Goal: Find specific page/section: Find specific page/section

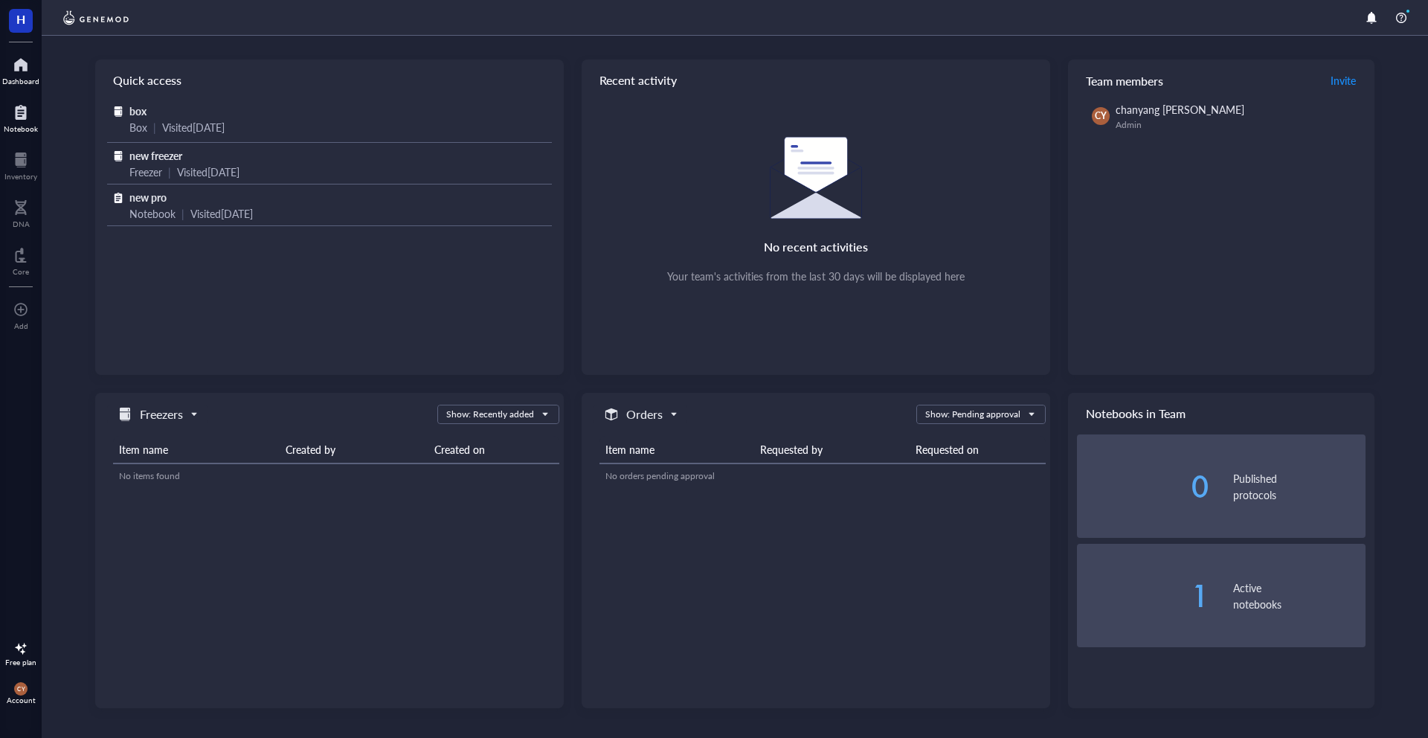
click at [15, 124] on div "Notebook" at bounding box center [21, 128] width 34 height 9
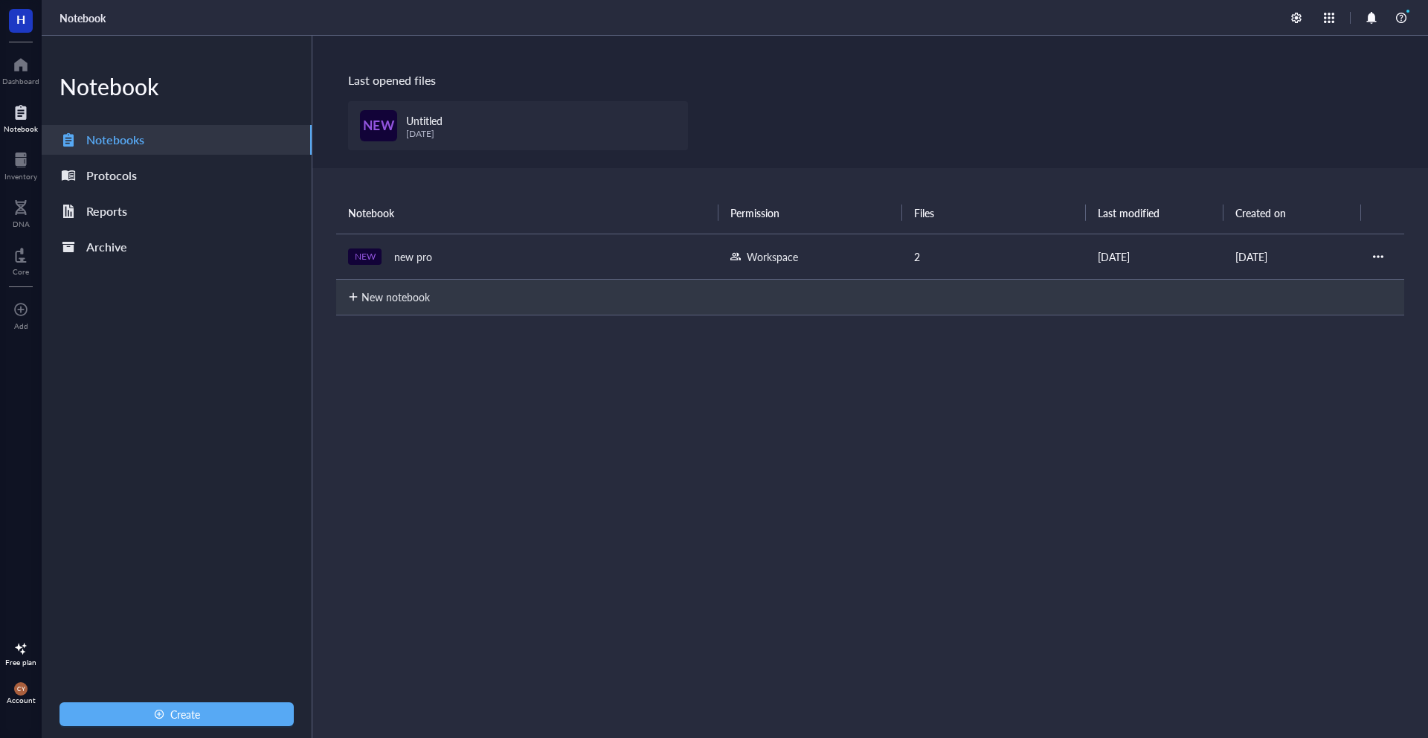
click at [16, 144] on div "Inventory" at bounding box center [21, 165] width 42 height 42
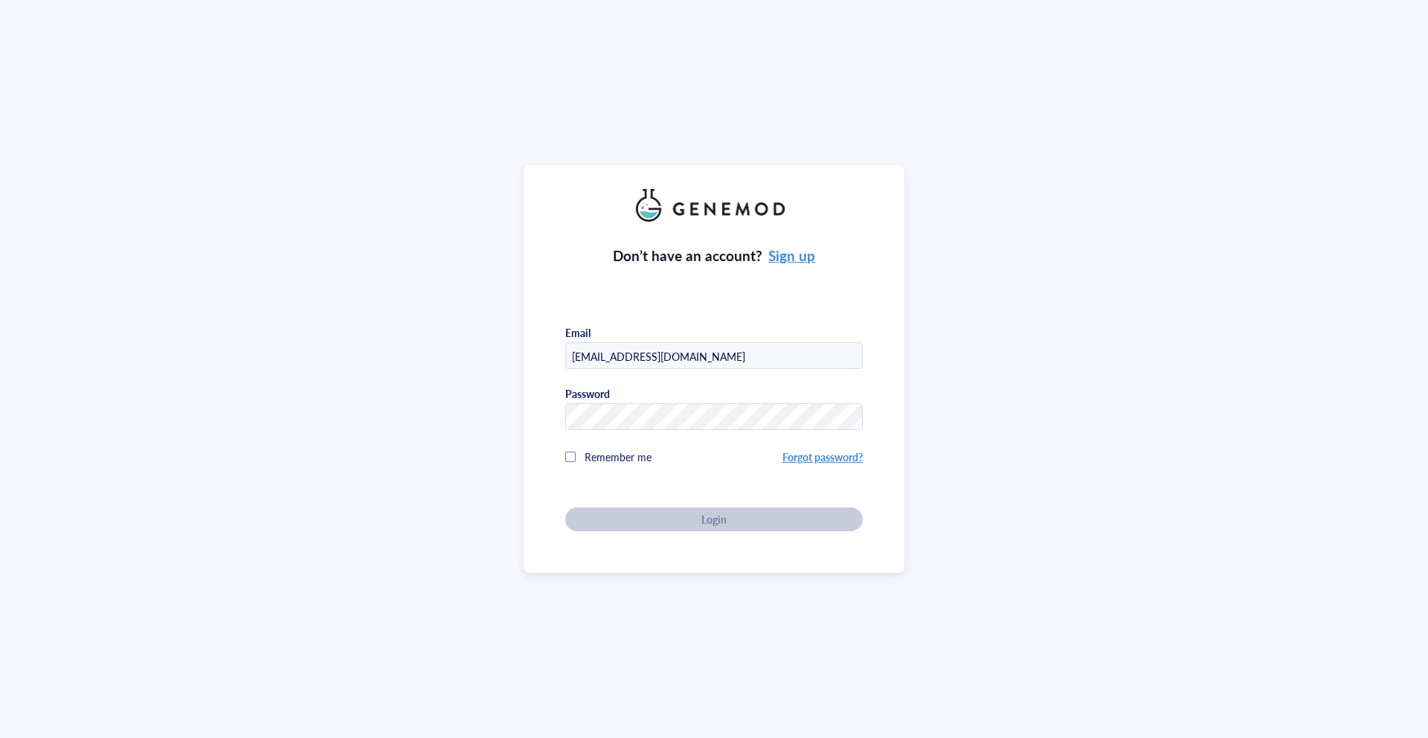
click at [16, 164] on div "Don’t have an account? Sign up Email ayim@genemod.net Password Remember me Forg…" at bounding box center [714, 369] width 1428 height 738
click at [662, 532] on div "Don’t have an account? Sign up Email ayim@genemod.net Password Remember me Forg…" at bounding box center [714, 369] width 381 height 408
click at [660, 520] on div "Login" at bounding box center [714, 518] width 250 height 13
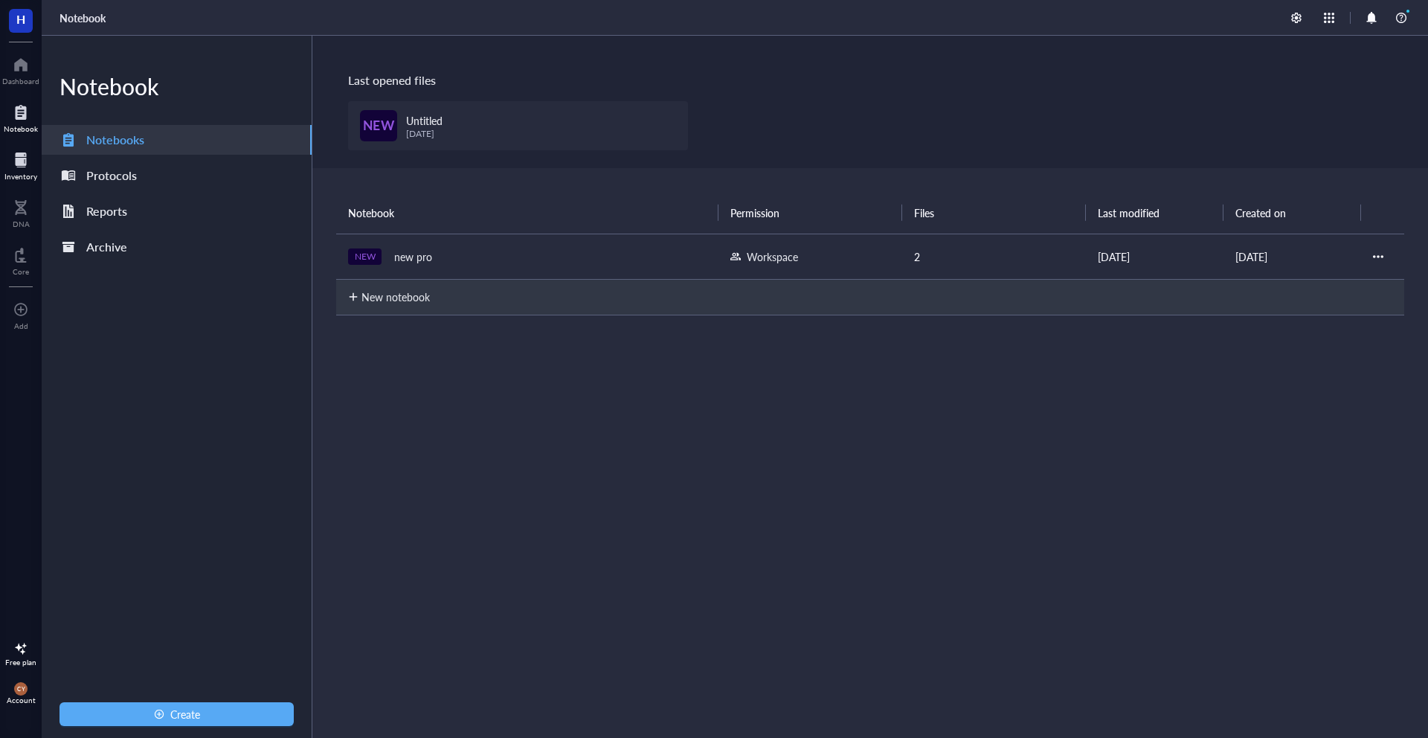
click at [26, 174] on div "Inventory" at bounding box center [20, 176] width 33 height 9
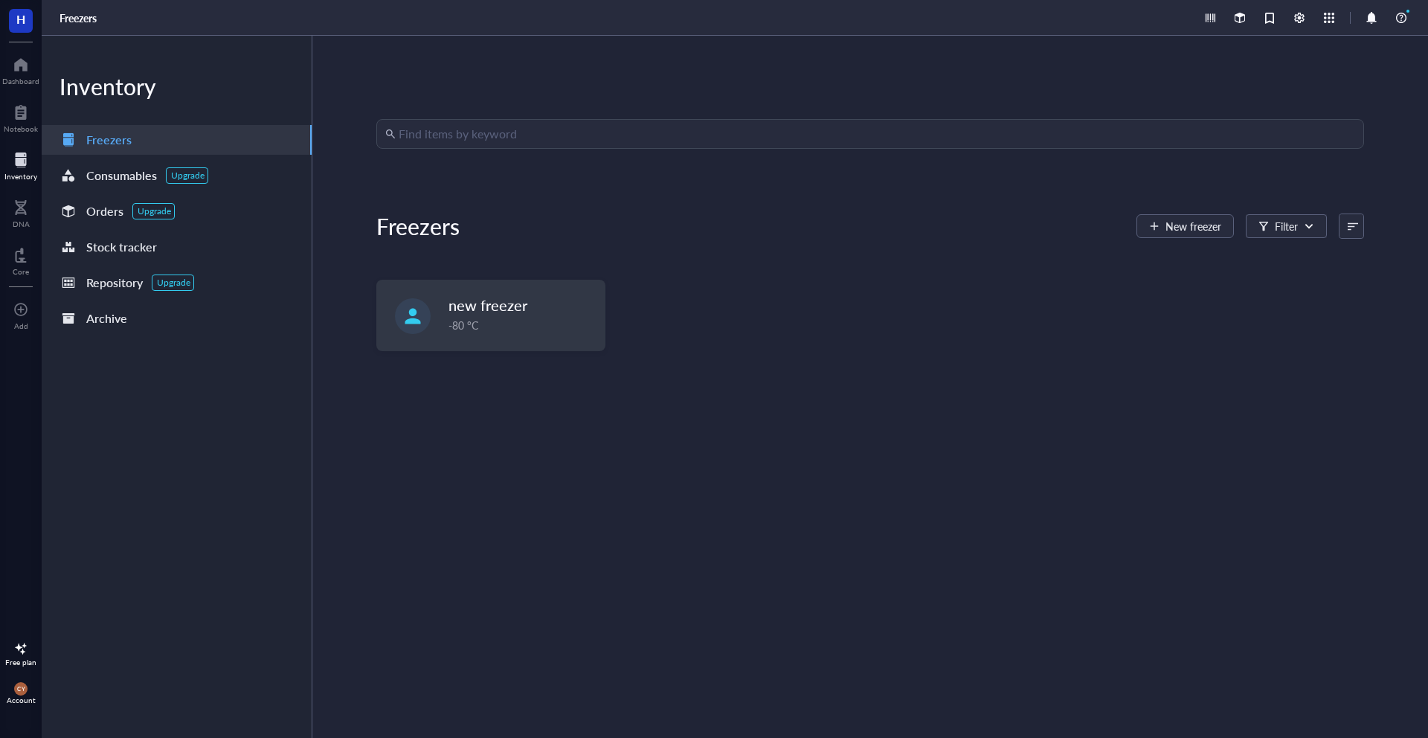
click at [25, 172] on div "Inventory" at bounding box center [20, 176] width 33 height 9
click at [23, 208] on div at bounding box center [21, 208] width 17 height 24
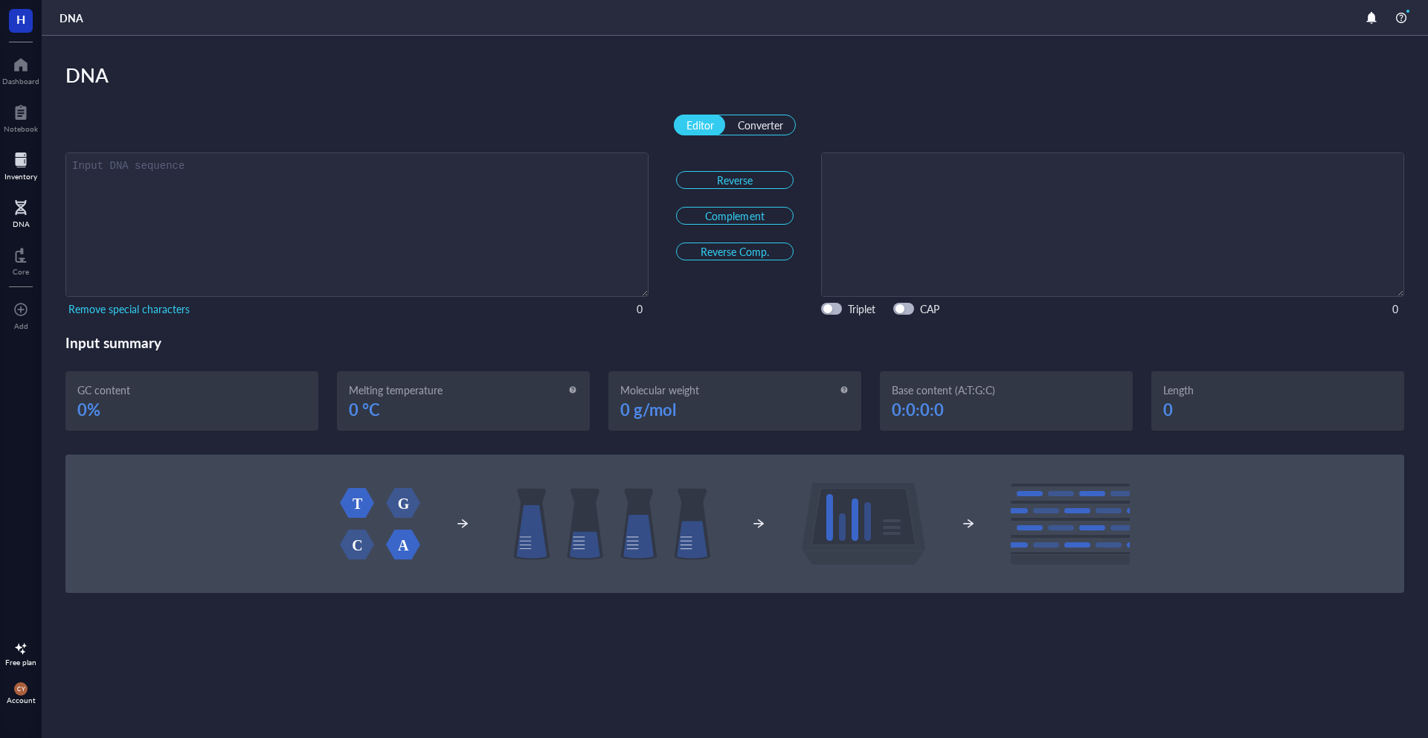
click at [20, 164] on div at bounding box center [20, 160] width 33 height 24
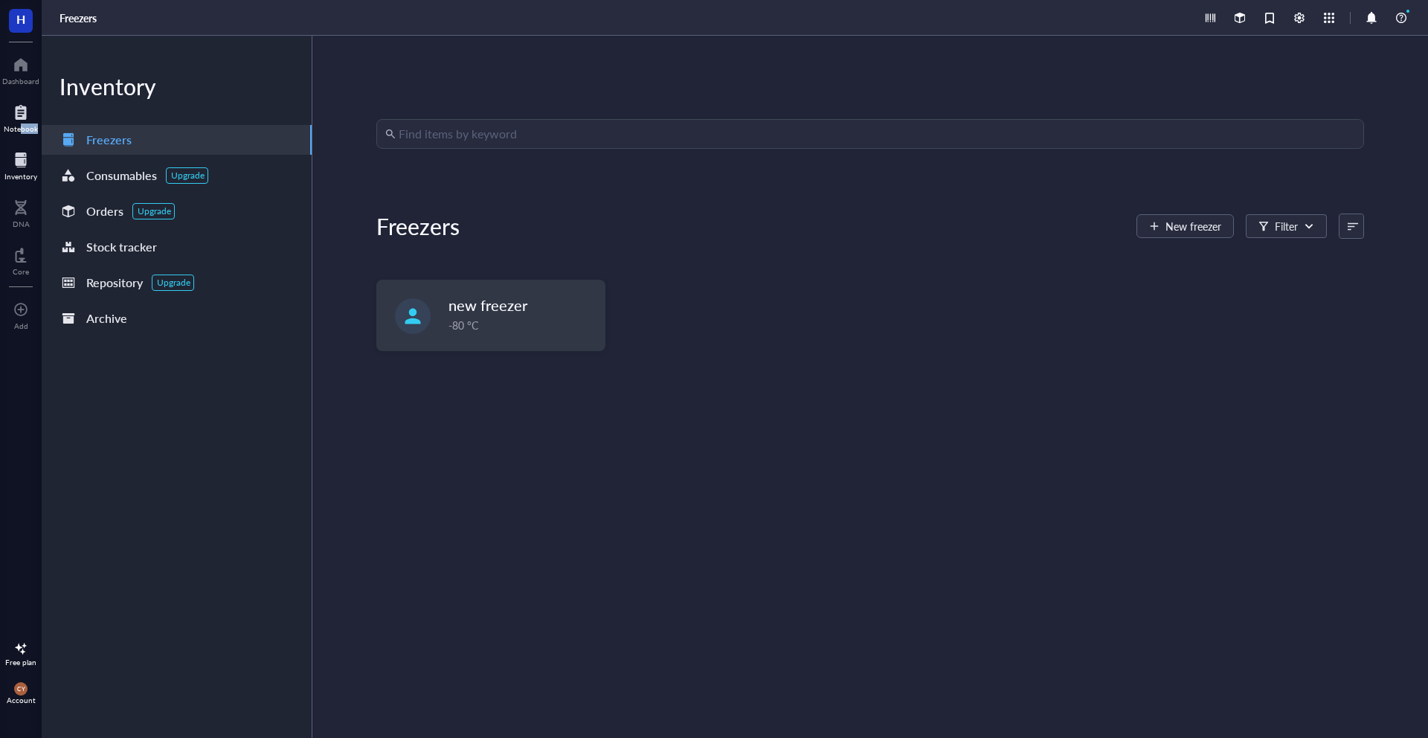
click at [20, 132] on div "Notebook" at bounding box center [21, 117] width 42 height 42
click at [20, 125] on div "Notebook" at bounding box center [21, 128] width 34 height 9
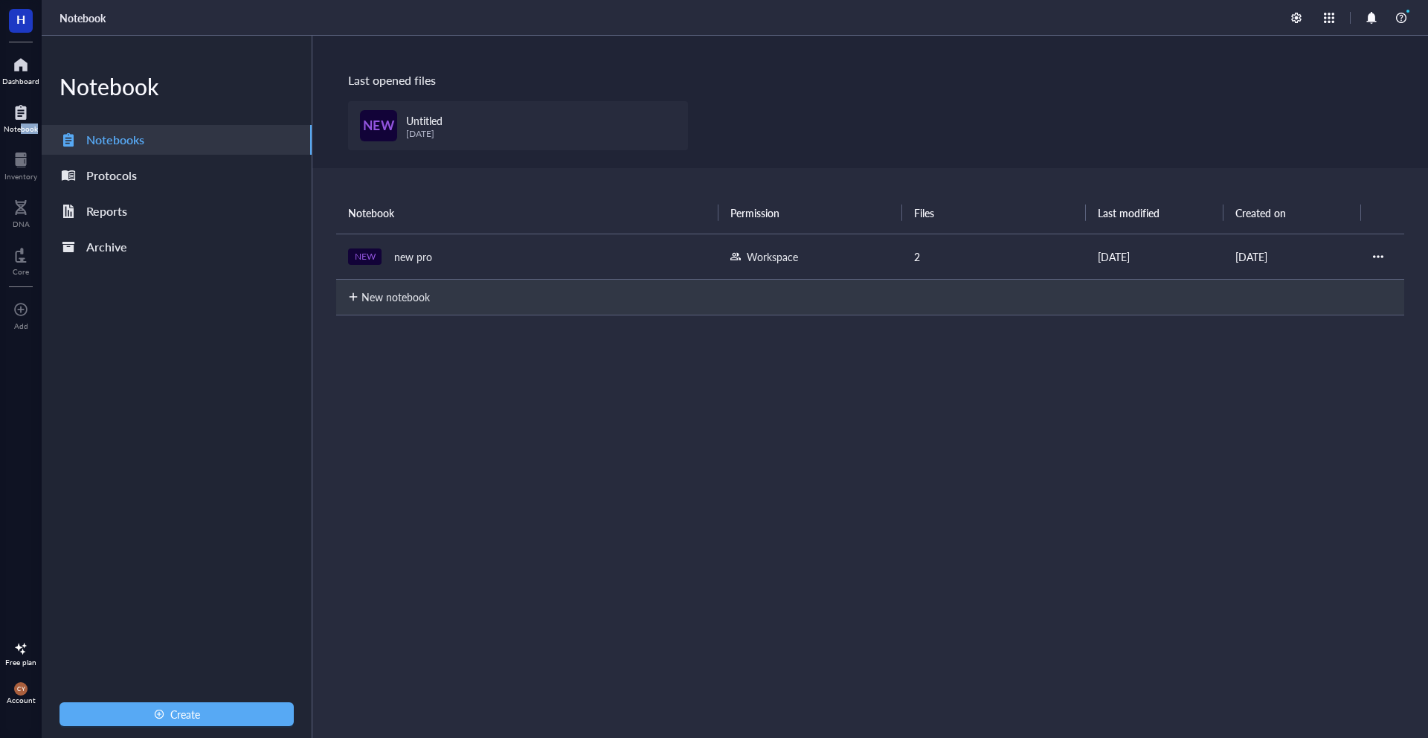
click at [22, 83] on div "Dashboard" at bounding box center [20, 81] width 37 height 9
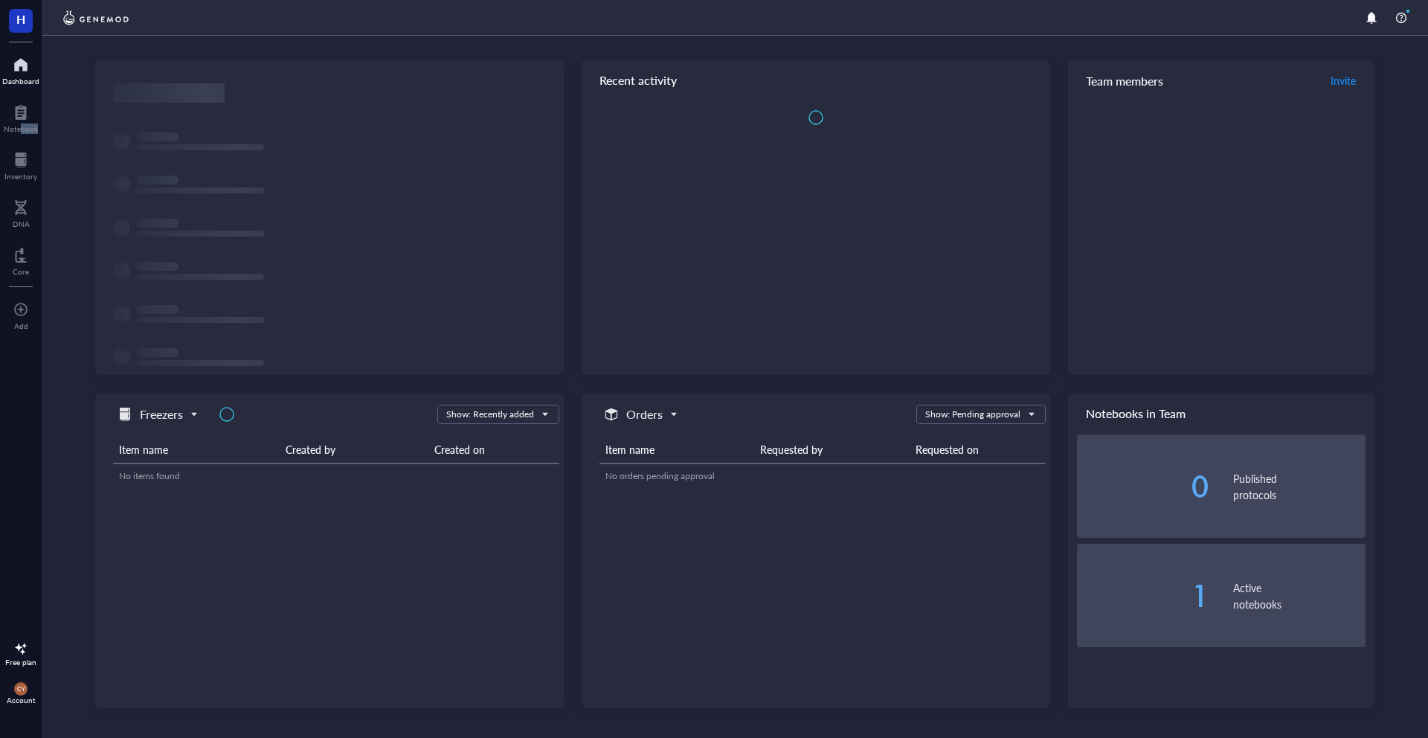
click at [22, 83] on div "Dashboard" at bounding box center [20, 81] width 37 height 9
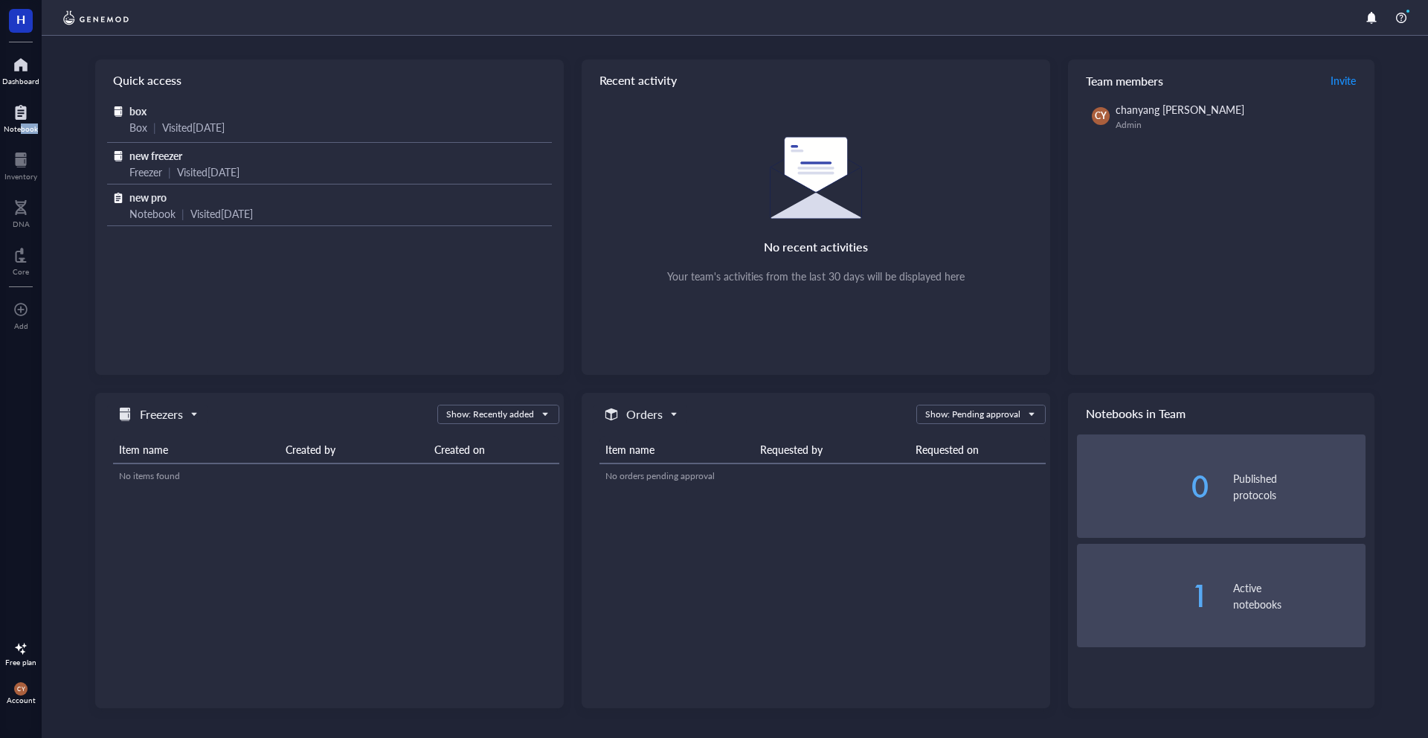
click at [20, 113] on div at bounding box center [21, 112] width 34 height 24
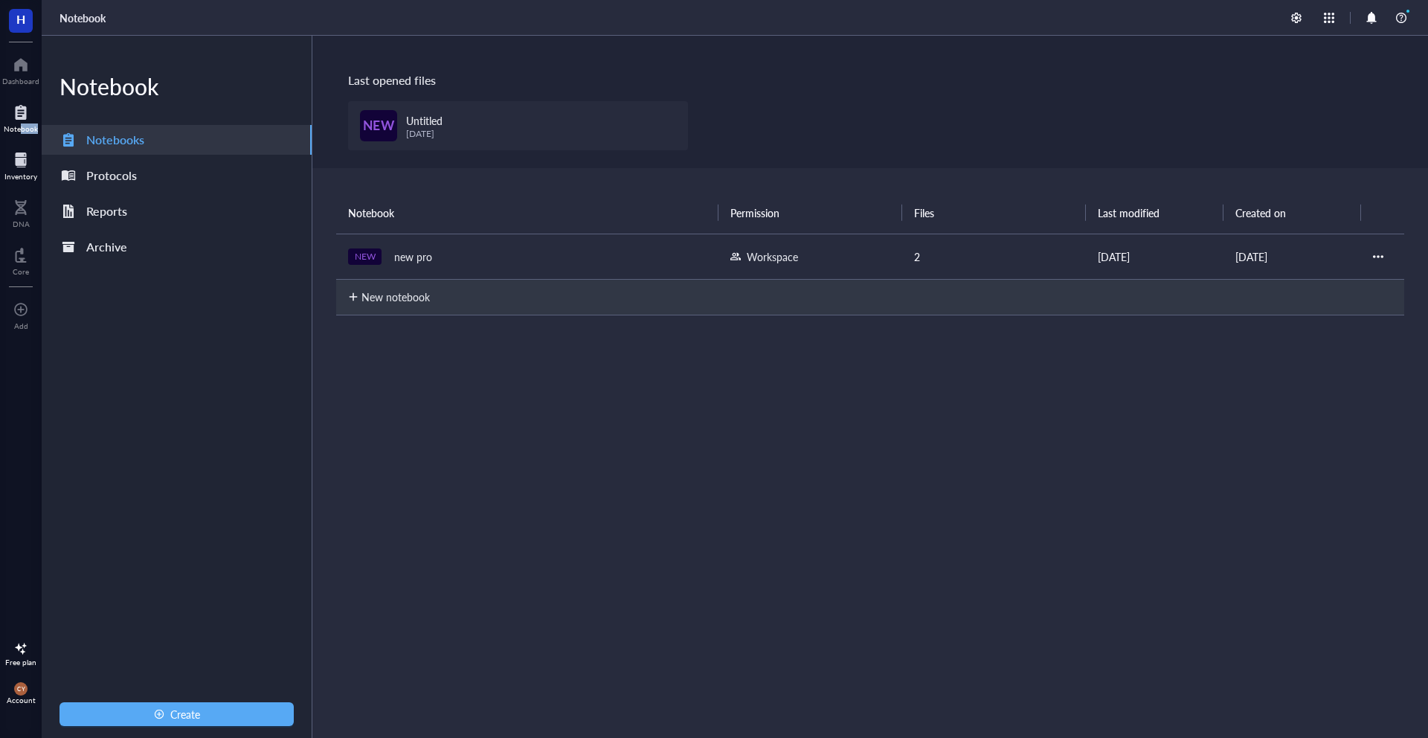
click at [16, 167] on div at bounding box center [20, 160] width 33 height 24
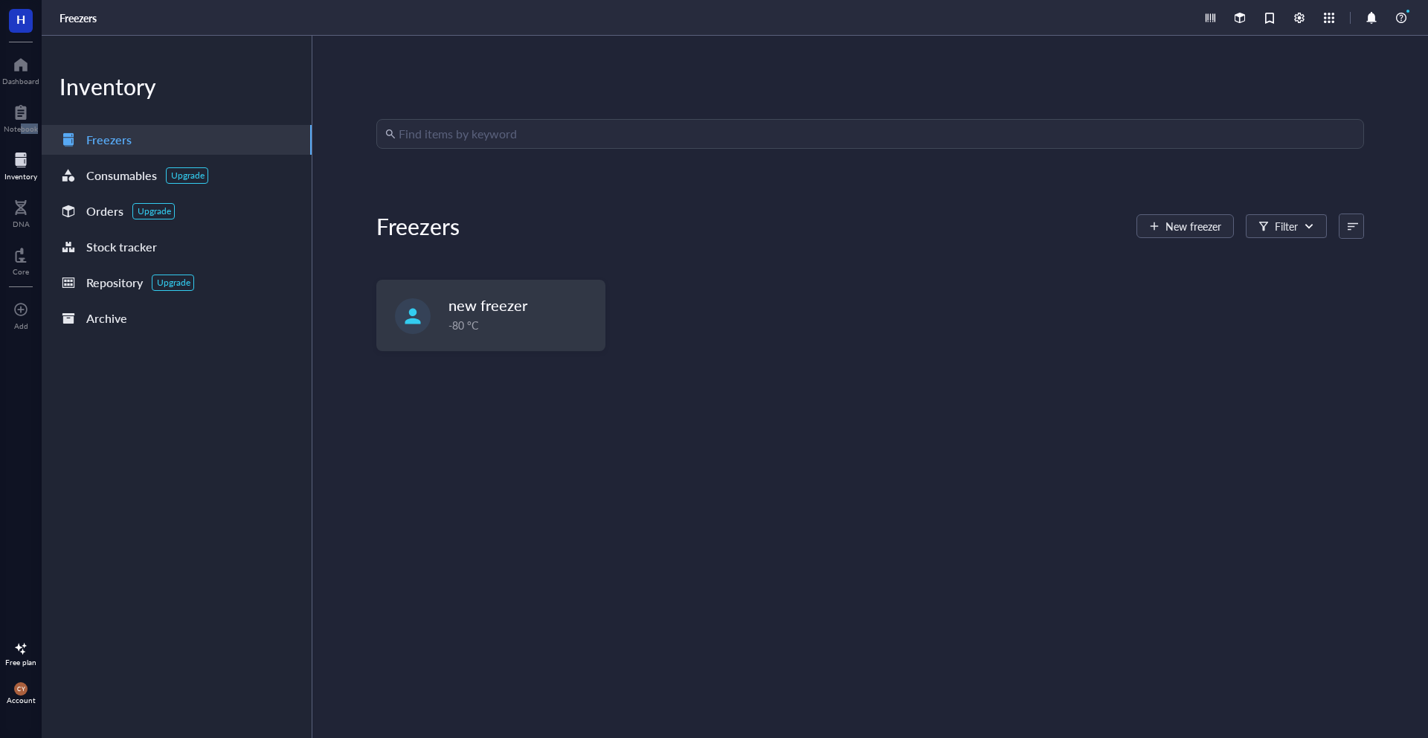
click at [19, 172] on div "Inventory" at bounding box center [20, 176] width 33 height 9
click at [19, 208] on div at bounding box center [21, 208] width 17 height 24
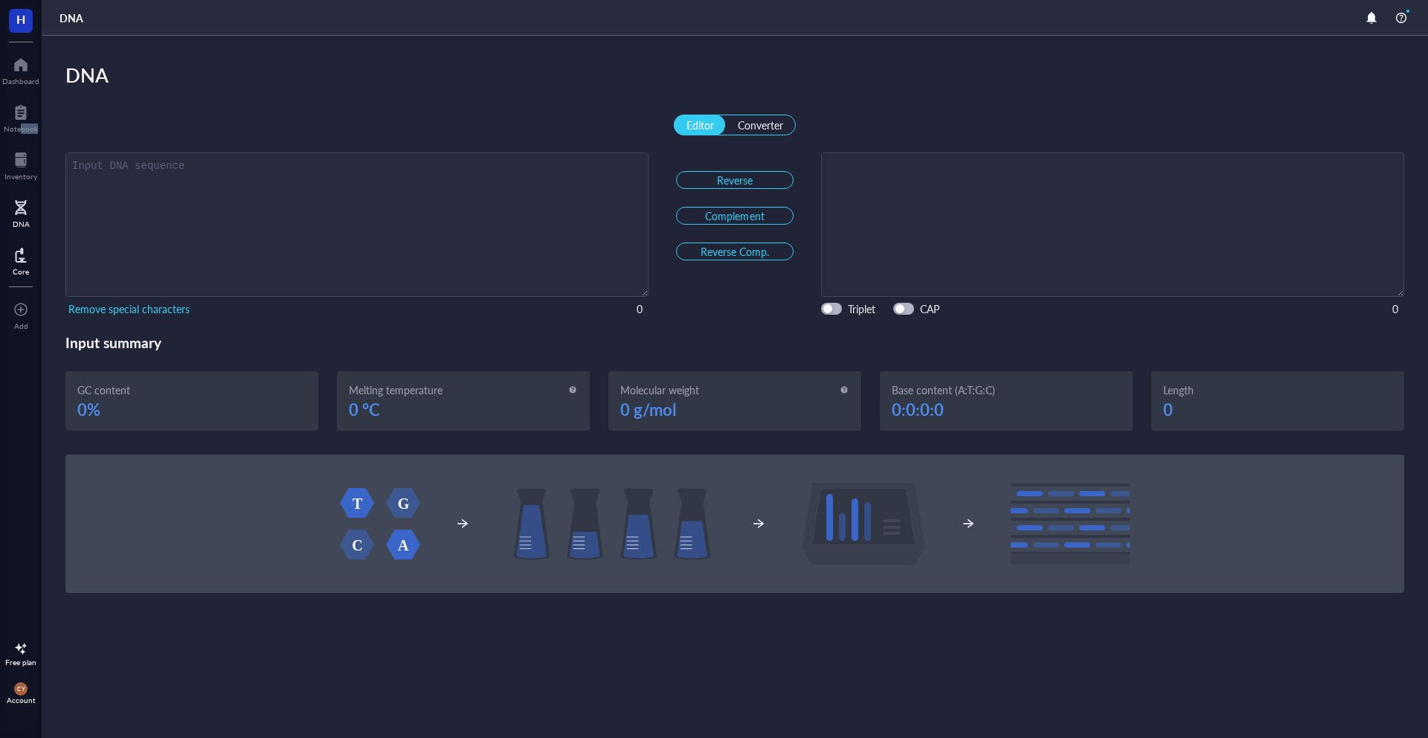
click at [22, 264] on div at bounding box center [21, 255] width 16 height 24
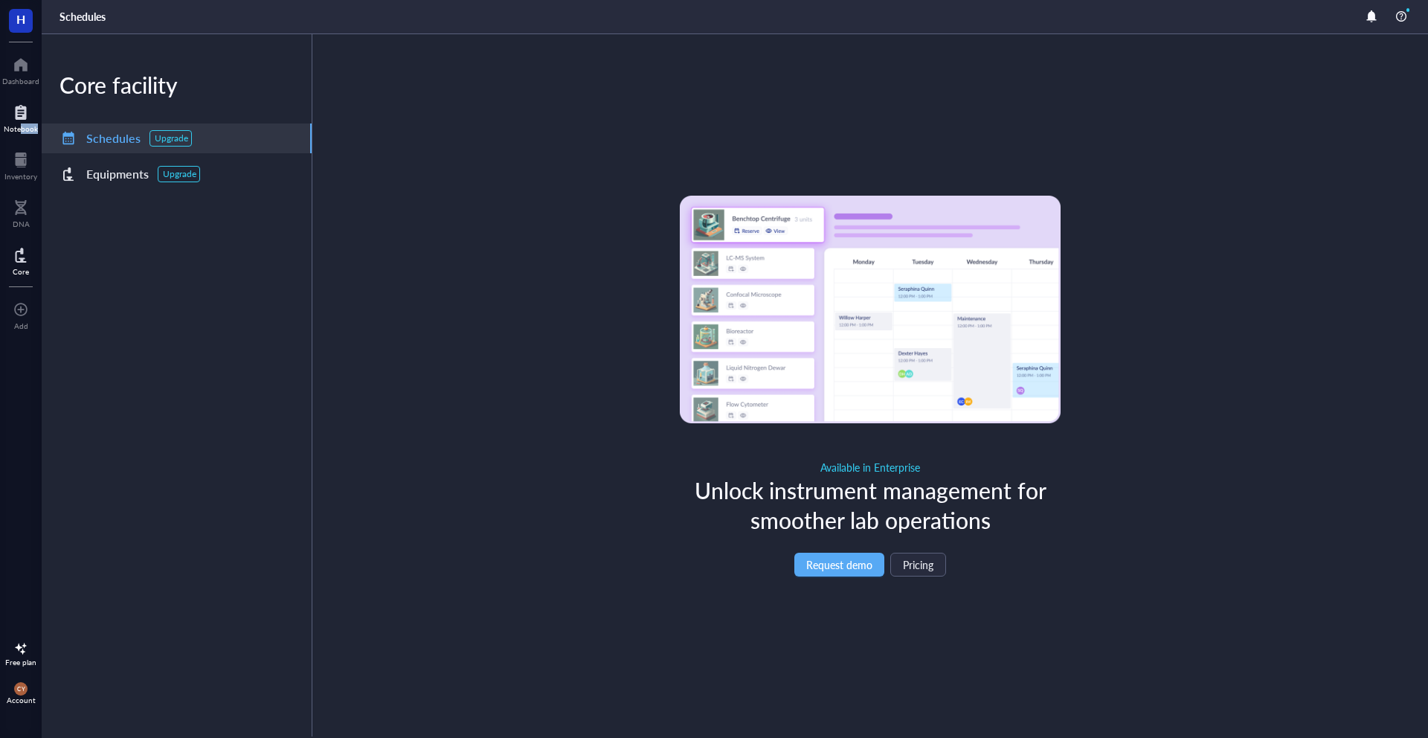
click at [13, 131] on div "Notebook" at bounding box center [21, 128] width 34 height 9
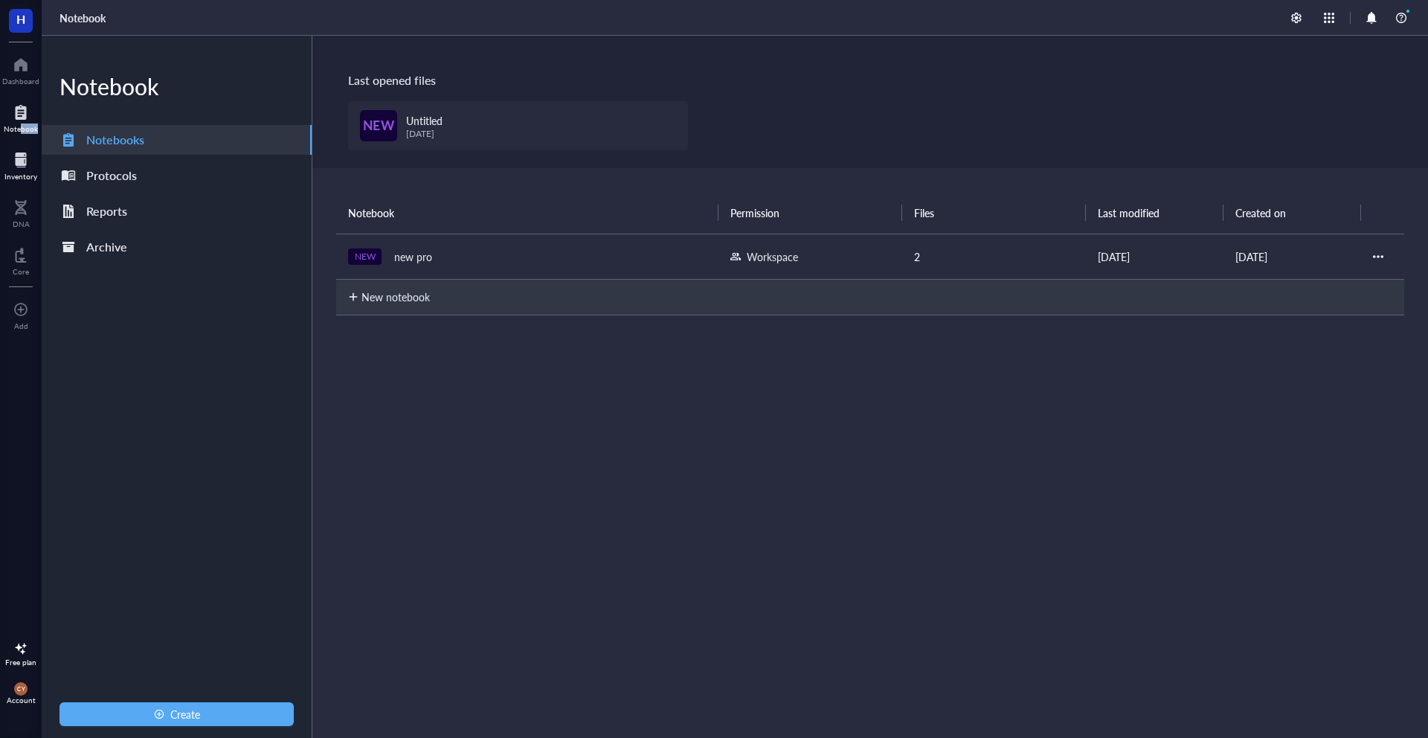
click at [21, 156] on div at bounding box center [20, 160] width 33 height 24
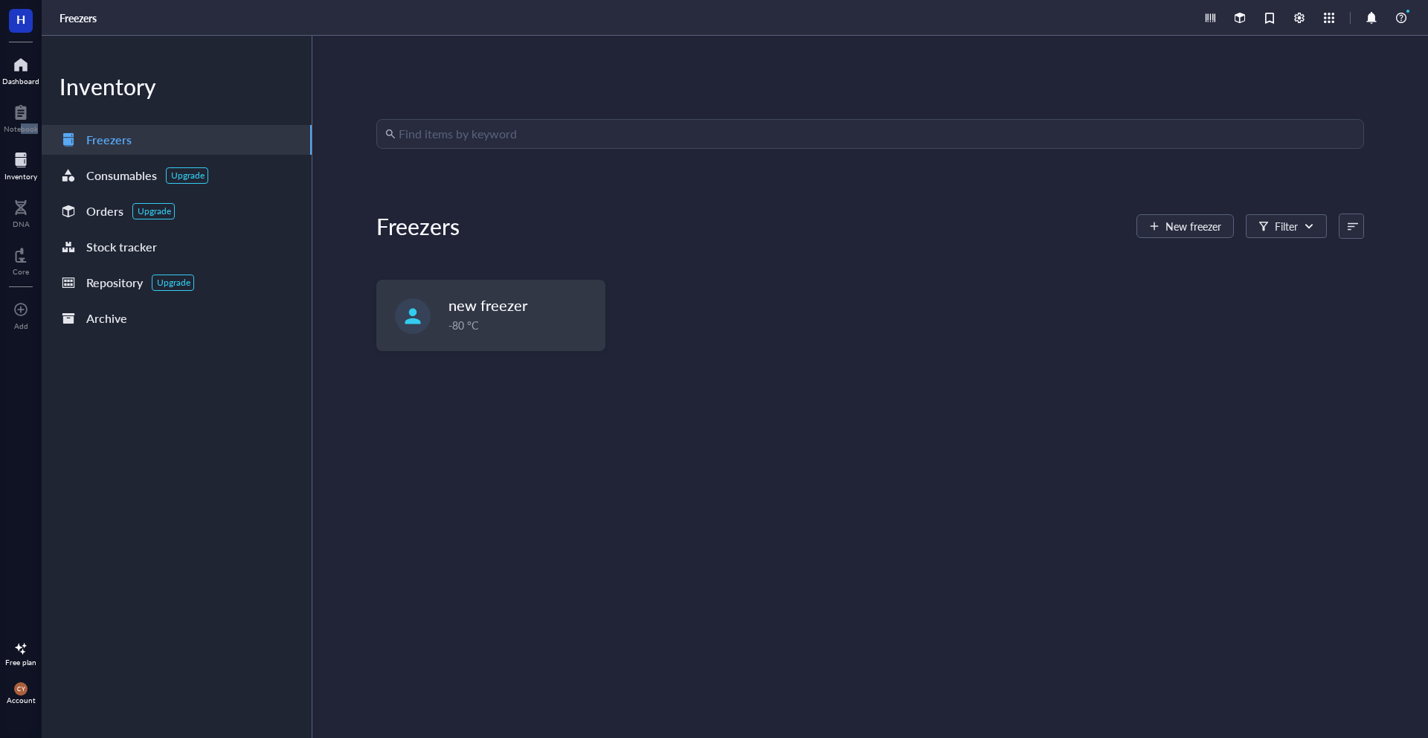
click at [16, 77] on div "Dashboard" at bounding box center [20, 81] width 37 height 9
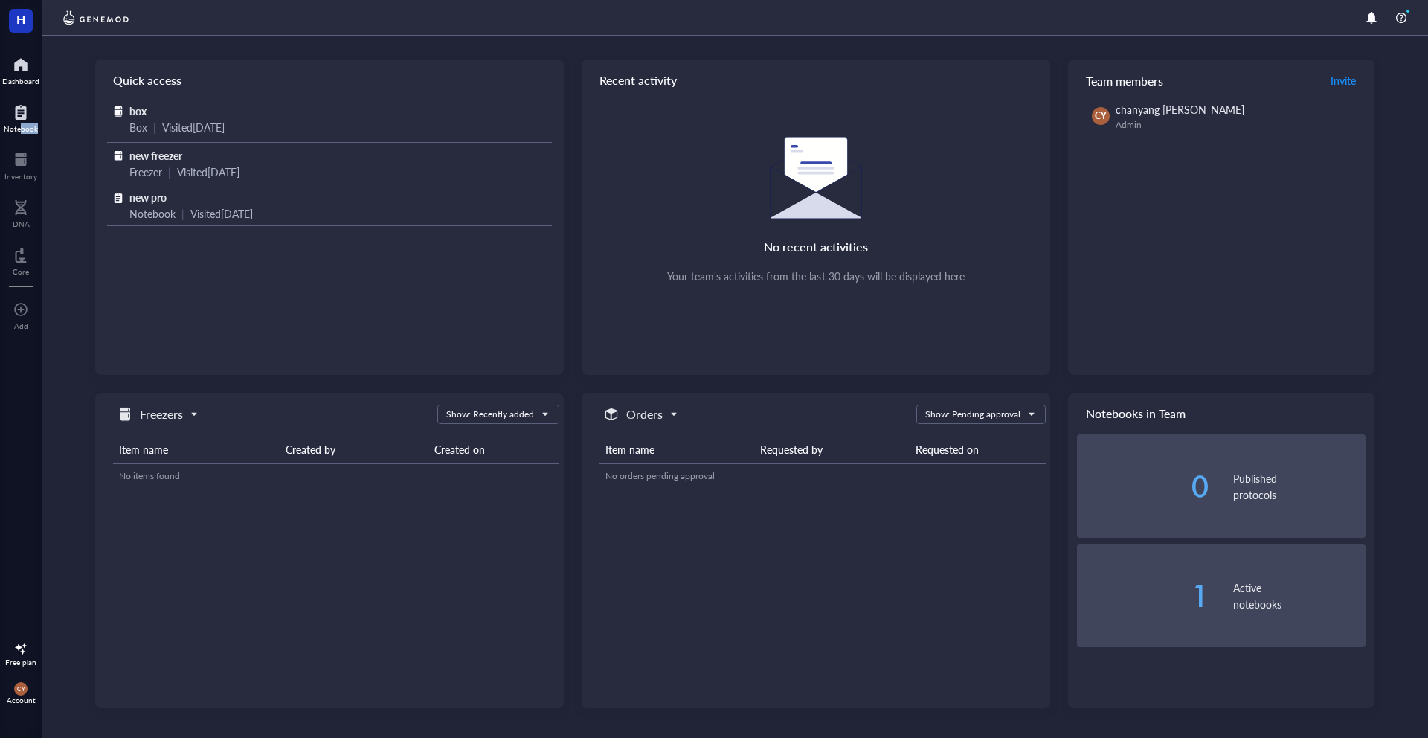
click at [22, 132] on div "Notebook" at bounding box center [21, 128] width 34 height 9
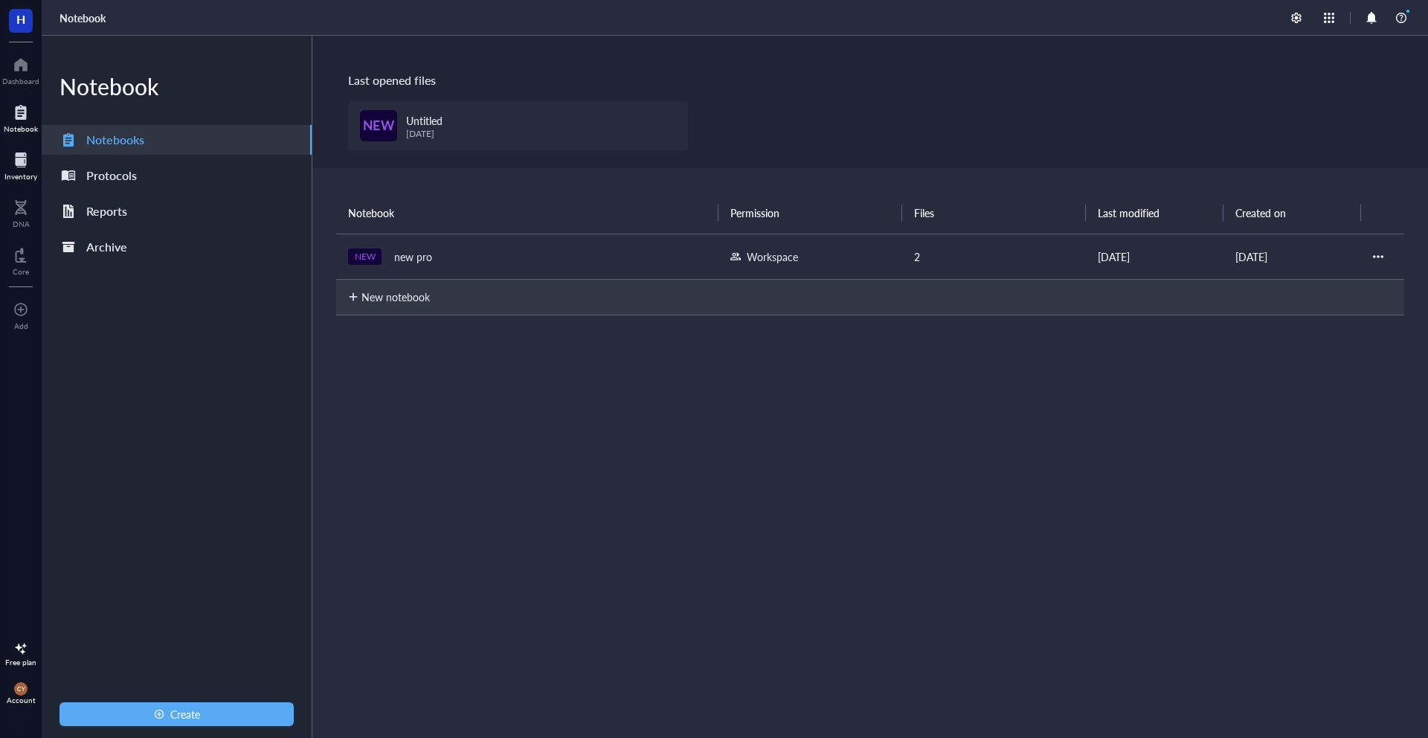
click at [19, 147] on div "Inventory" at bounding box center [21, 165] width 42 height 42
click at [21, 187] on div "H Dashboard Notebook Inventory DNA Core To pick up a draggable item, press the …" at bounding box center [21, 369] width 42 height 738
click at [21, 177] on div "Inventory" at bounding box center [20, 176] width 33 height 9
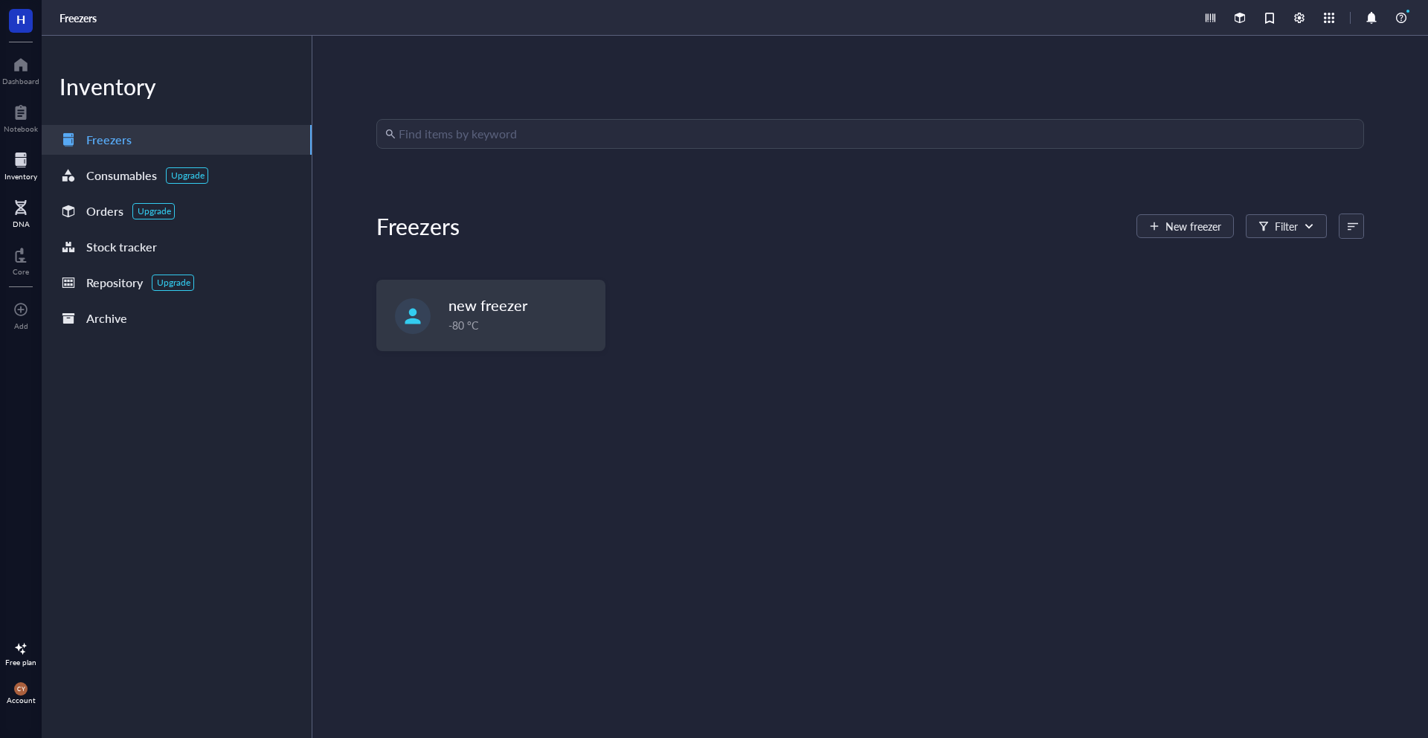
click at [18, 209] on div at bounding box center [21, 208] width 17 height 24
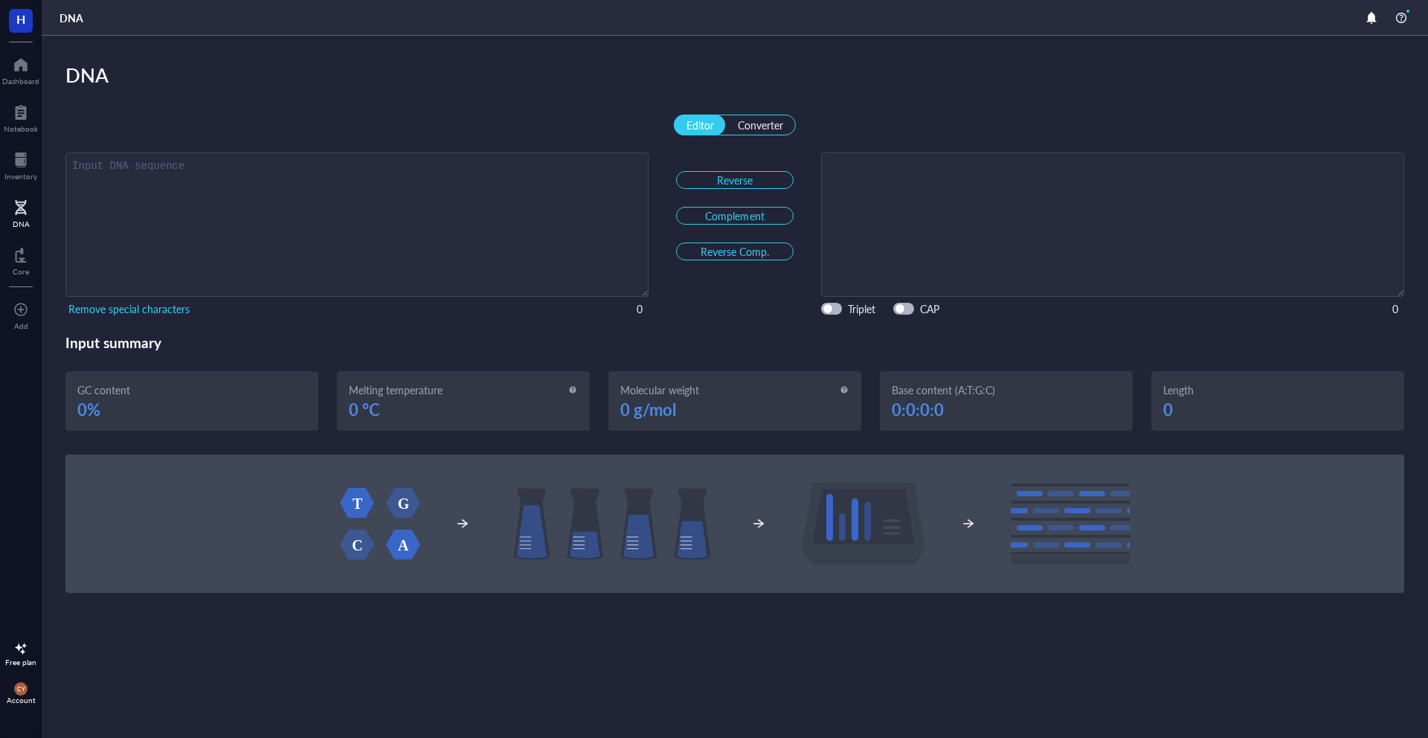
click at [19, 186] on div "H Dashboard Notebook Inventory DNA Core To pick up a draggable item, press the …" at bounding box center [21, 369] width 42 height 738
click at [19, 178] on div "Inventory" at bounding box center [20, 176] width 33 height 9
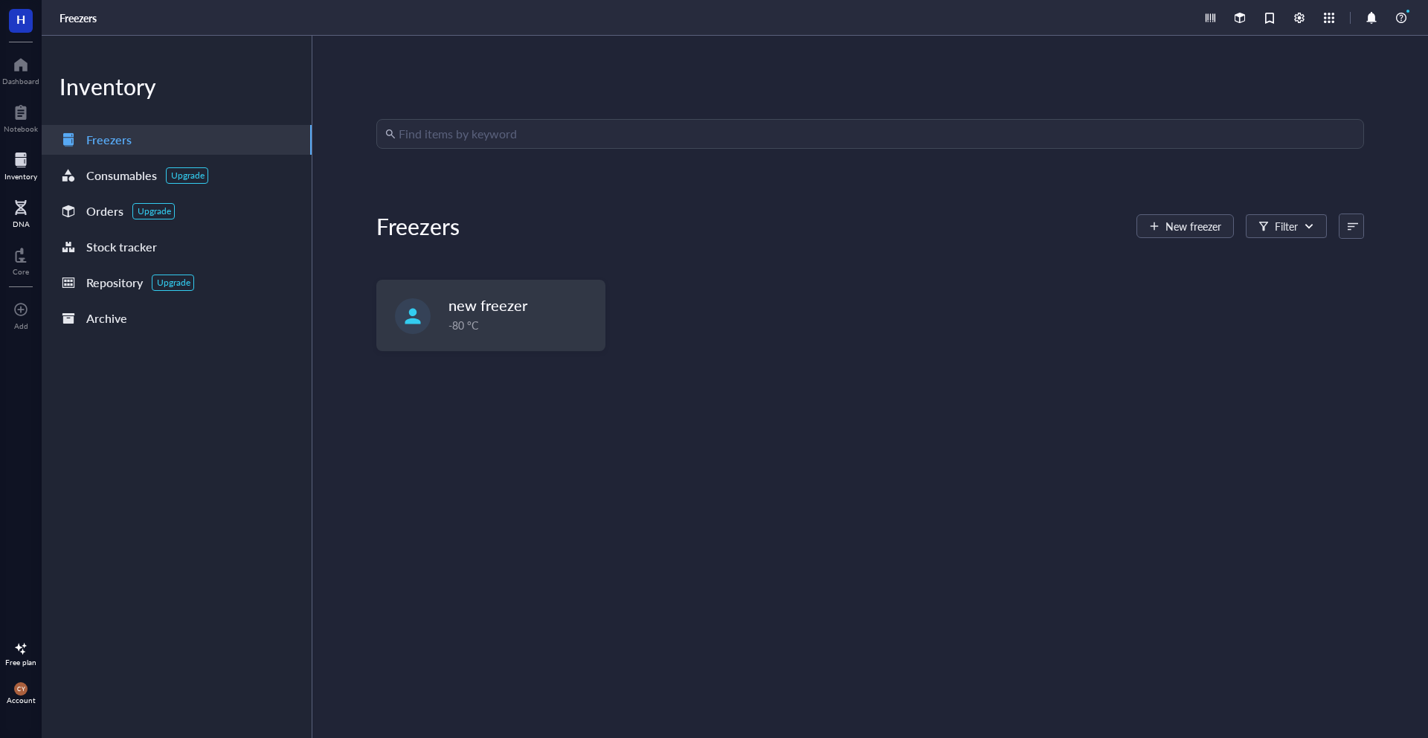
click at [21, 203] on div at bounding box center [21, 208] width 17 height 24
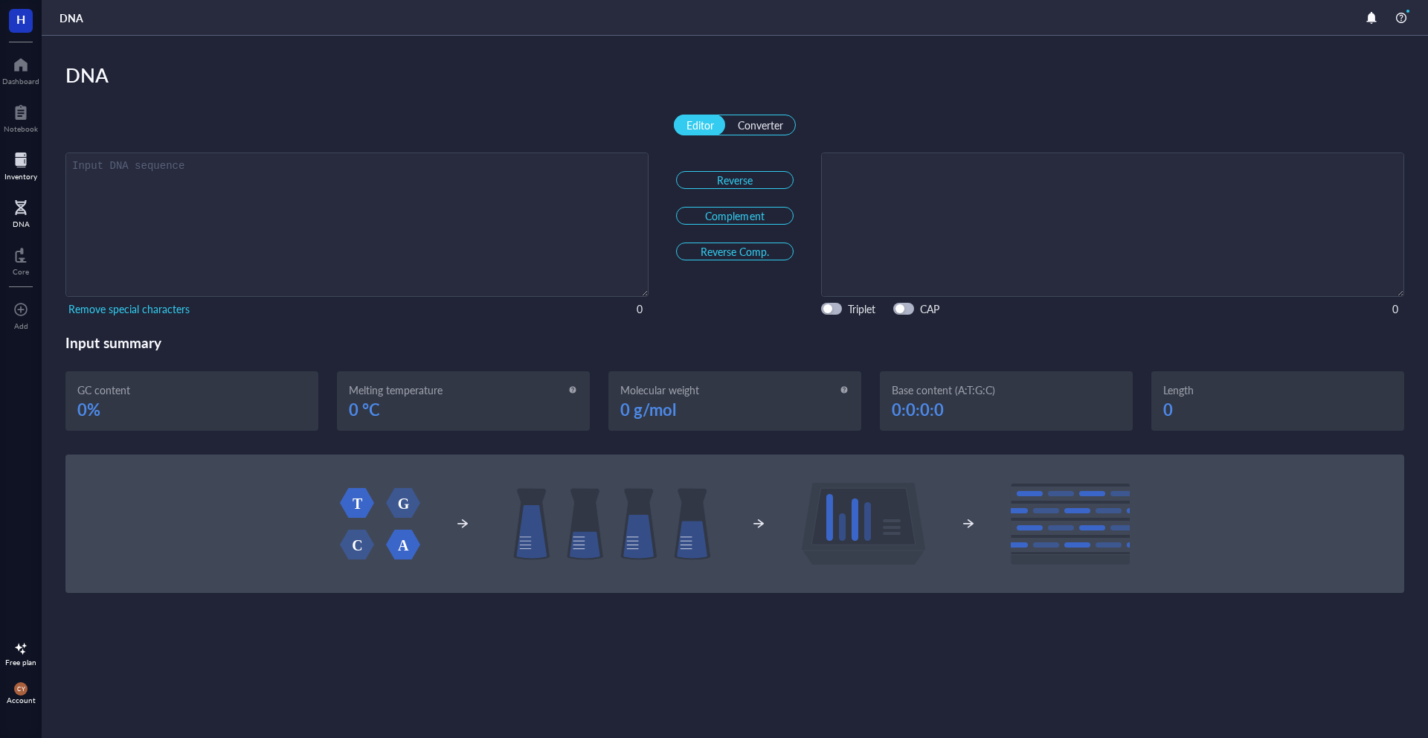
click at [19, 184] on div "Inventory" at bounding box center [21, 165] width 42 height 42
click at [19, 172] on div "Inventory" at bounding box center [20, 176] width 33 height 9
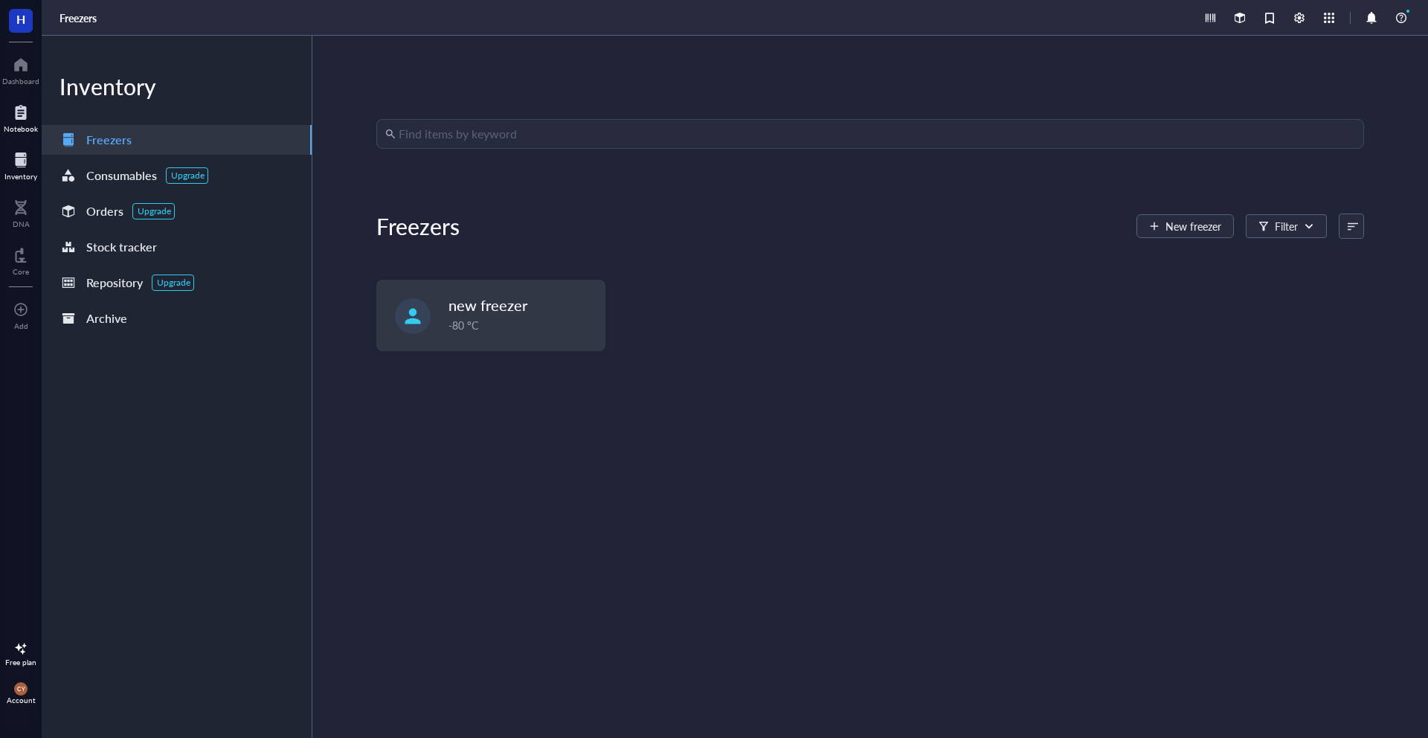
click at [19, 134] on div "Notebook" at bounding box center [21, 117] width 42 height 42
click at [16, 107] on div at bounding box center [21, 112] width 34 height 24
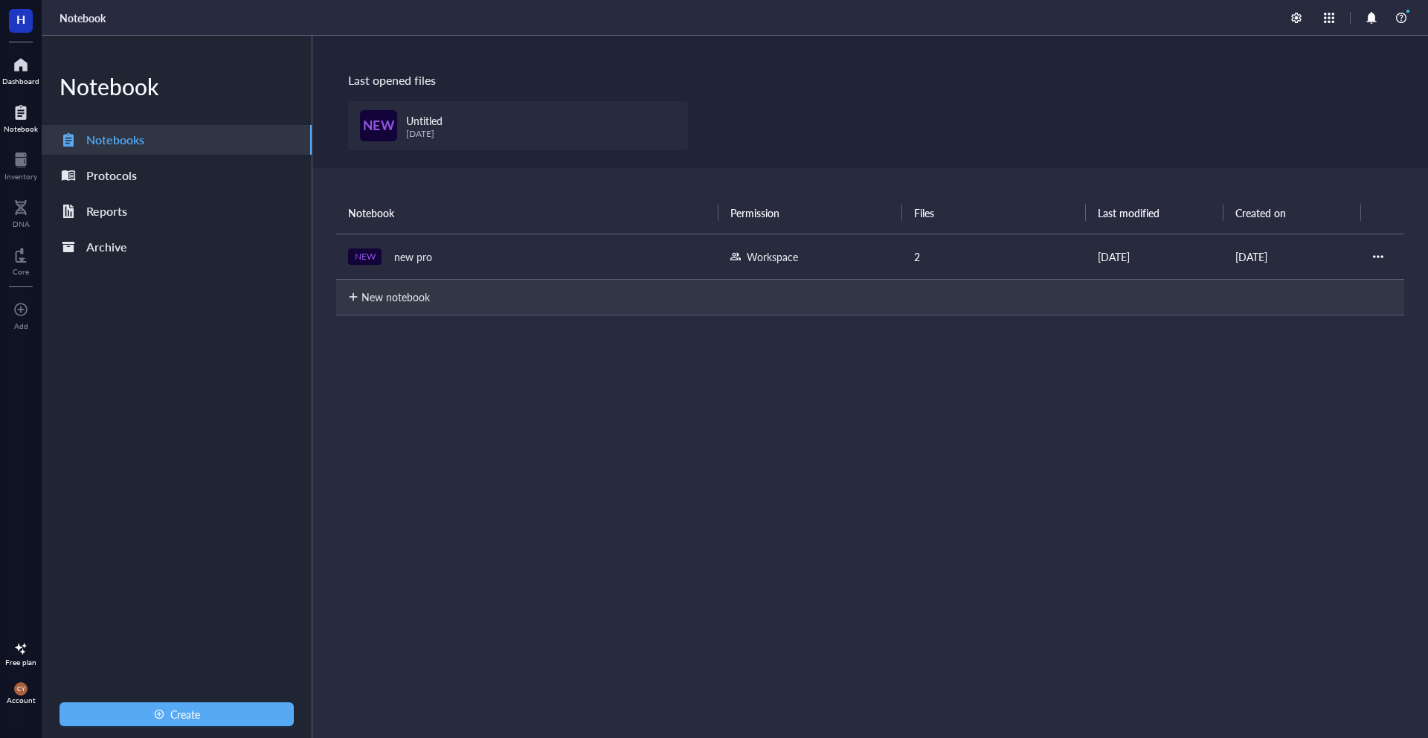
click at [17, 80] on div "Dashboard" at bounding box center [20, 81] width 37 height 9
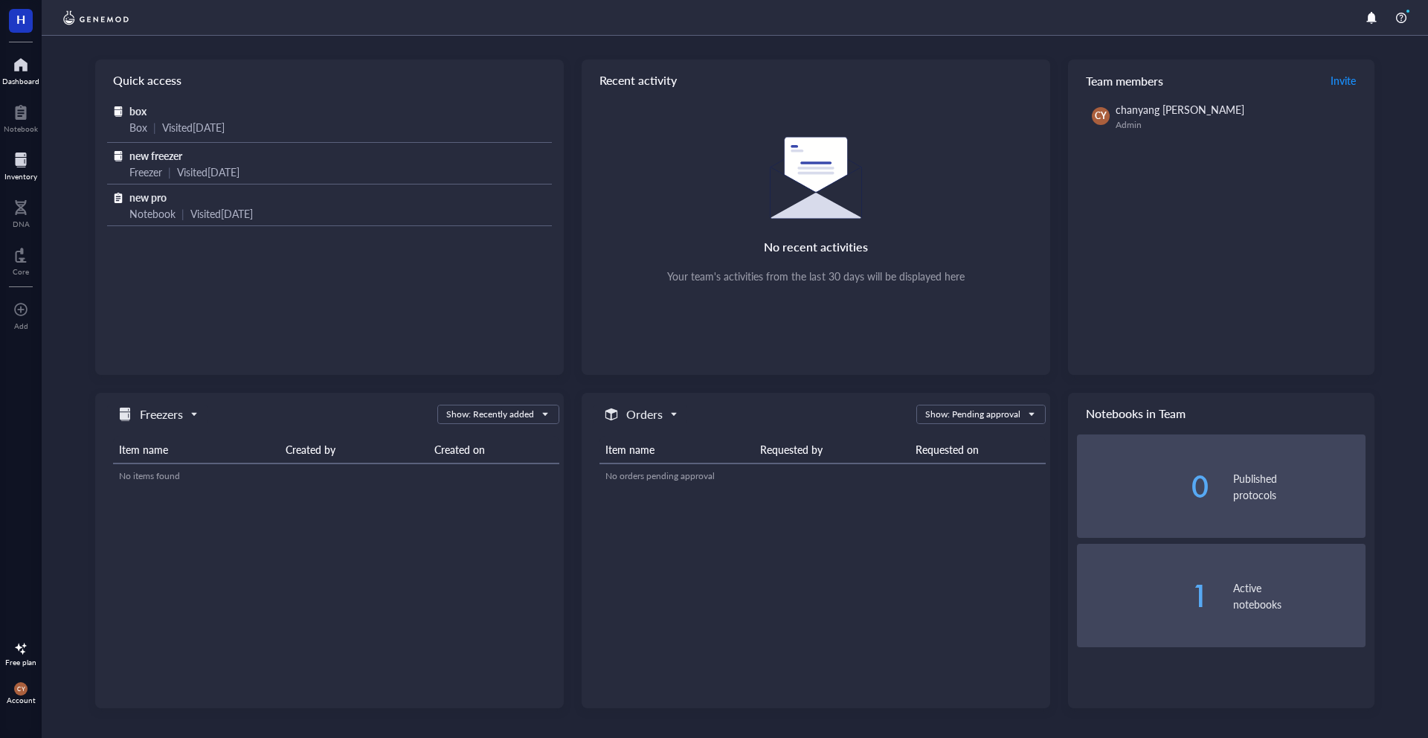
click at [21, 172] on div "Inventory" at bounding box center [20, 176] width 33 height 9
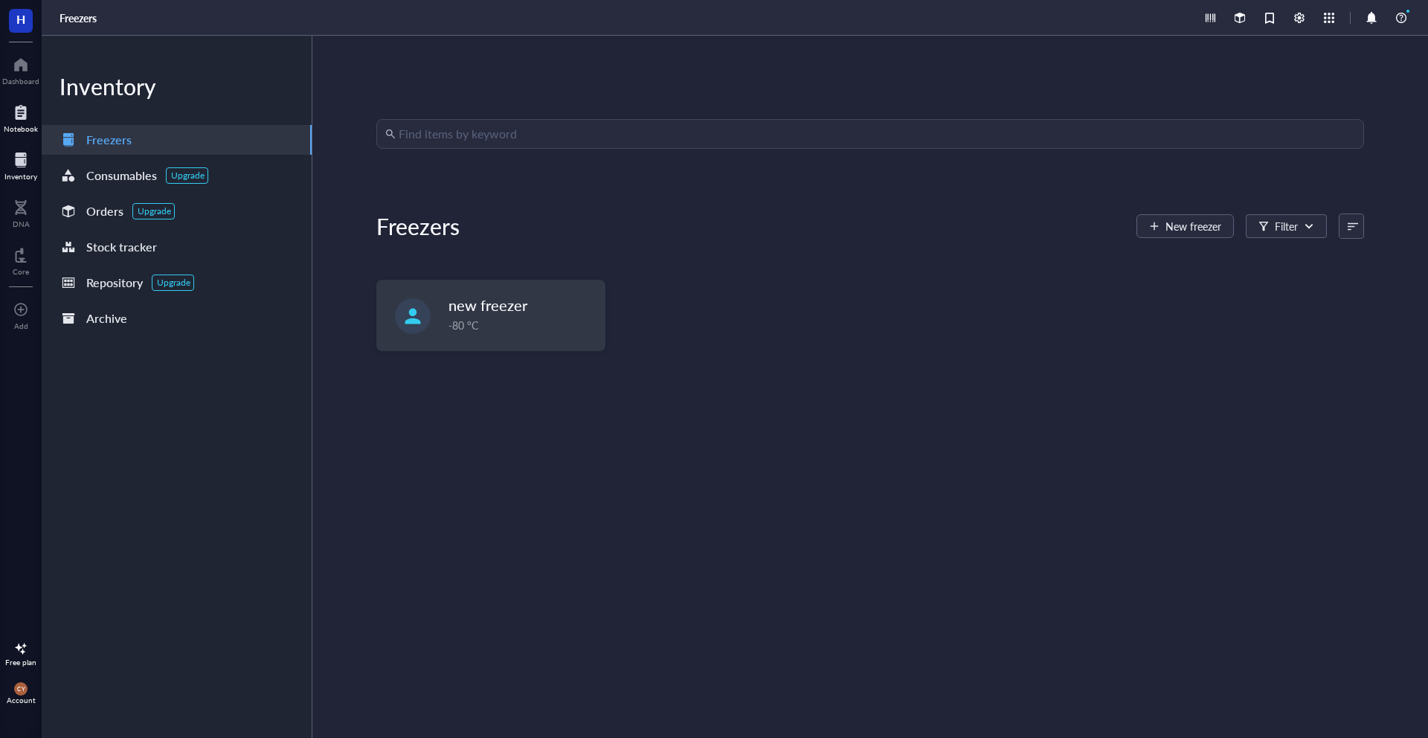
click at [20, 136] on div "Notebook" at bounding box center [21, 117] width 42 height 42
click at [20, 135] on div "Notebook" at bounding box center [21, 117] width 42 height 42
click at [20, 112] on div at bounding box center [21, 112] width 34 height 24
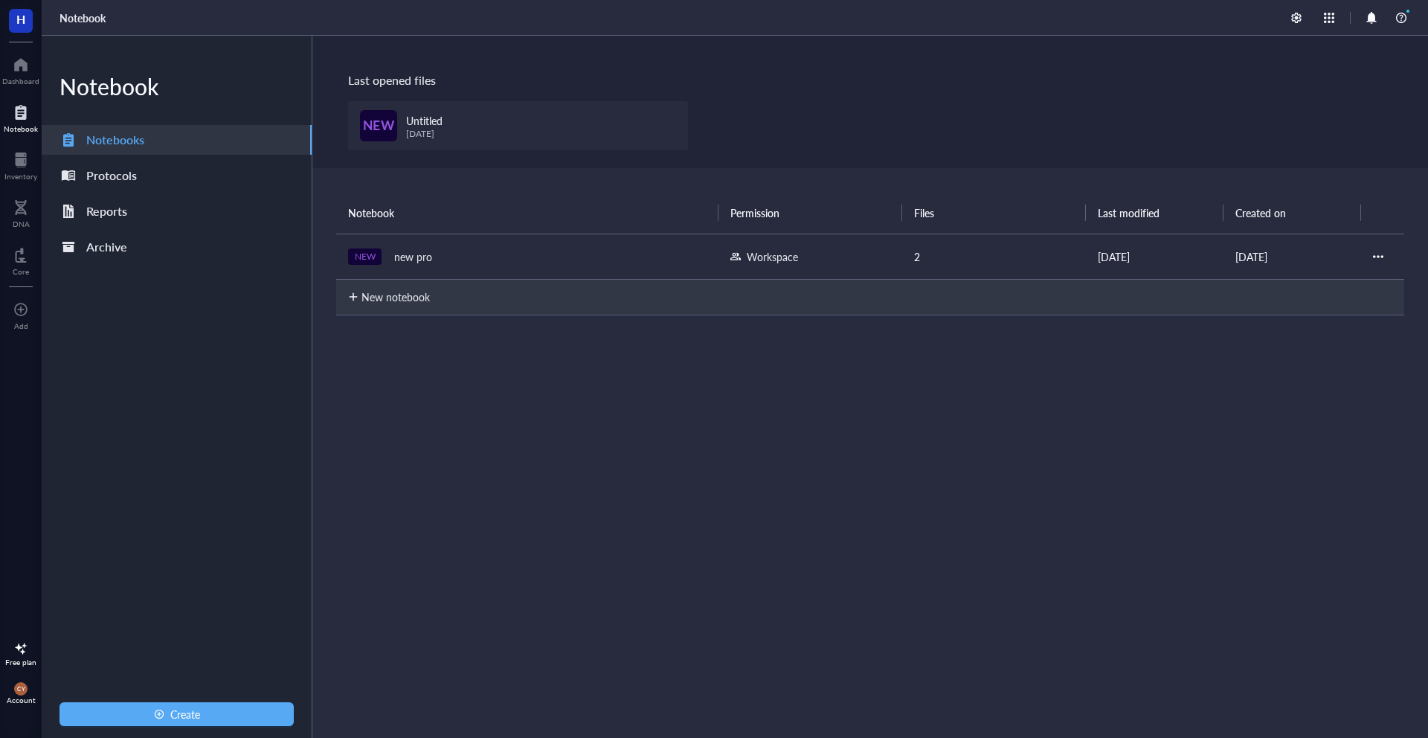
click at [20, 111] on div at bounding box center [21, 112] width 34 height 24
click at [22, 77] on div "Dashboard" at bounding box center [20, 81] width 37 height 9
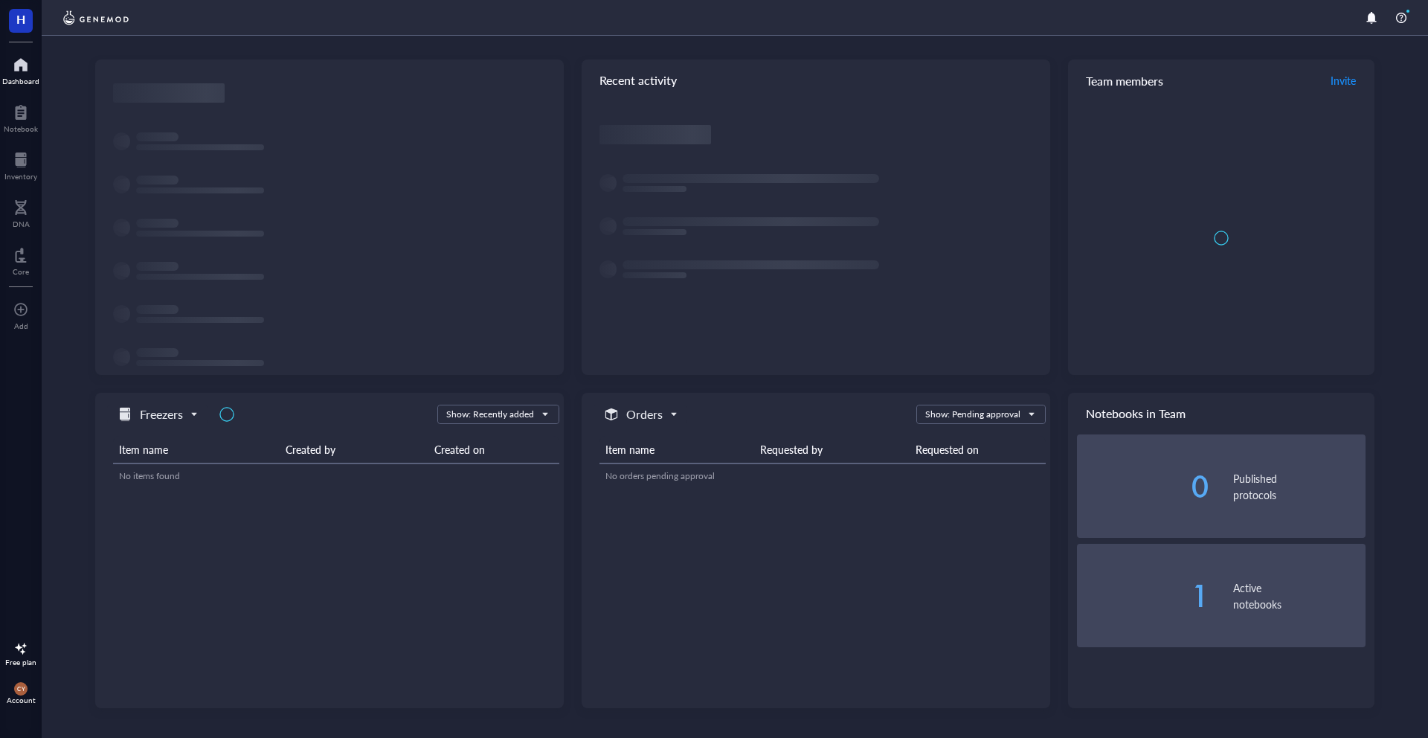
click at [22, 77] on div "Dashboard" at bounding box center [20, 81] width 37 height 9
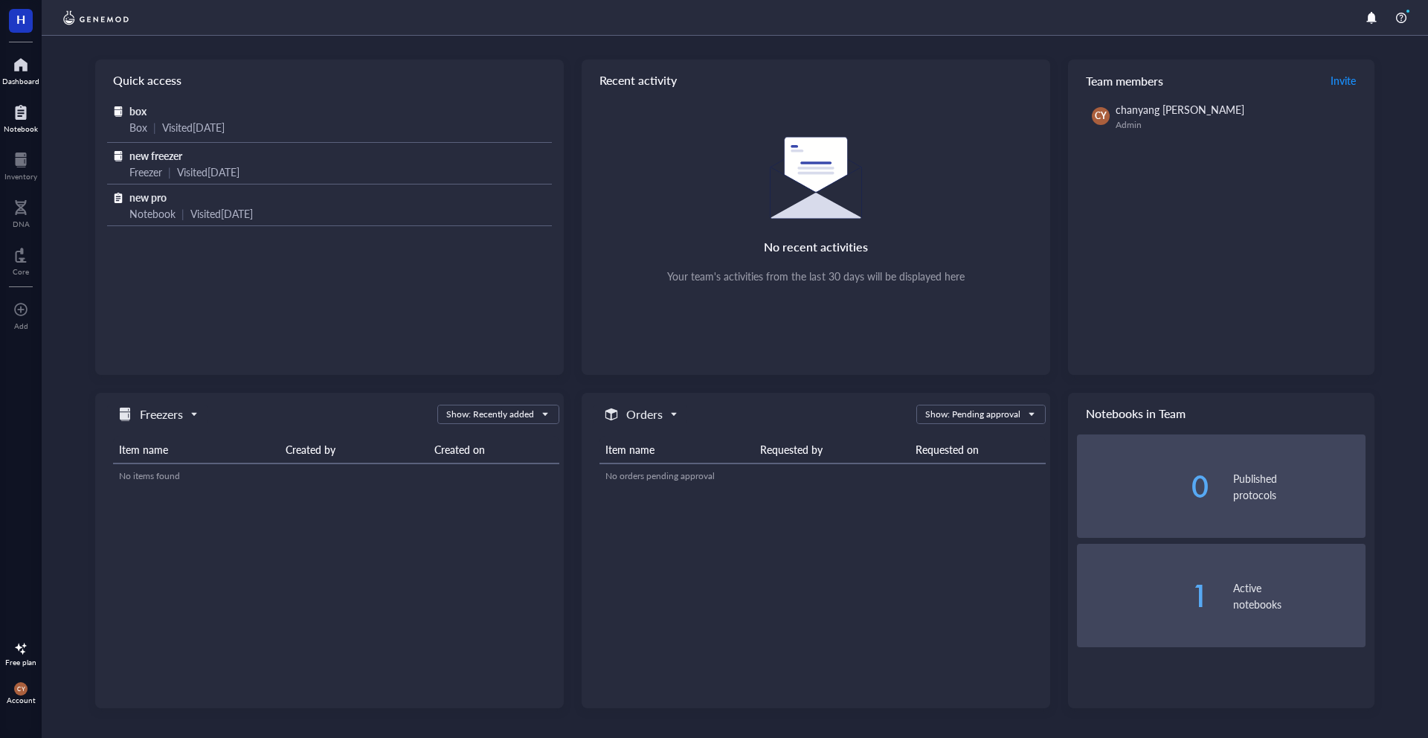
click at [19, 97] on div "Notebook" at bounding box center [21, 117] width 42 height 42
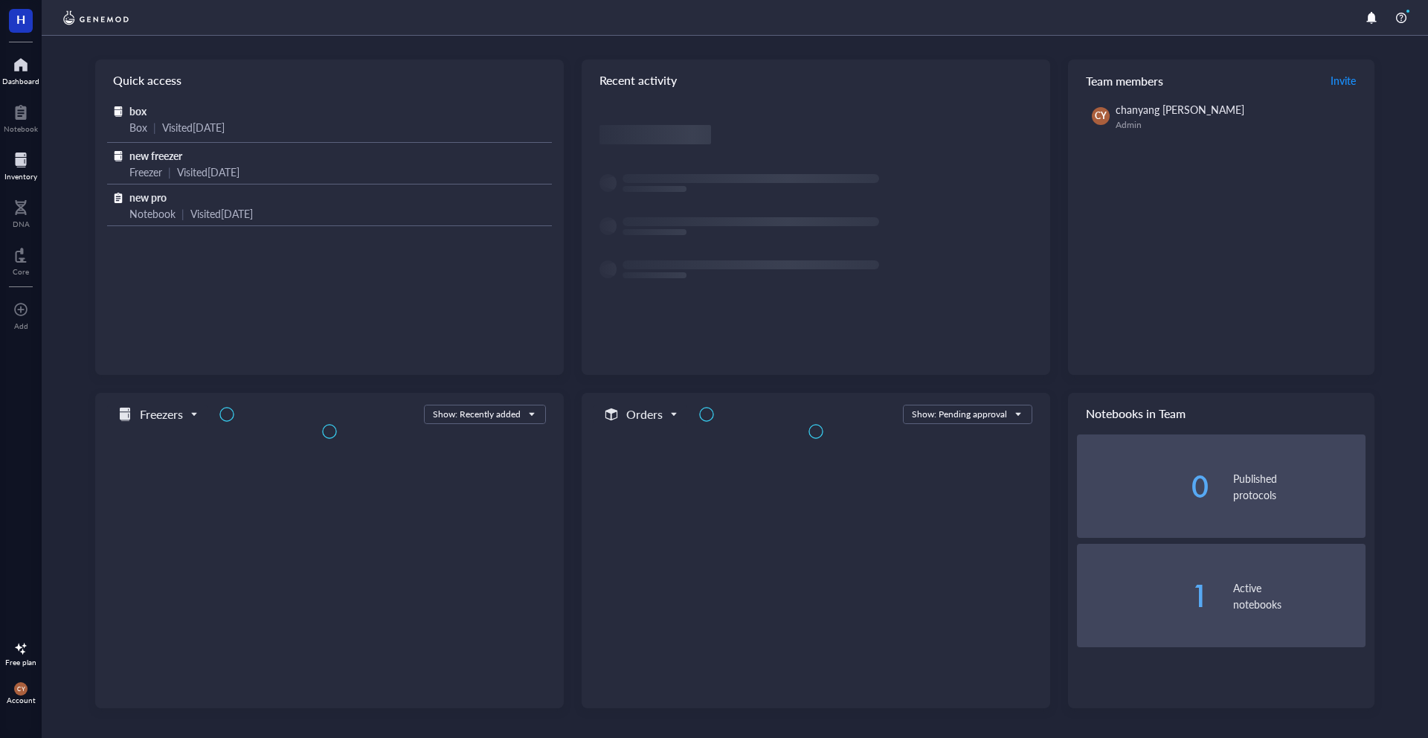
click at [40, 159] on div "Inventory" at bounding box center [21, 165] width 42 height 42
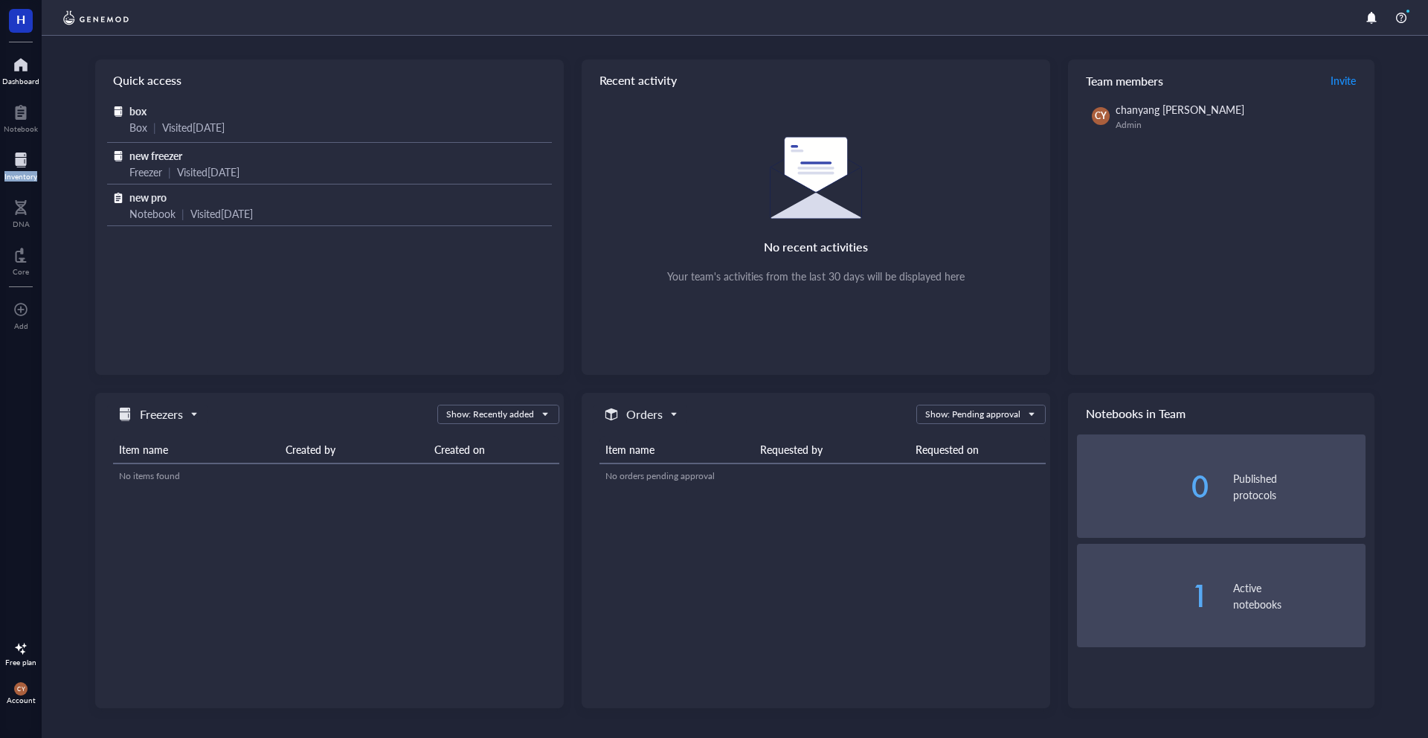
click at [25, 160] on div at bounding box center [20, 160] width 33 height 24
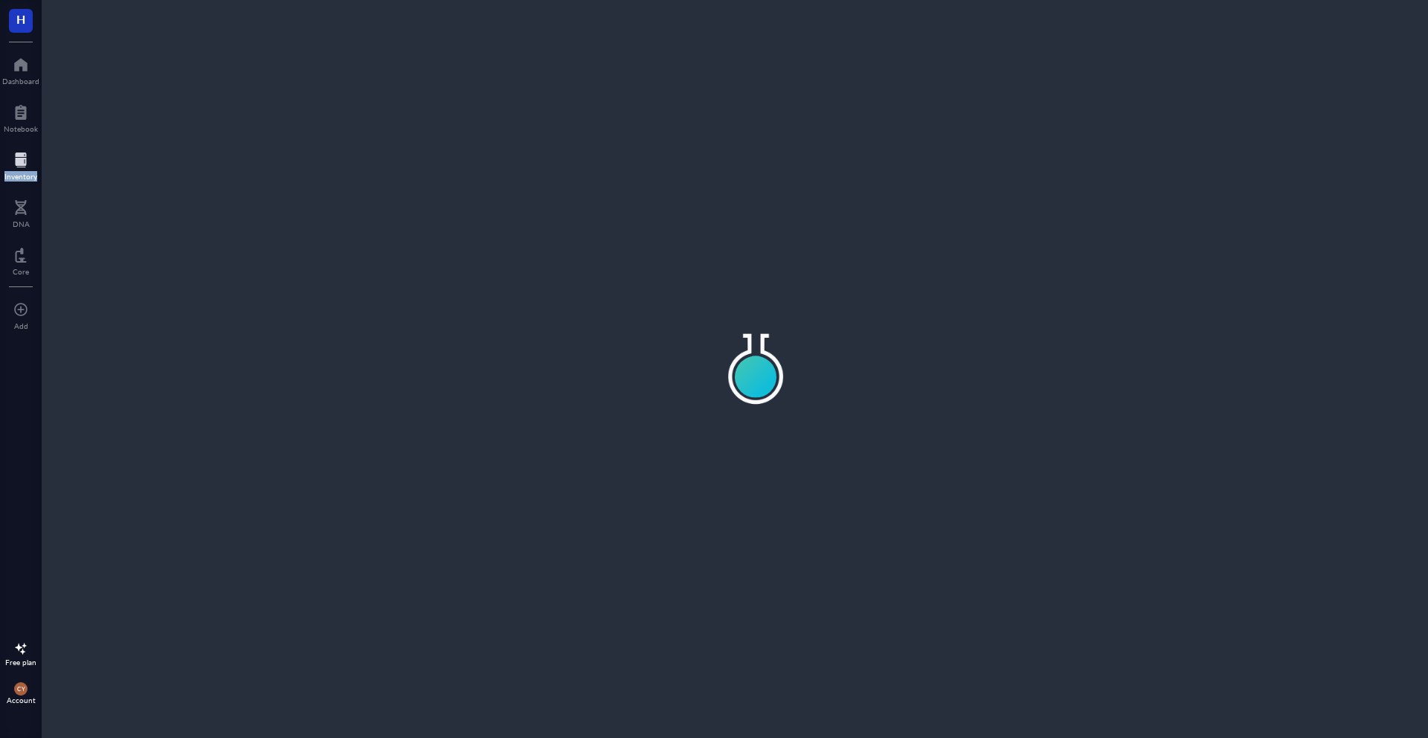
click at [25, 160] on div at bounding box center [20, 160] width 33 height 24
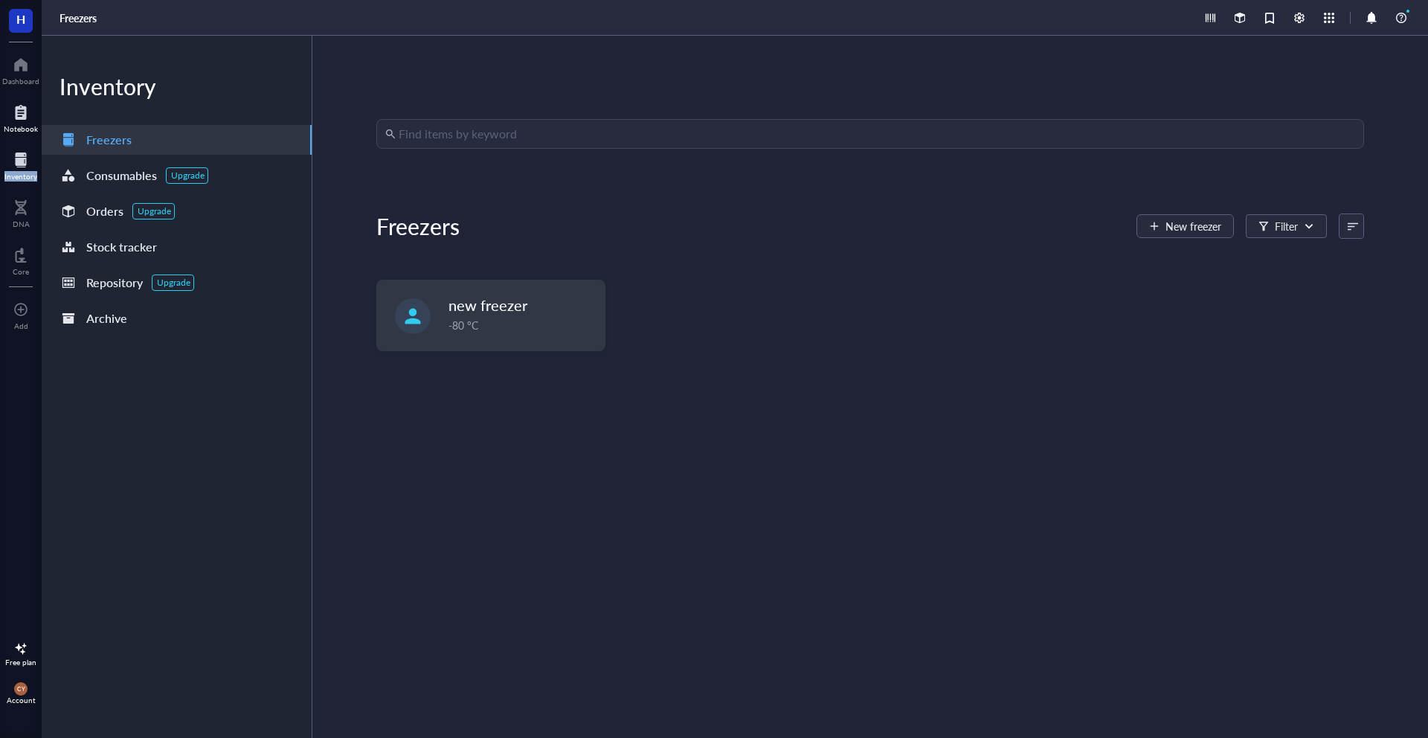
click at [22, 129] on div "Notebook" at bounding box center [21, 128] width 34 height 9
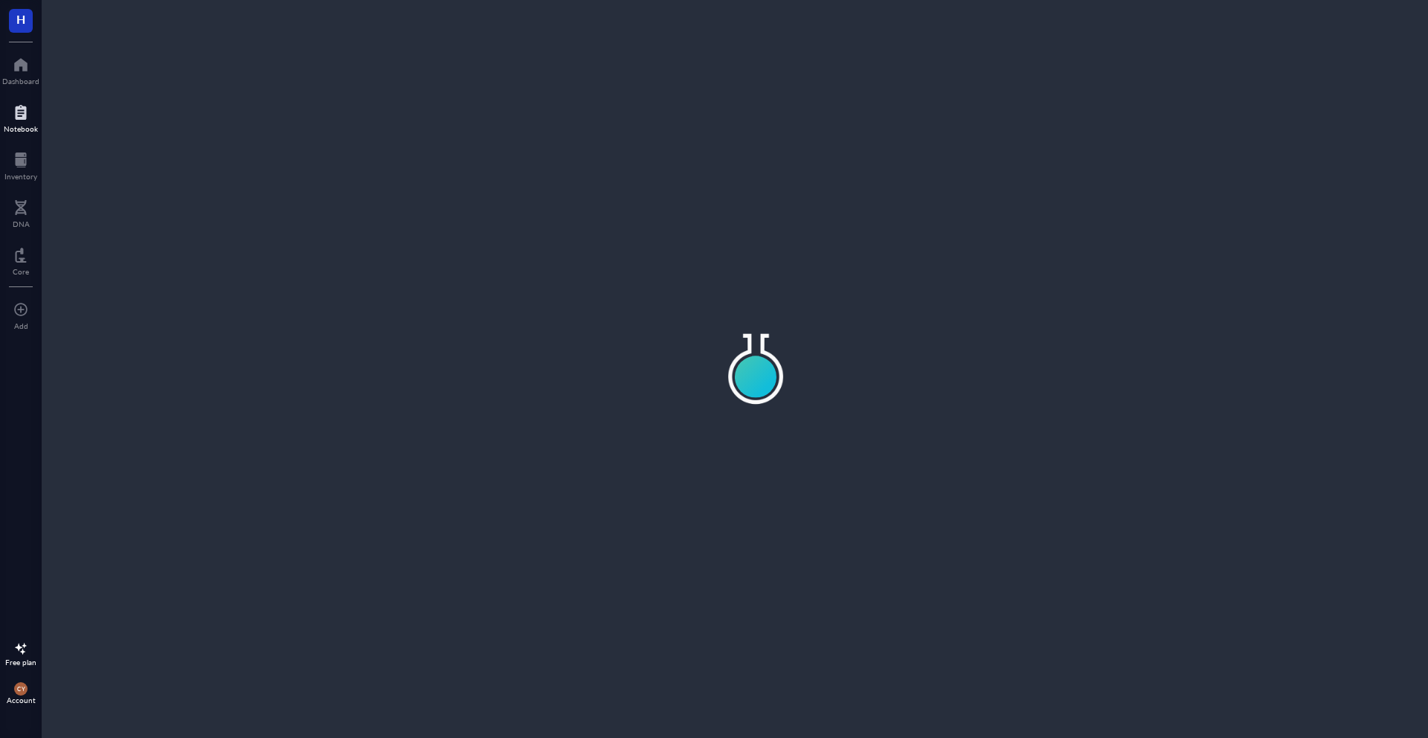
click at [13, 233] on div "H Dashboard Notebook Inventory DNA Core To pick up a draggable item, press the …" at bounding box center [21, 369] width 42 height 738
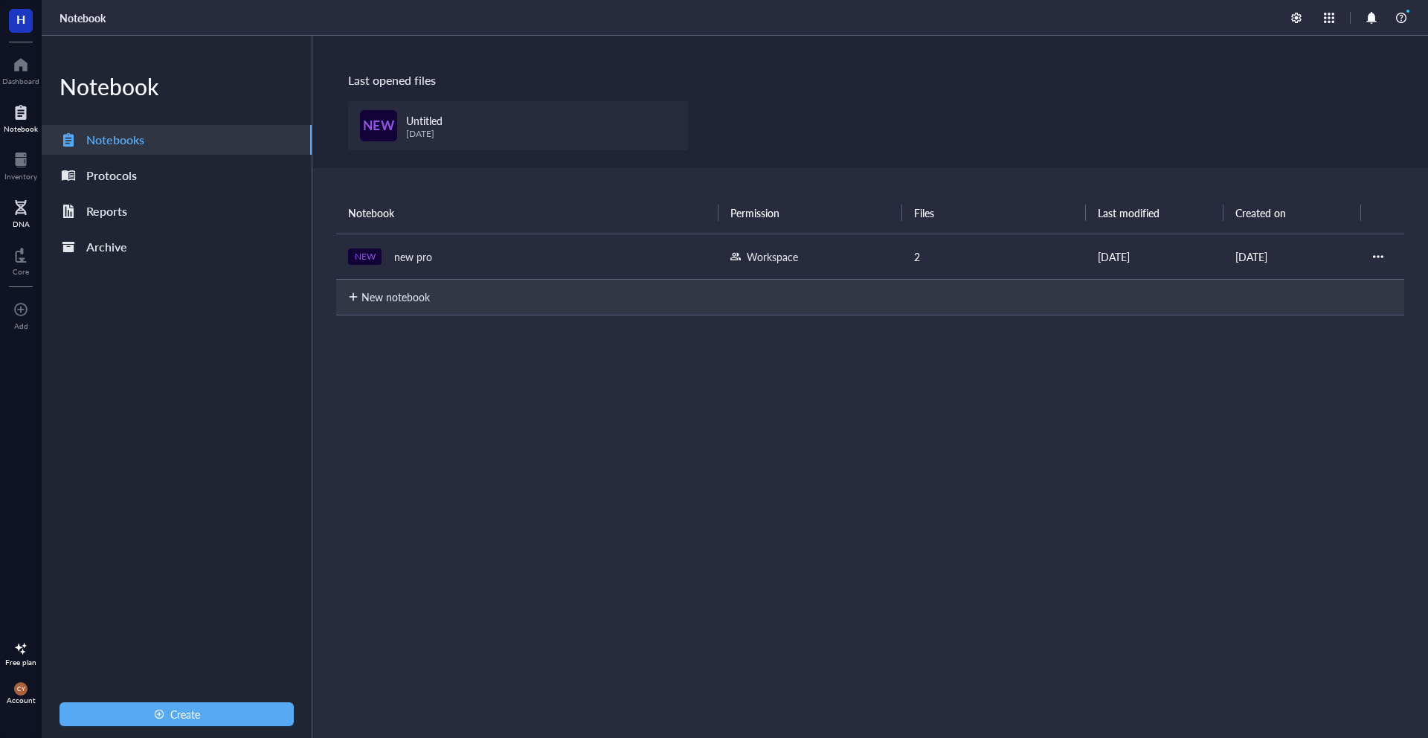
click at [16, 214] on div at bounding box center [21, 208] width 17 height 24
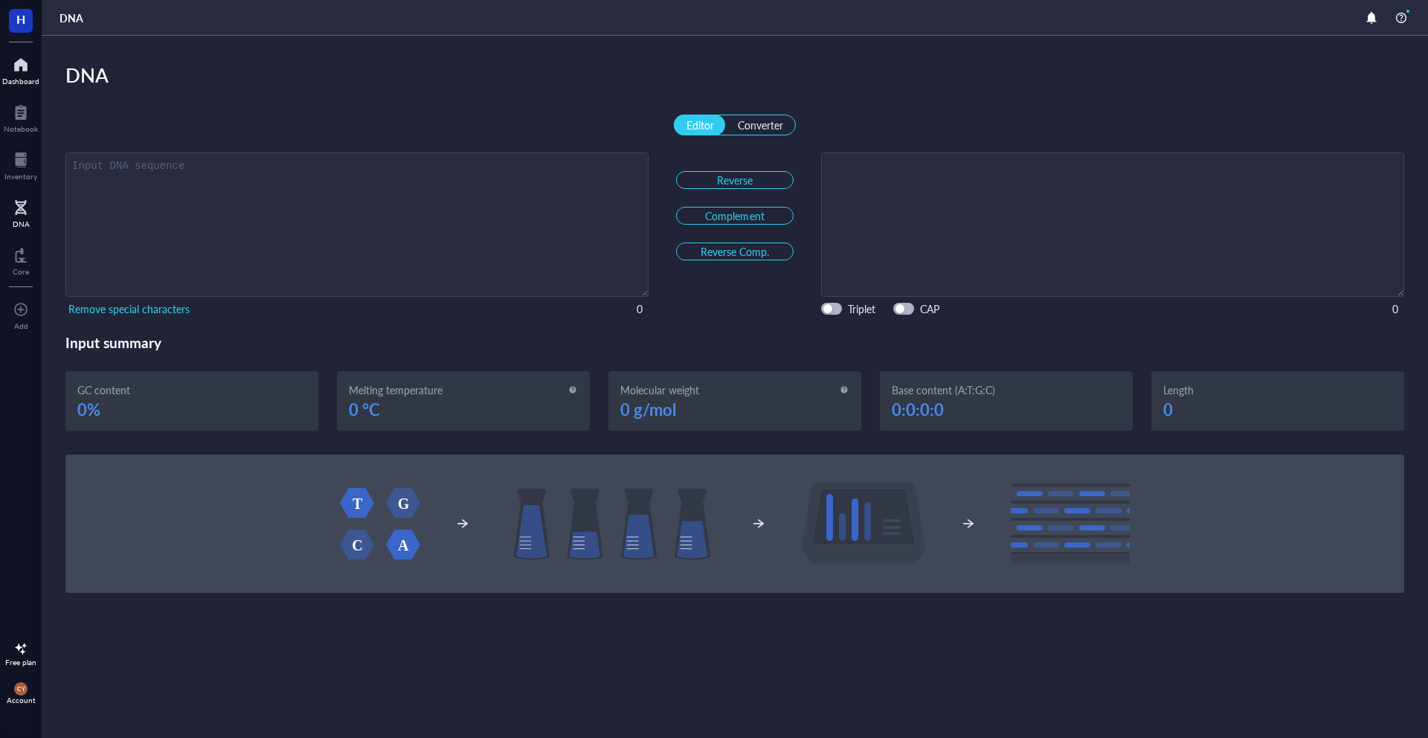
click at [16, 69] on div at bounding box center [20, 65] width 37 height 24
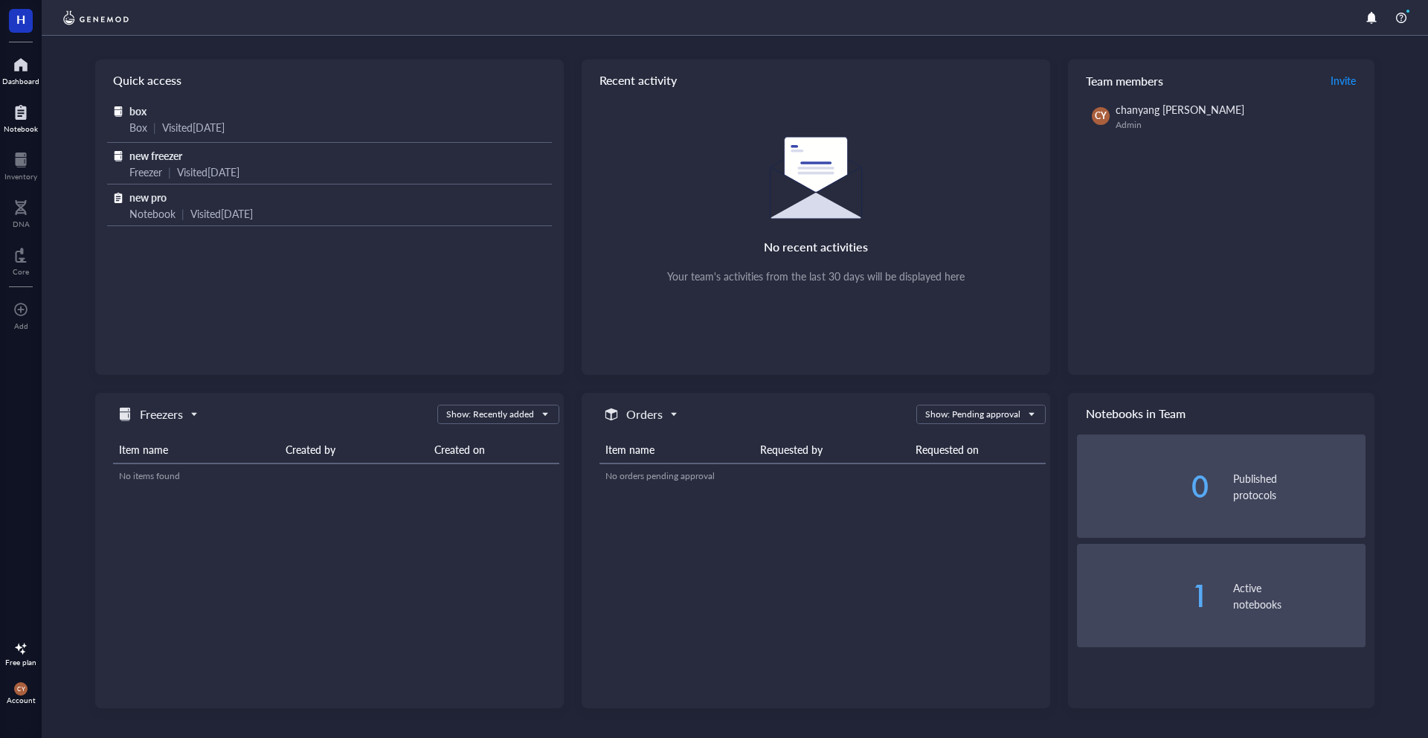
click at [16, 109] on div at bounding box center [21, 112] width 34 height 24
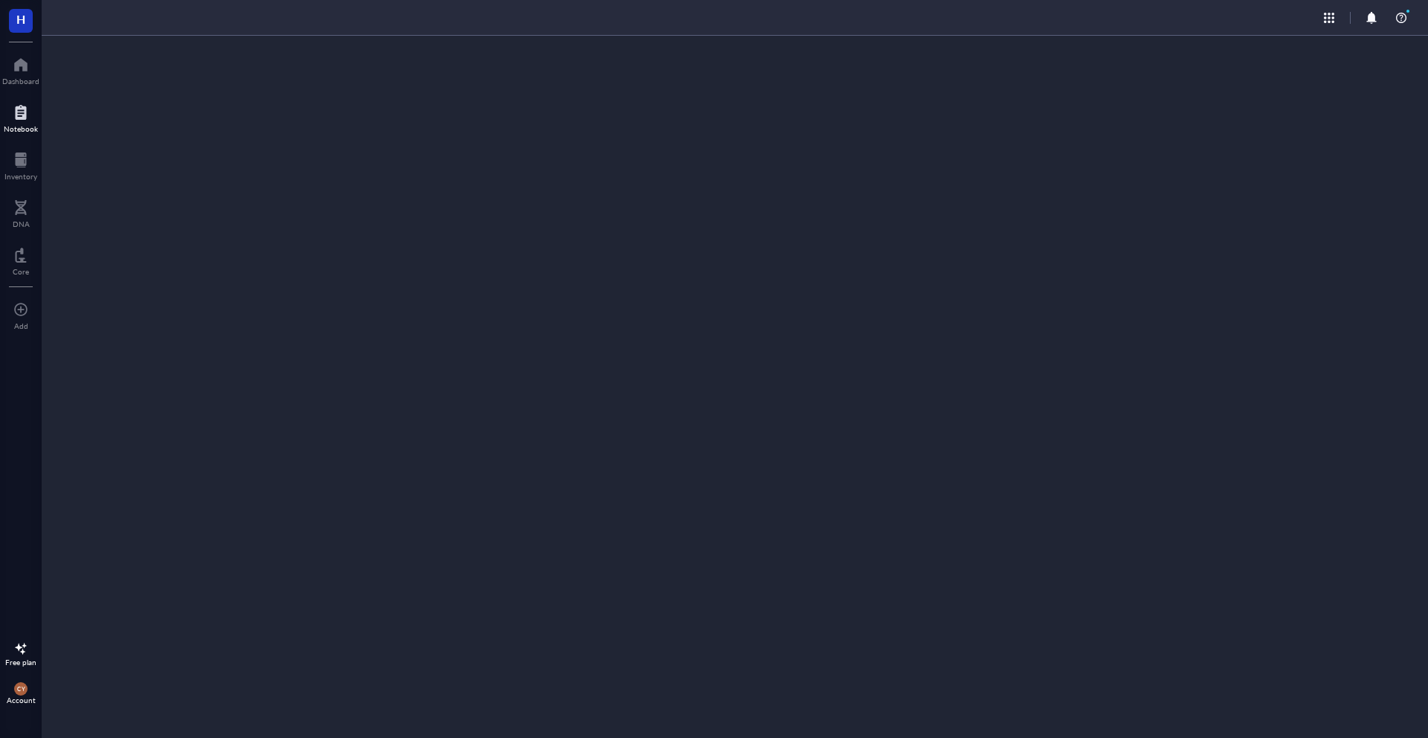
click at [16, 109] on div at bounding box center [21, 112] width 34 height 24
click at [19, 114] on div at bounding box center [21, 112] width 34 height 24
click at [19, 157] on div at bounding box center [20, 160] width 33 height 24
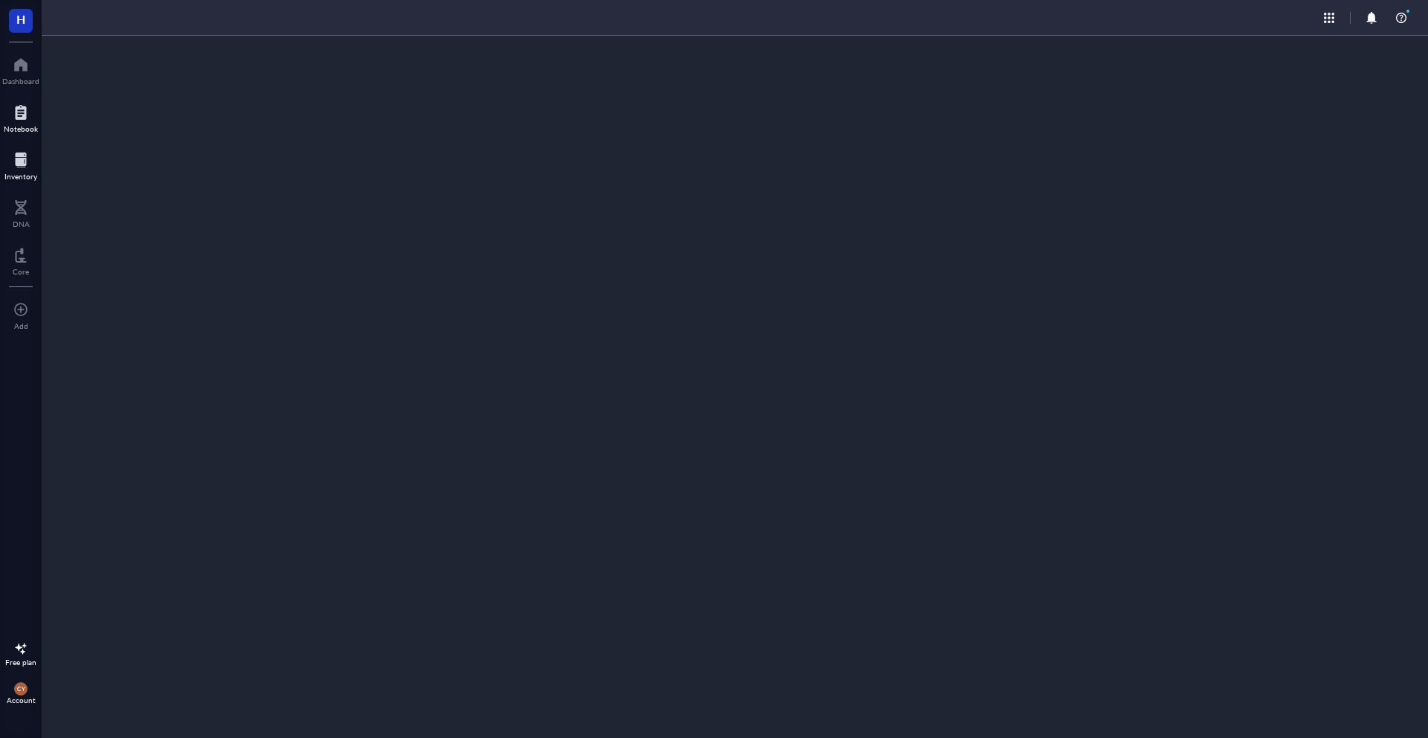
click at [19, 157] on div at bounding box center [20, 160] width 33 height 24
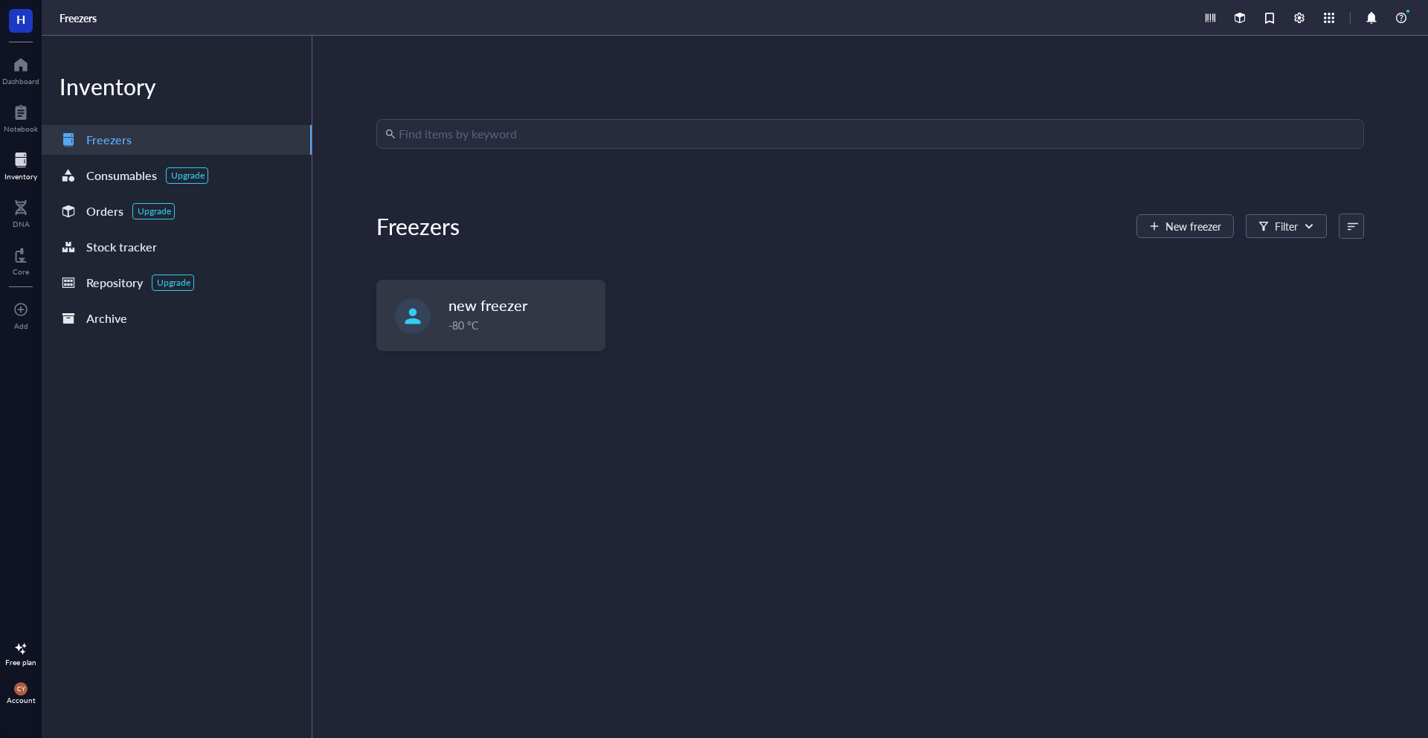
click at [19, 157] on div at bounding box center [20, 160] width 33 height 24
click at [22, 128] on div "Notebook" at bounding box center [21, 128] width 34 height 9
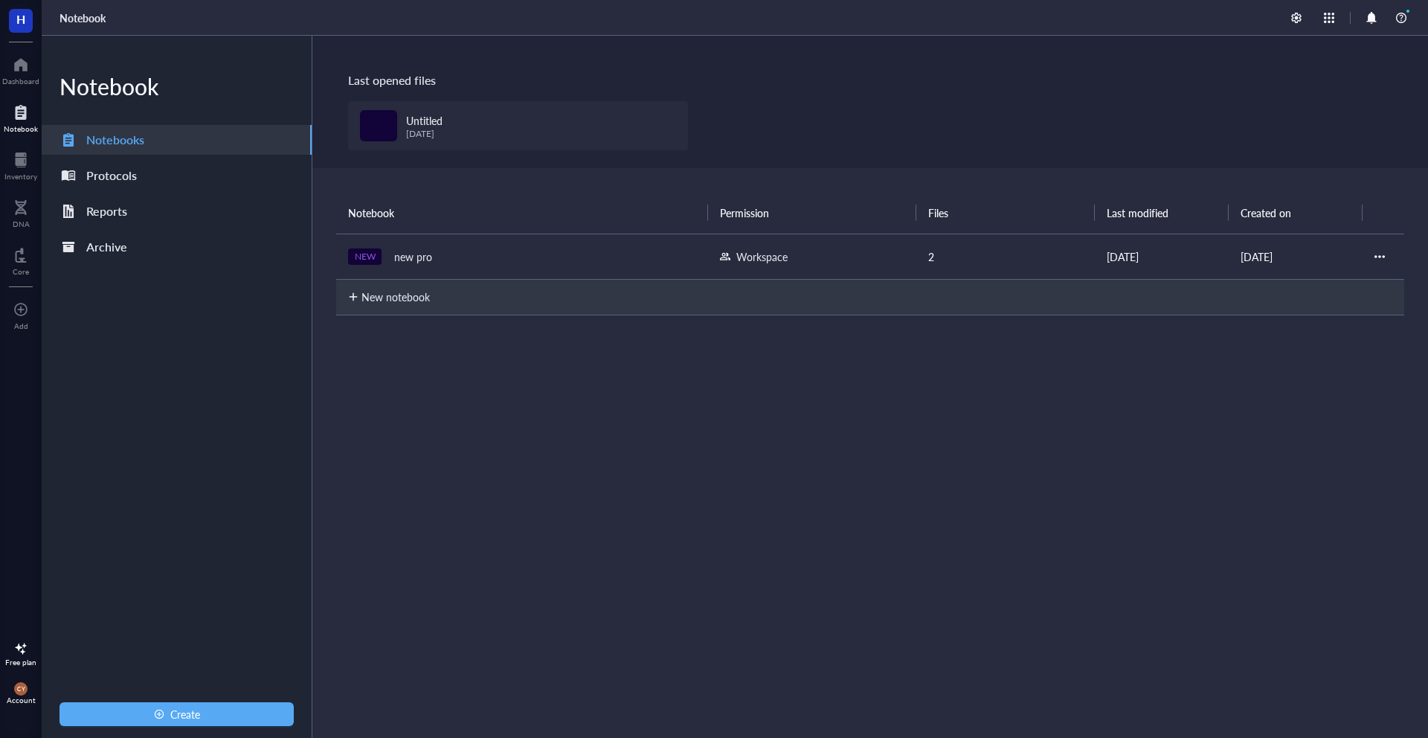
click at [22, 128] on div "Notebook" at bounding box center [21, 128] width 34 height 9
click at [19, 65] on div at bounding box center [20, 65] width 37 height 24
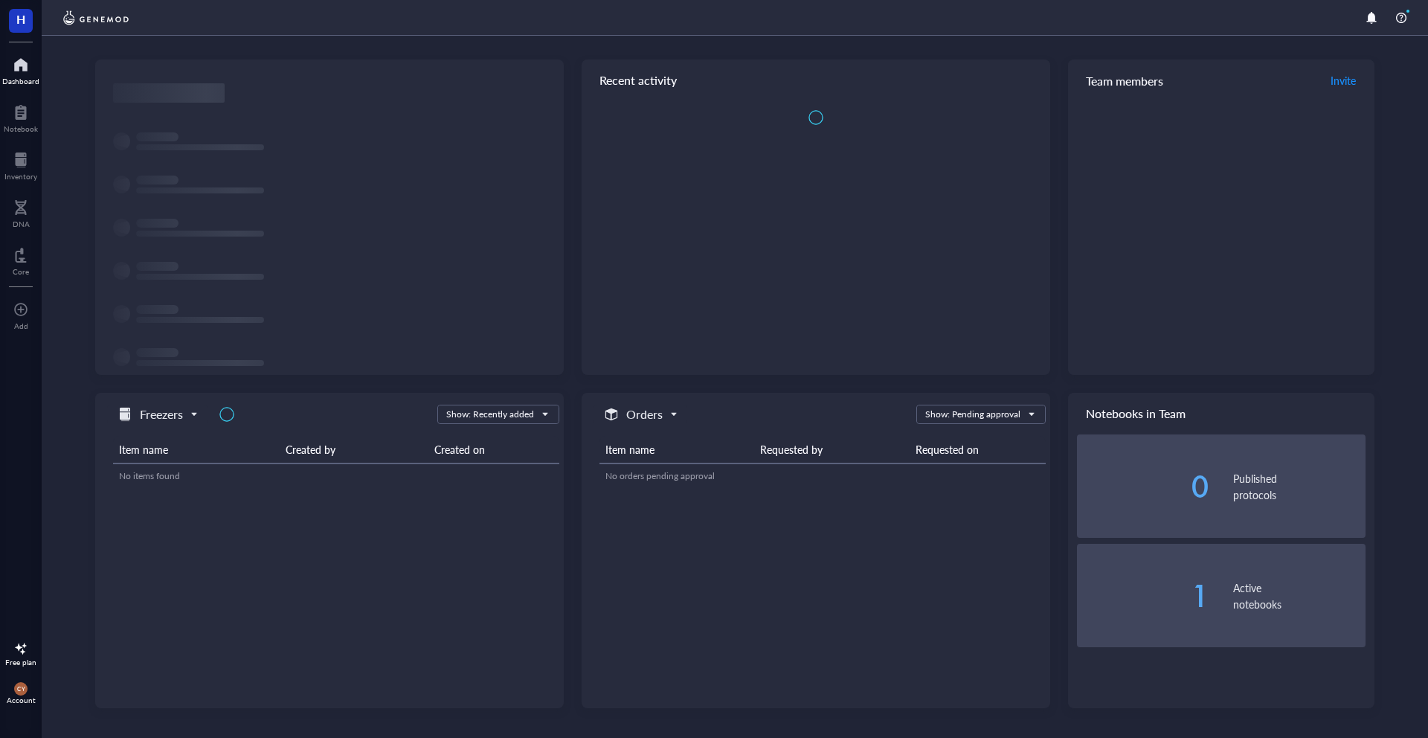
click at [19, 65] on div at bounding box center [20, 65] width 37 height 24
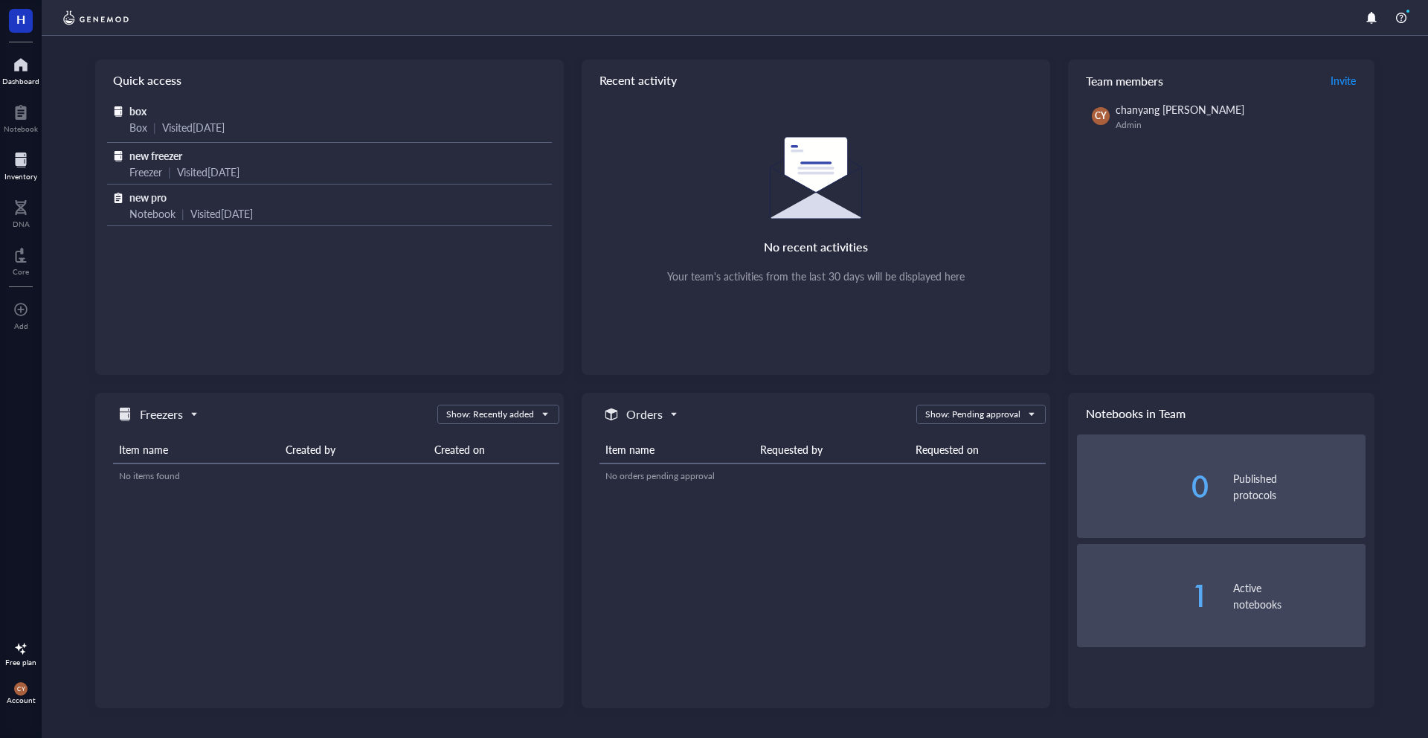
click at [29, 175] on div "Inventory" at bounding box center [20, 176] width 33 height 9
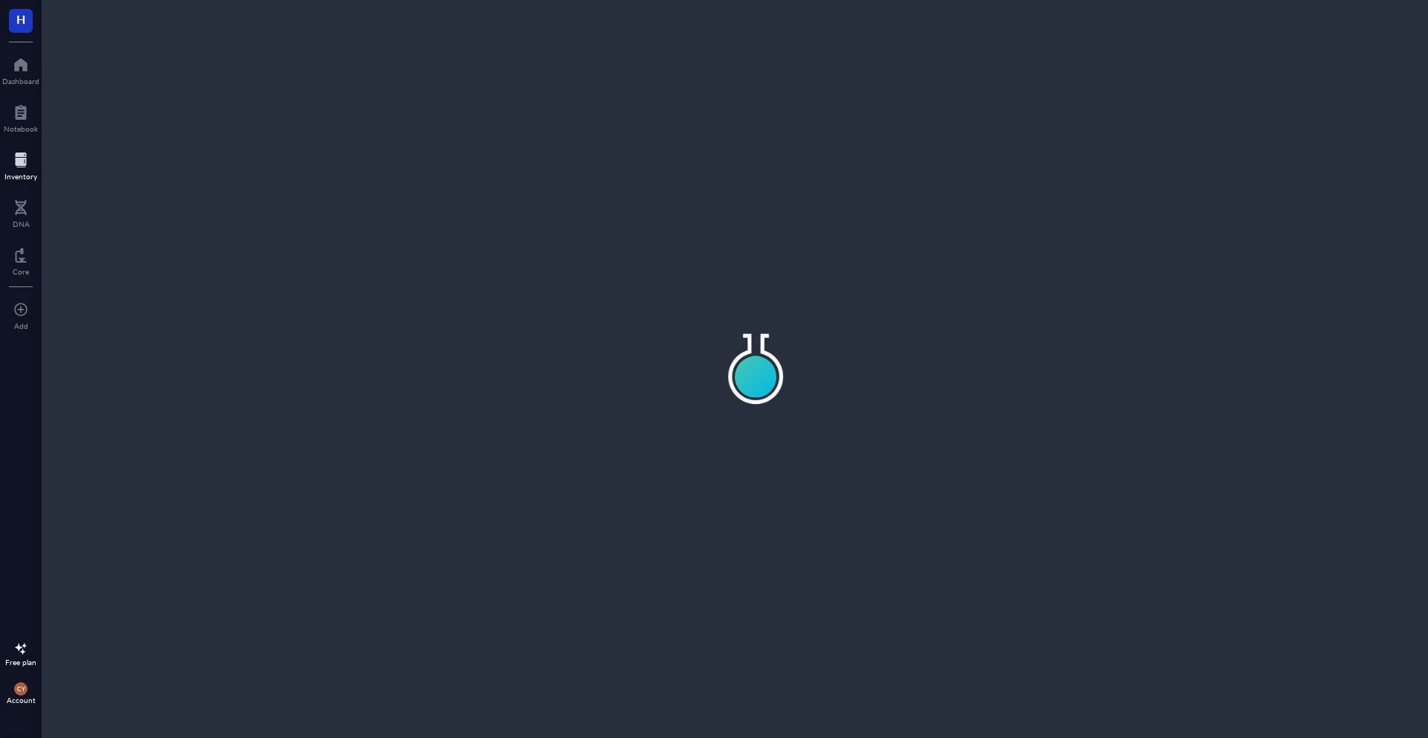
click at [29, 175] on div "Inventory" at bounding box center [20, 176] width 33 height 9
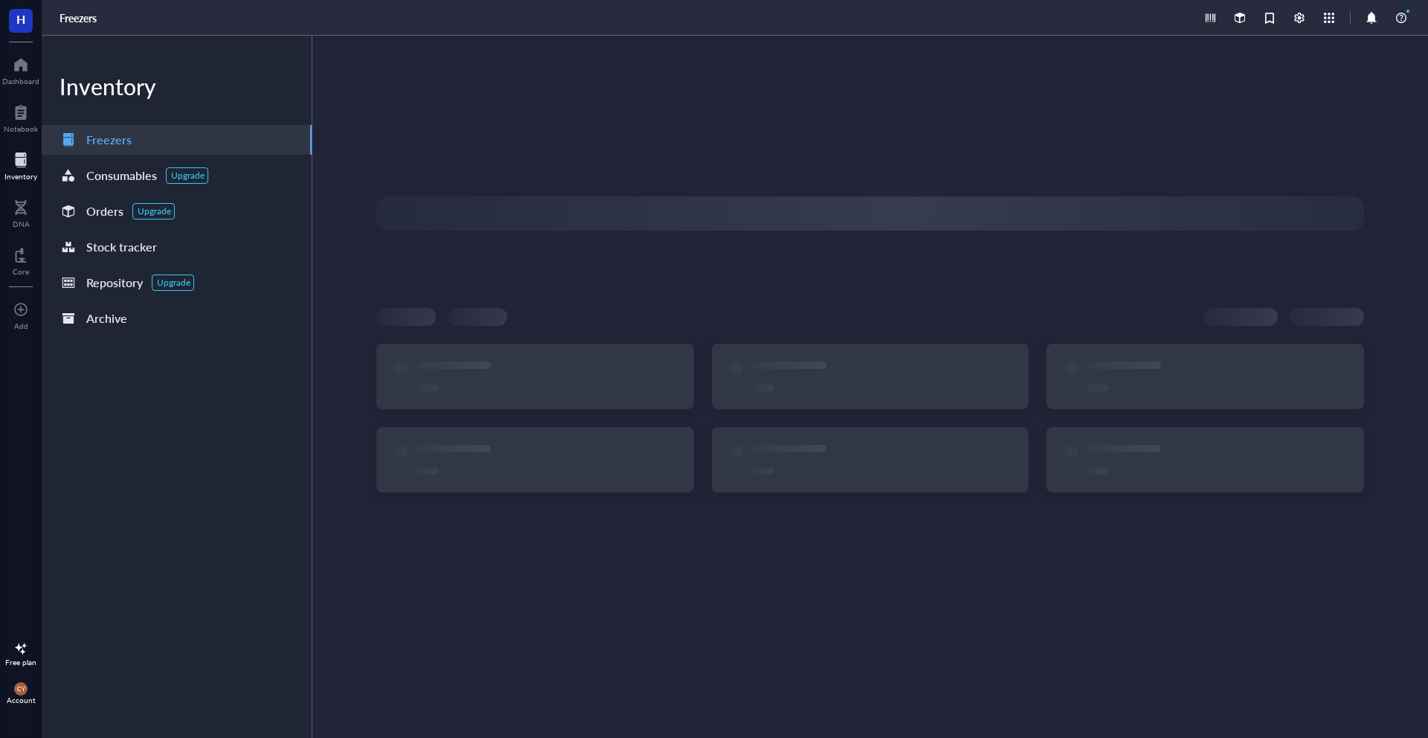
click at [29, 175] on div "Inventory" at bounding box center [20, 176] width 33 height 9
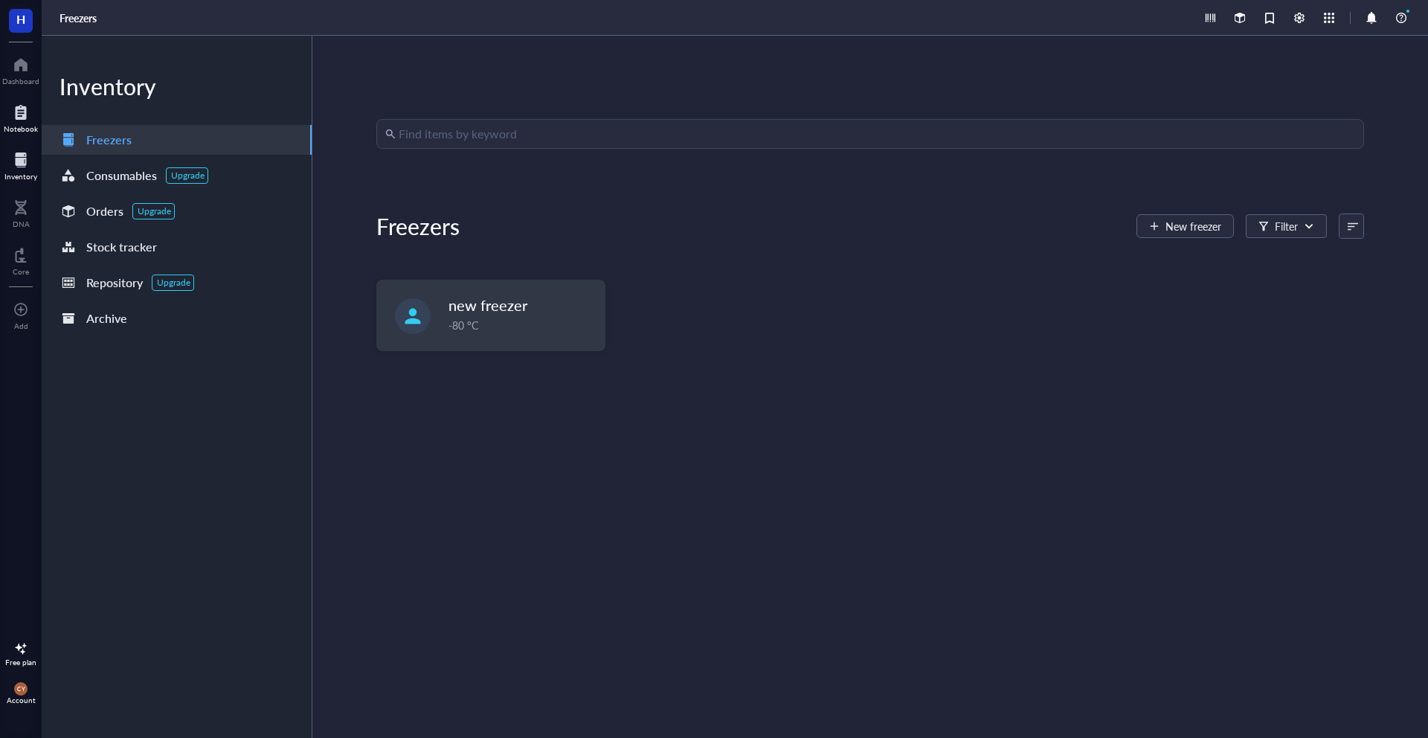
click at [24, 125] on div "Notebook" at bounding box center [21, 128] width 34 height 9
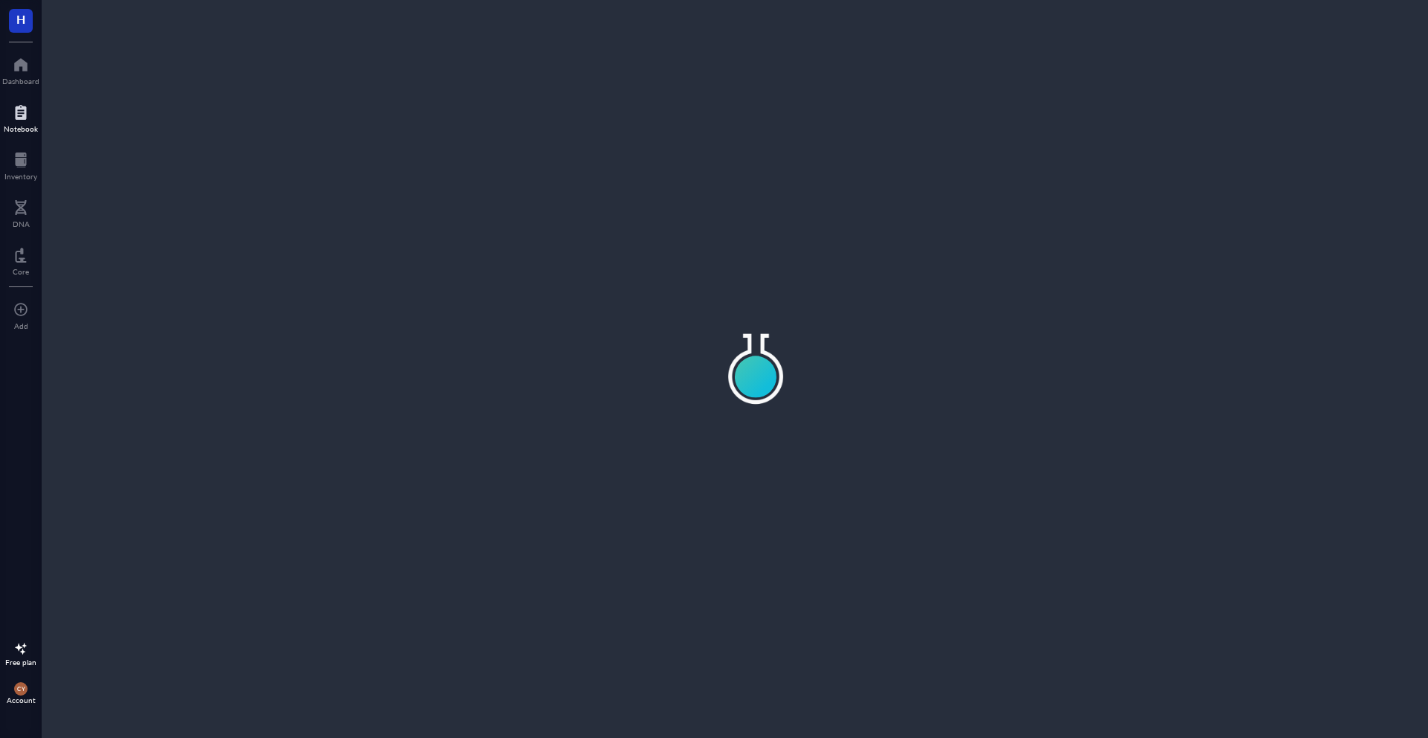
click at [24, 125] on div "Notebook" at bounding box center [21, 128] width 34 height 9
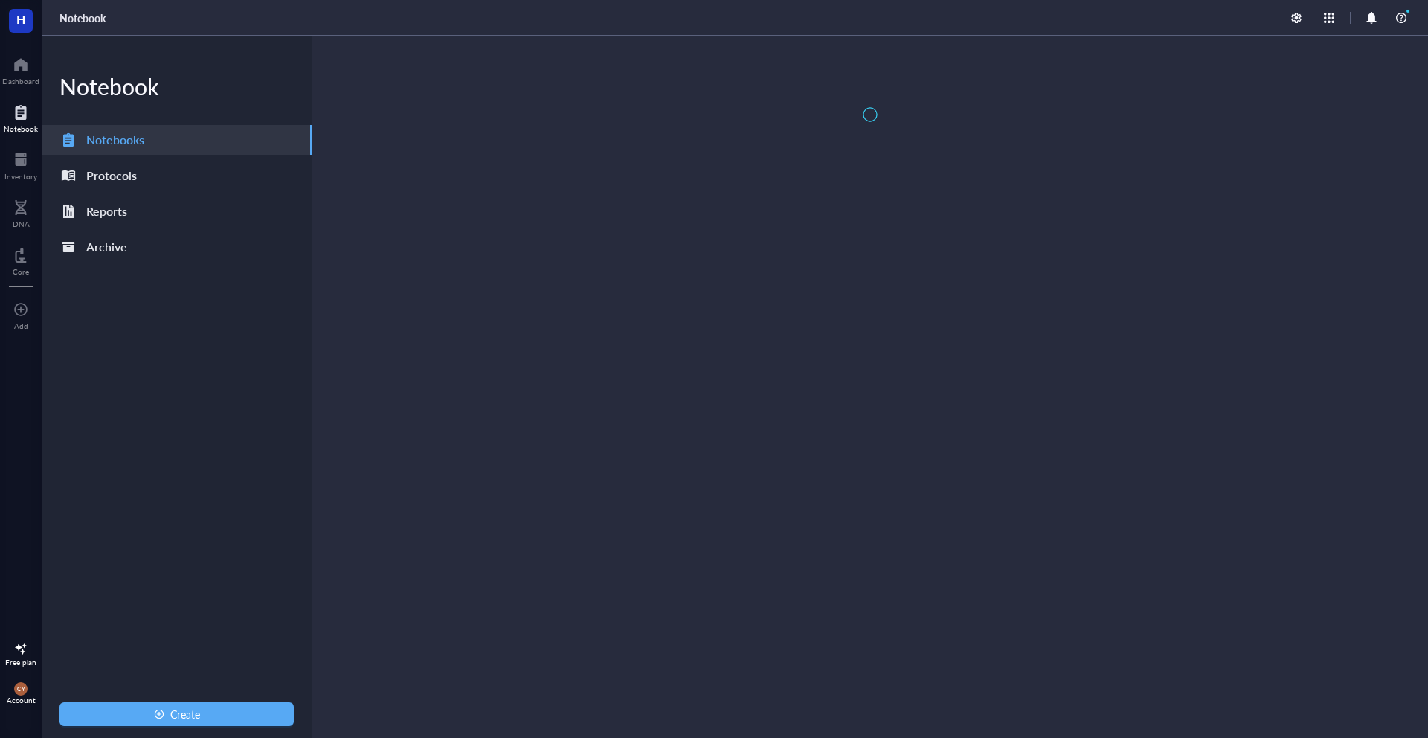
click at [24, 125] on div "Notebook" at bounding box center [21, 128] width 34 height 9
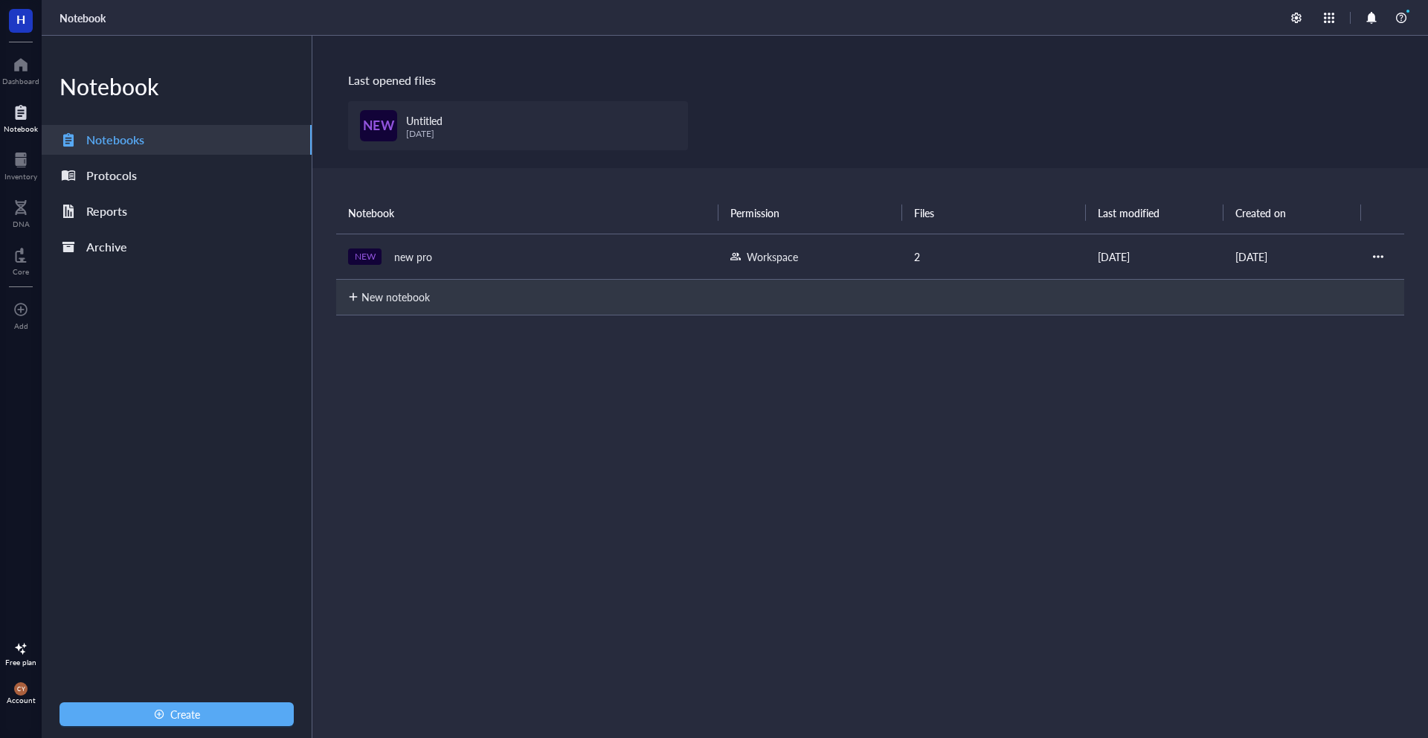
click at [24, 125] on div "Notebook" at bounding box center [21, 128] width 34 height 9
click at [17, 210] on div at bounding box center [21, 208] width 17 height 24
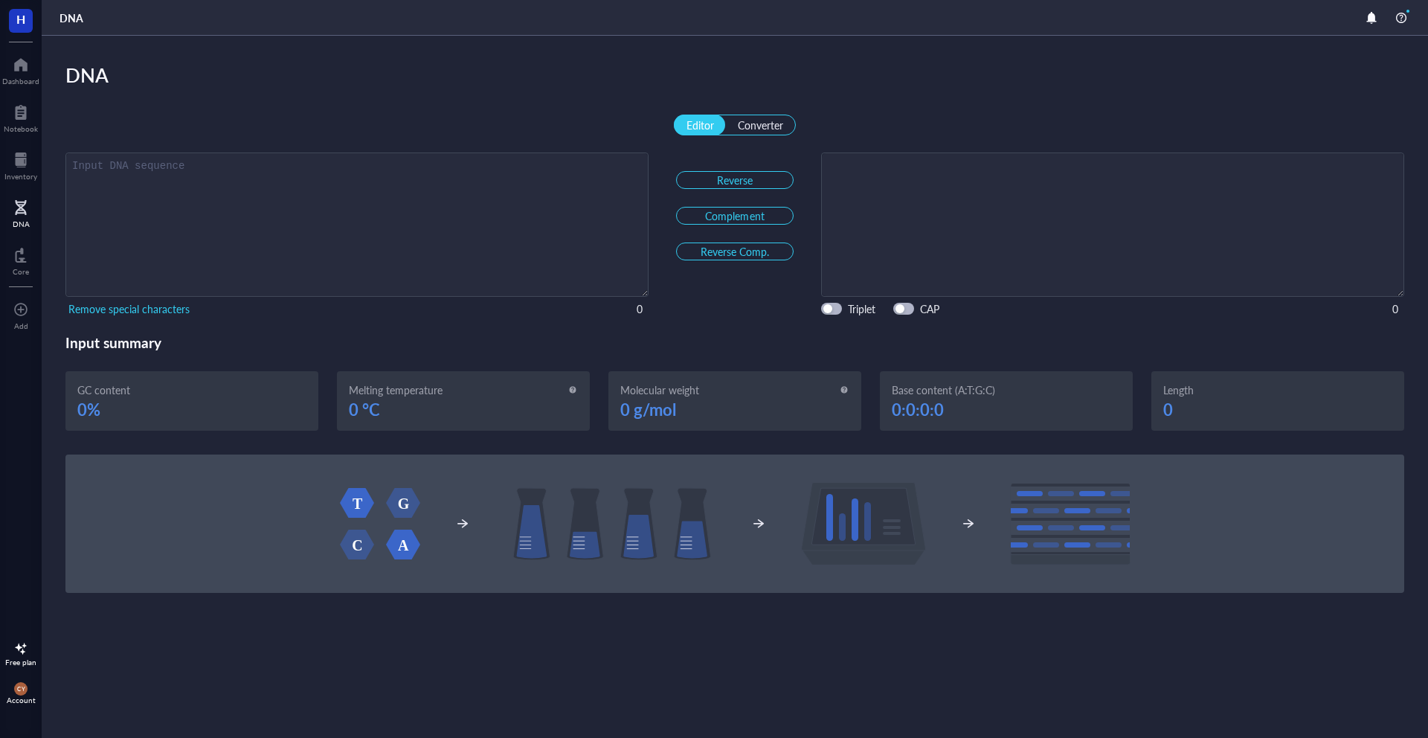
click at [17, 210] on div at bounding box center [21, 208] width 17 height 24
click at [28, 124] on div "Notebook" at bounding box center [21, 128] width 34 height 9
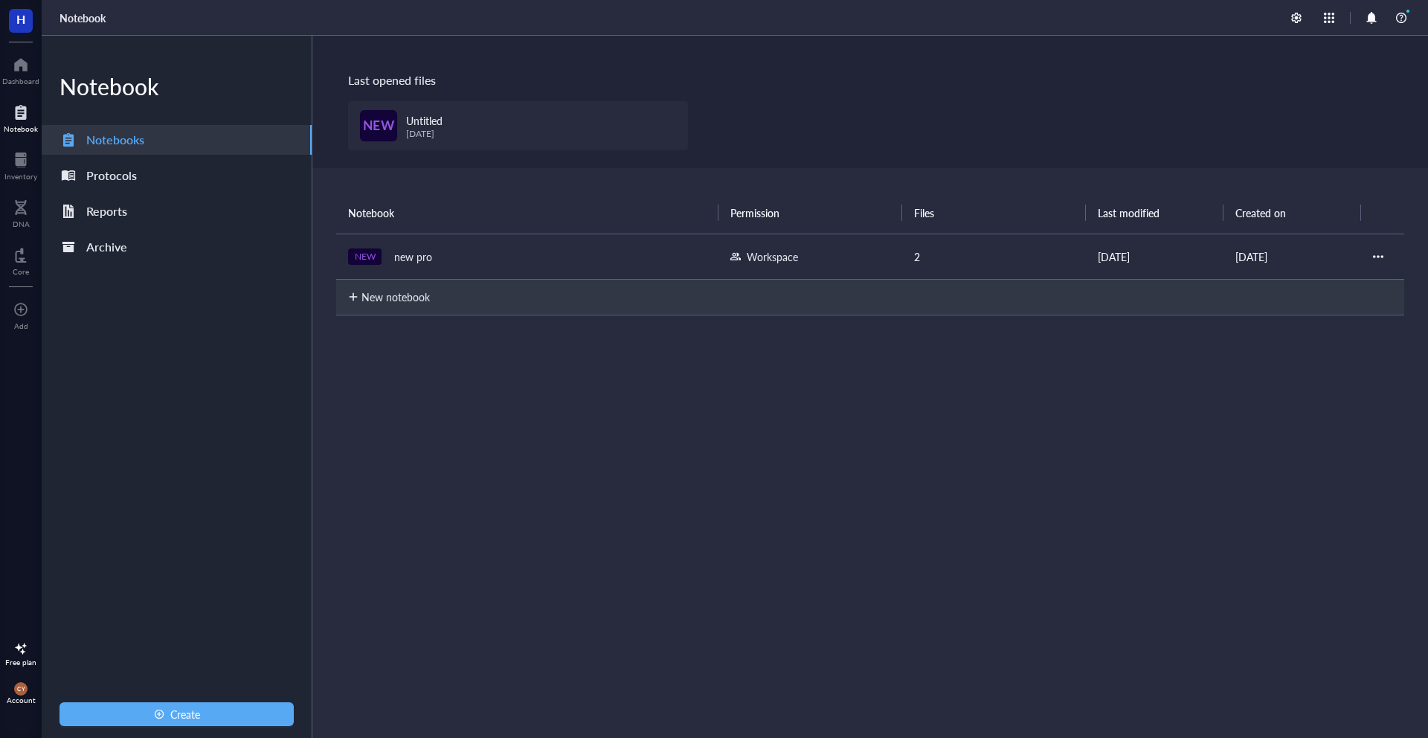
click at [28, 124] on div "Notebook" at bounding box center [21, 128] width 34 height 9
click at [19, 77] on div "Dashboard" at bounding box center [20, 81] width 37 height 9
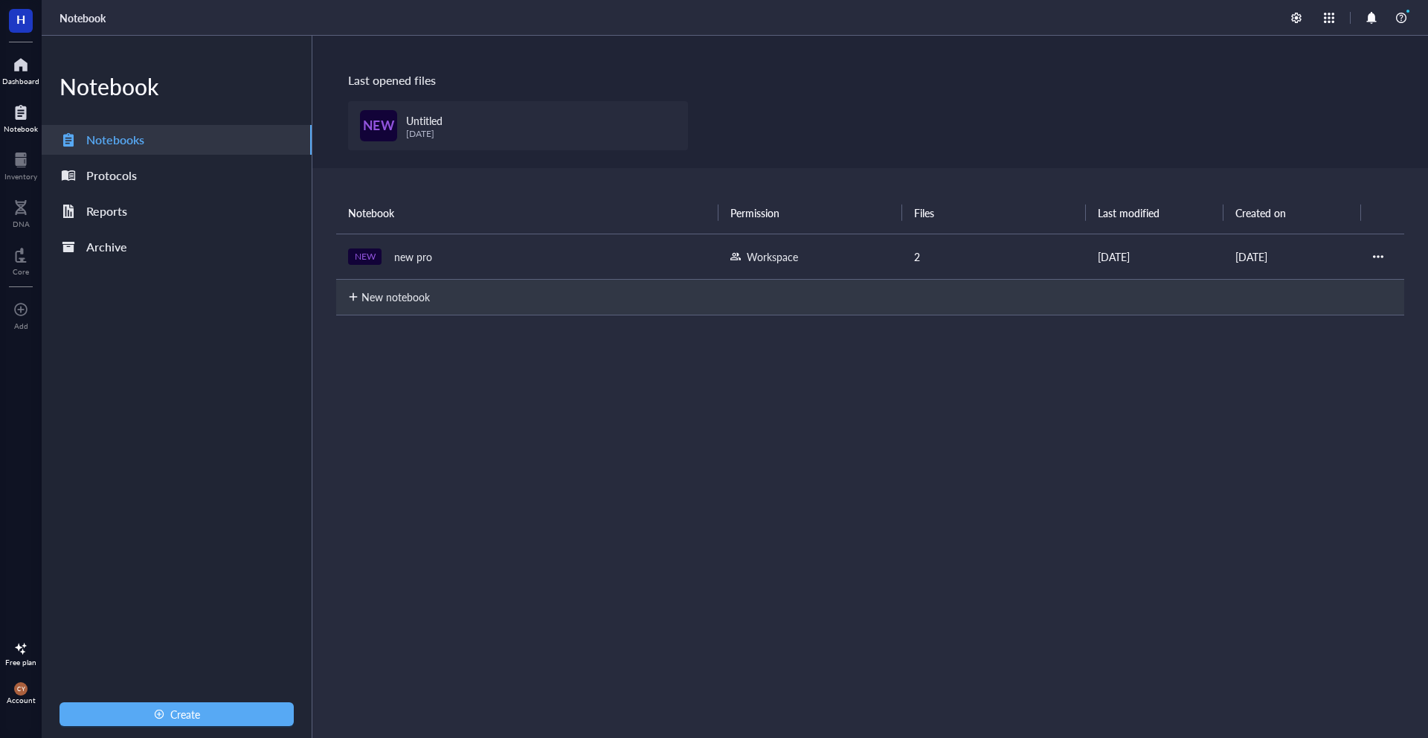
click at [19, 77] on div "Dashboard" at bounding box center [20, 81] width 37 height 9
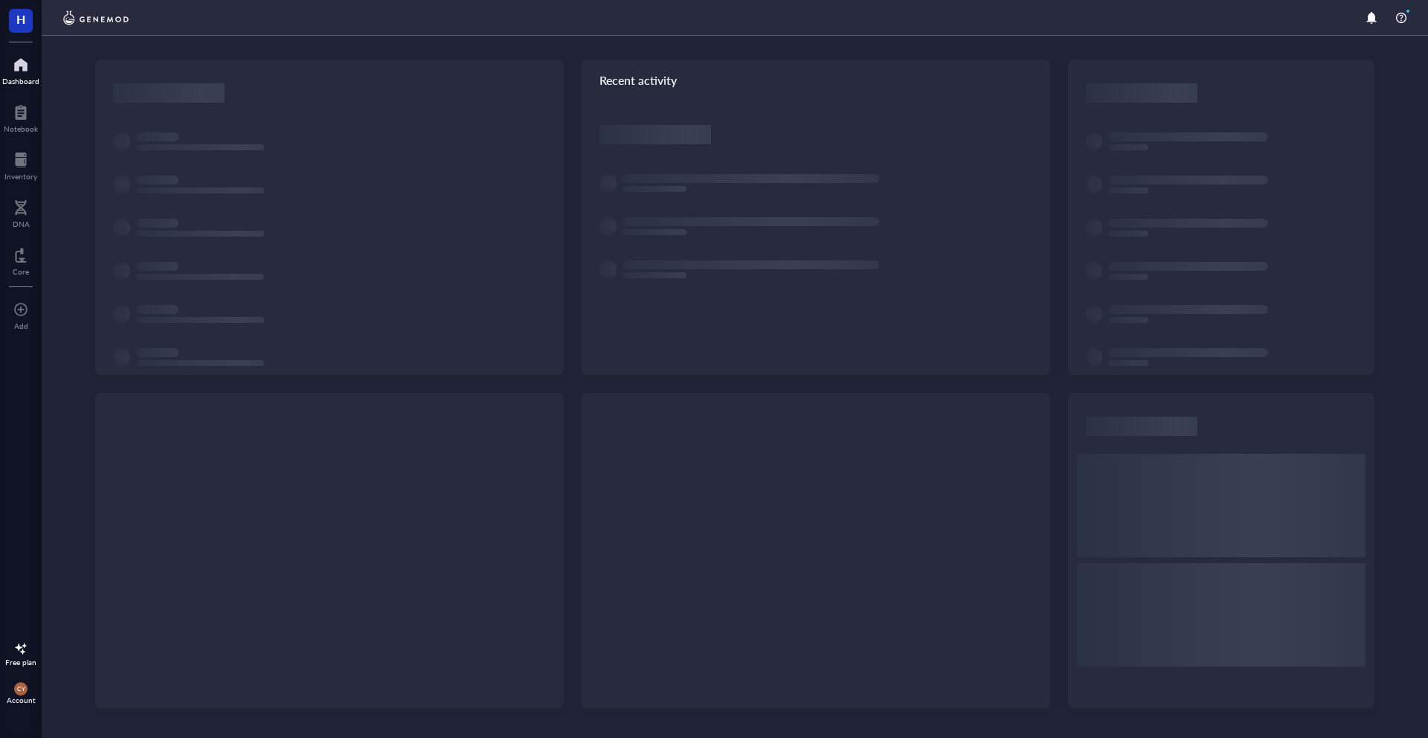
click at [19, 77] on div "Dashboard" at bounding box center [20, 81] width 37 height 9
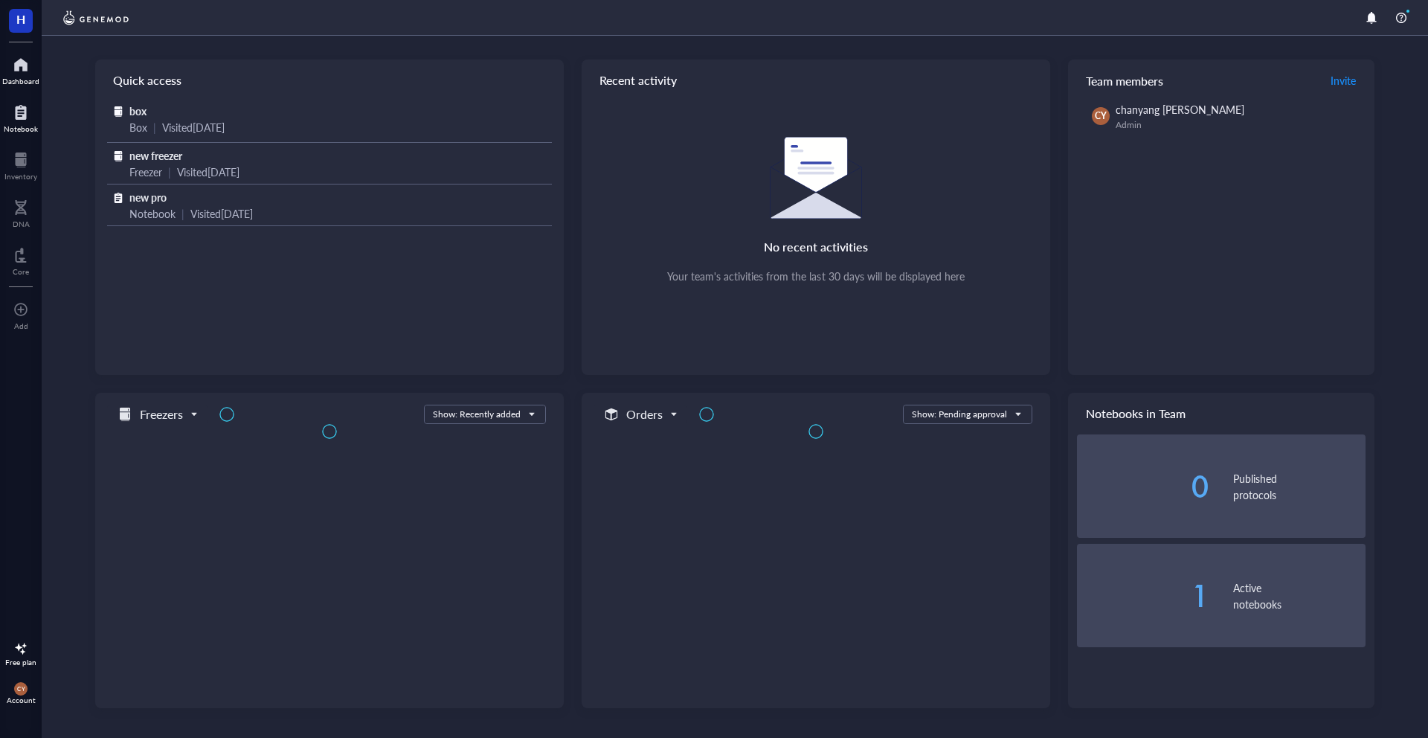
click at [23, 113] on div at bounding box center [21, 112] width 34 height 24
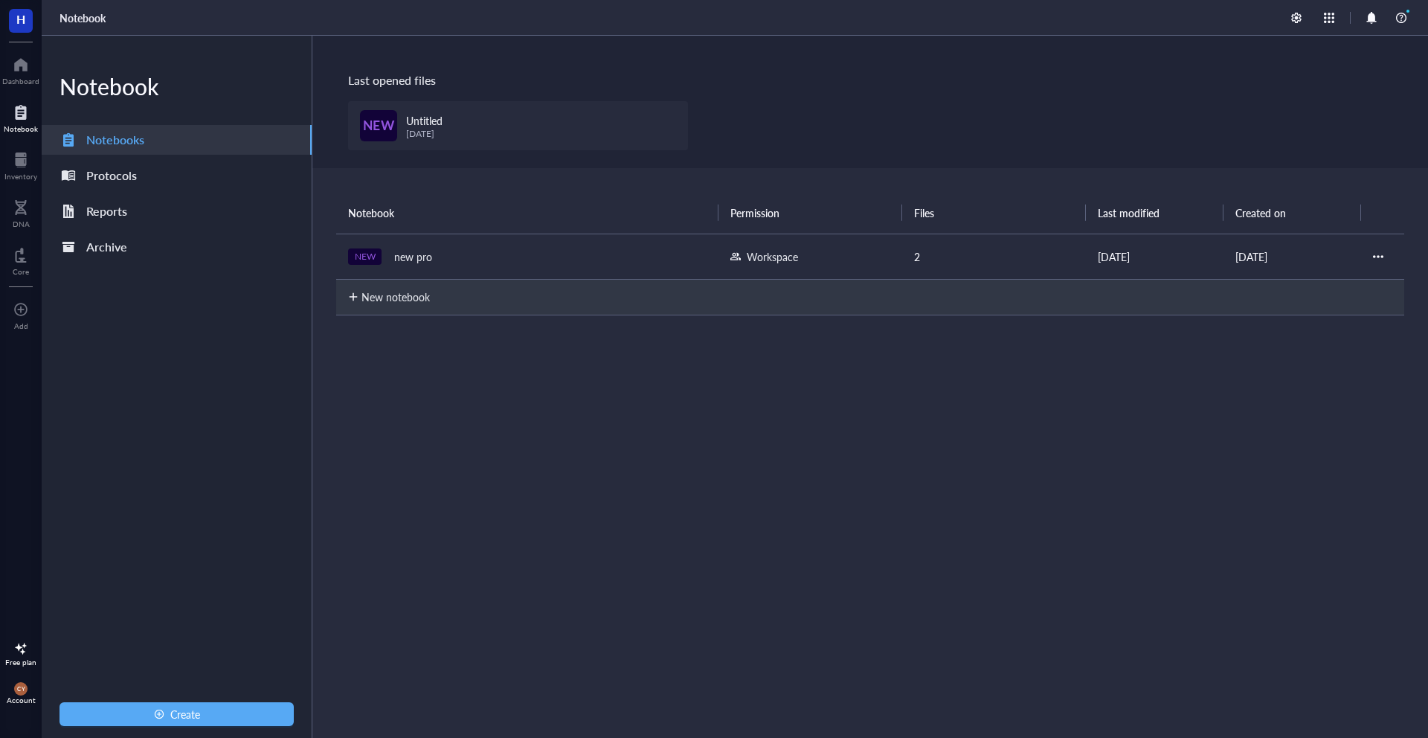
click at [23, 113] on div at bounding box center [21, 112] width 34 height 24
click at [22, 152] on div at bounding box center [20, 160] width 33 height 24
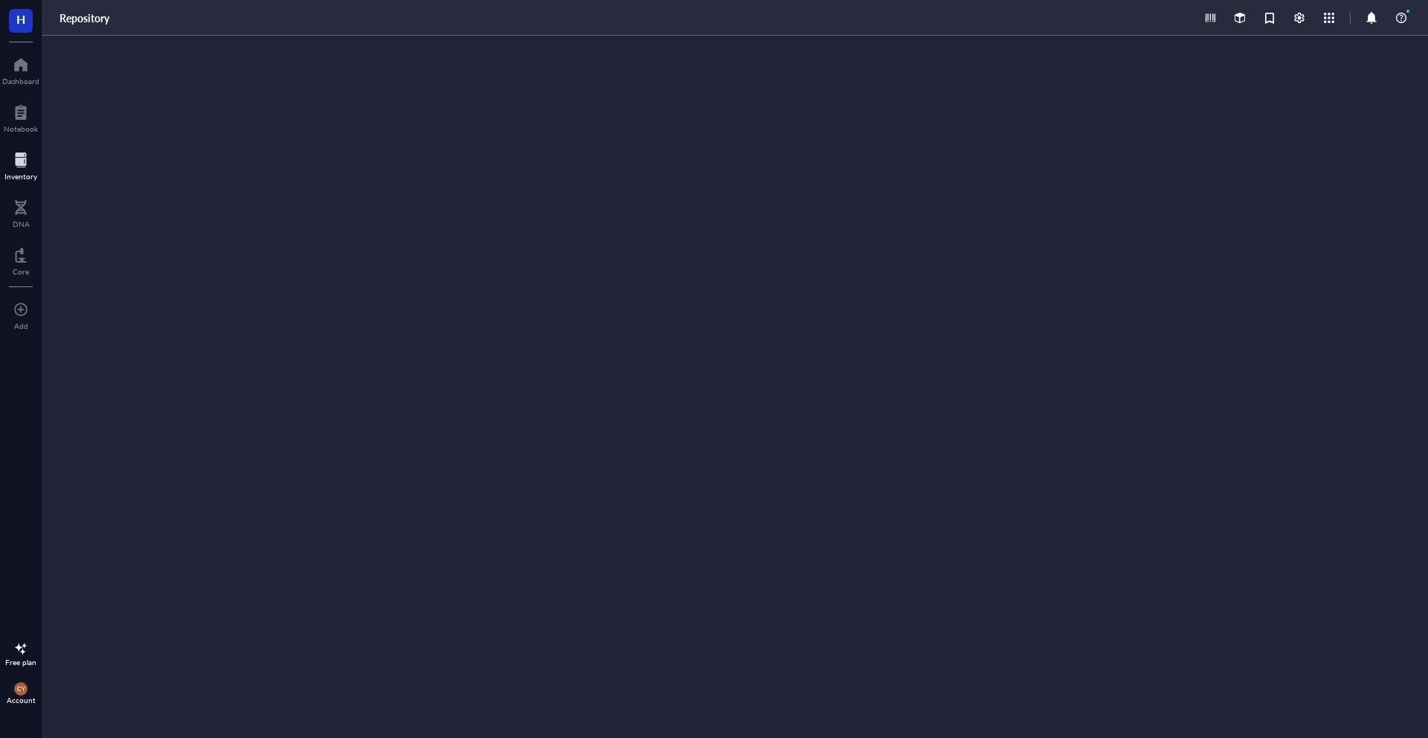
click at [22, 152] on div at bounding box center [20, 160] width 33 height 24
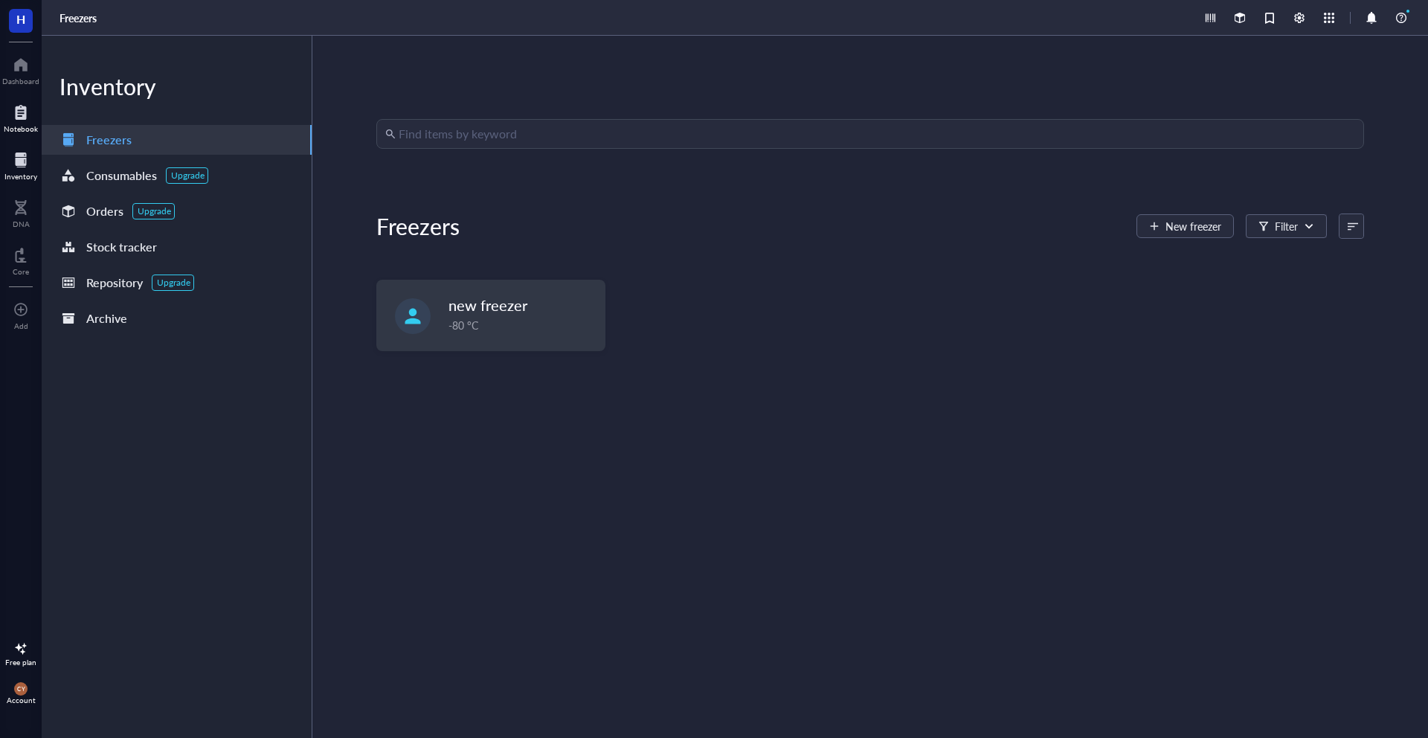
click at [20, 117] on div at bounding box center [21, 112] width 34 height 24
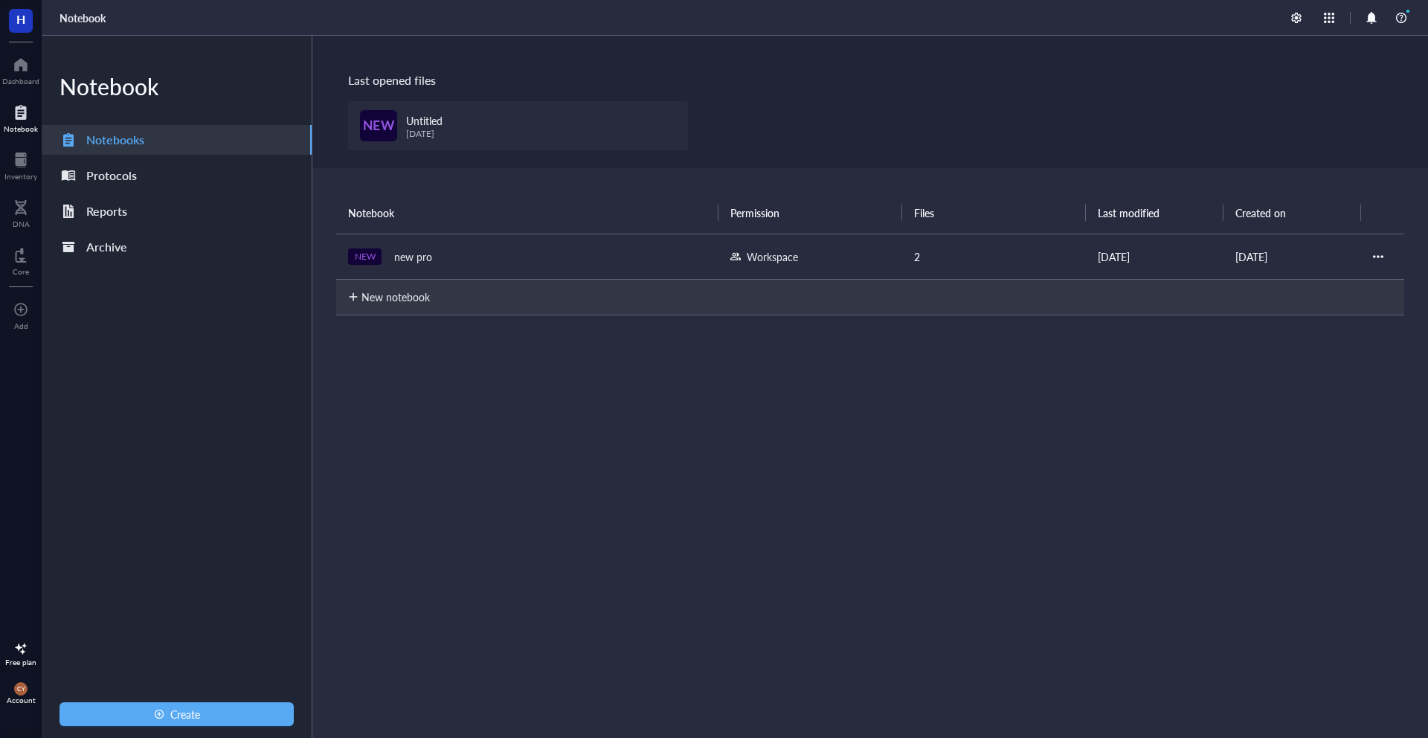
click at [20, 117] on div at bounding box center [21, 112] width 34 height 24
click at [22, 74] on div at bounding box center [20, 65] width 37 height 24
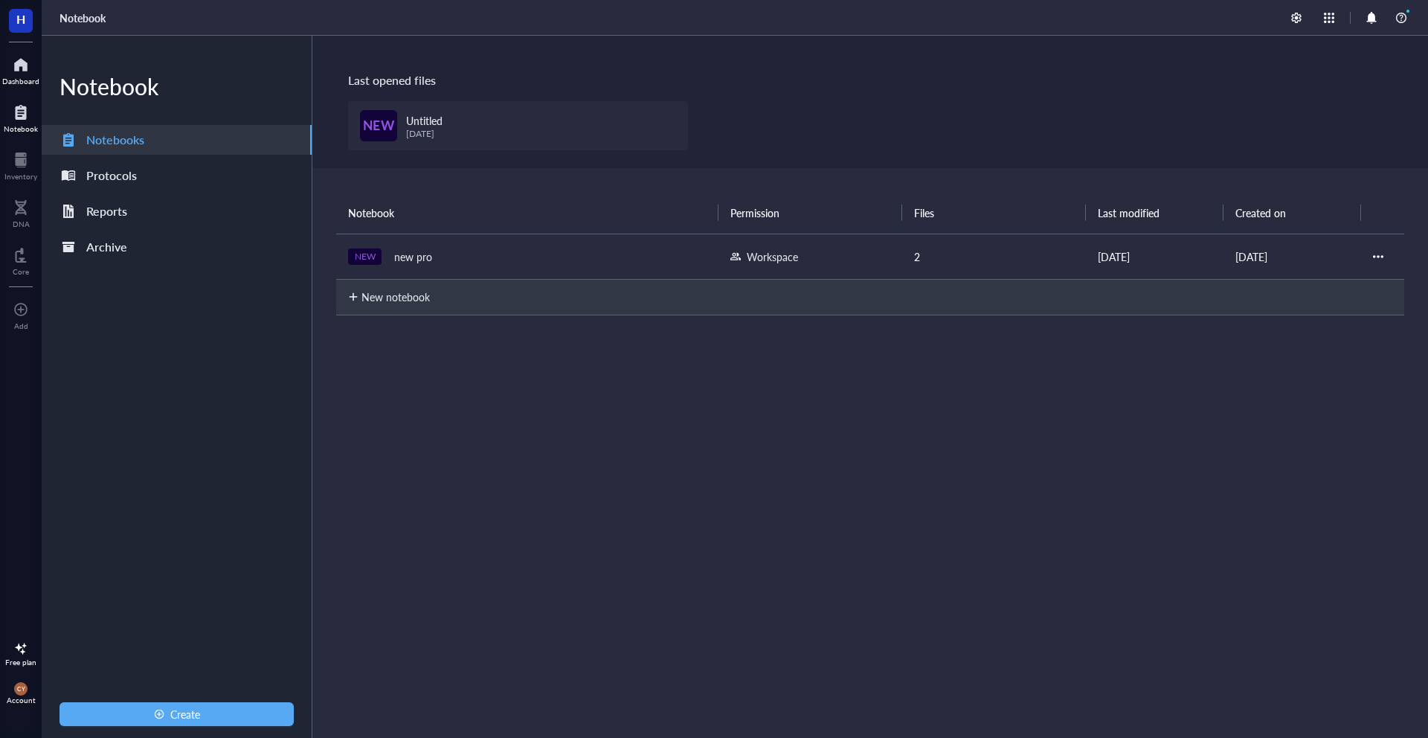
click at [22, 74] on div at bounding box center [20, 65] width 37 height 24
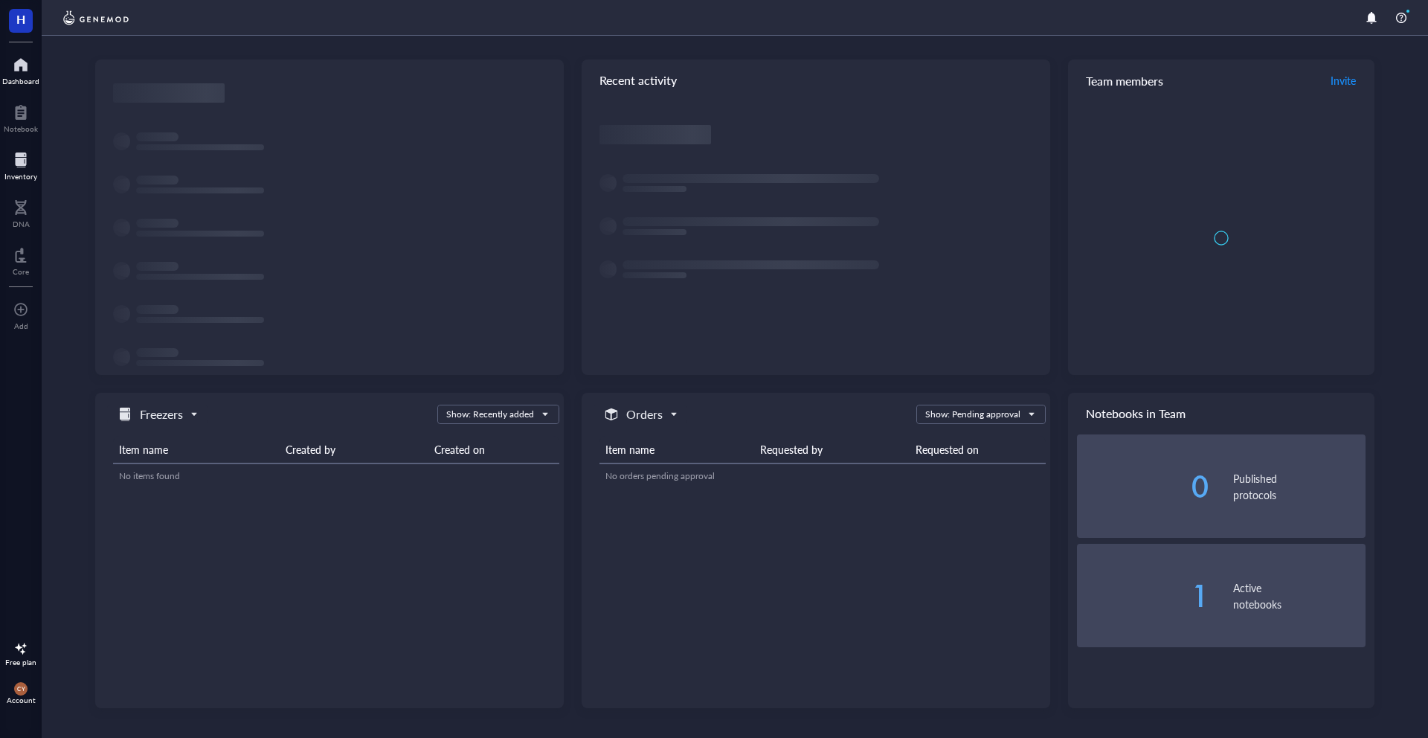
click at [19, 157] on div at bounding box center [20, 160] width 33 height 24
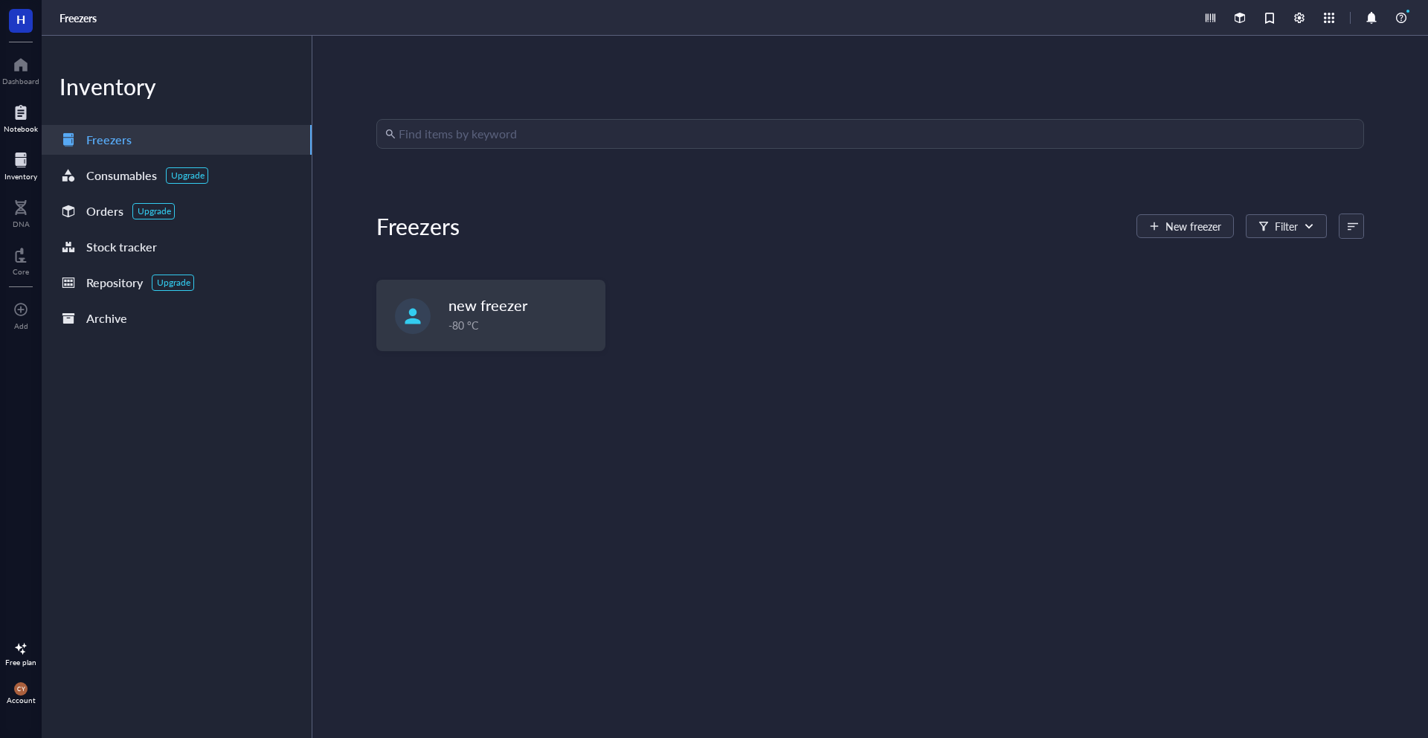
click at [26, 111] on div at bounding box center [21, 112] width 34 height 24
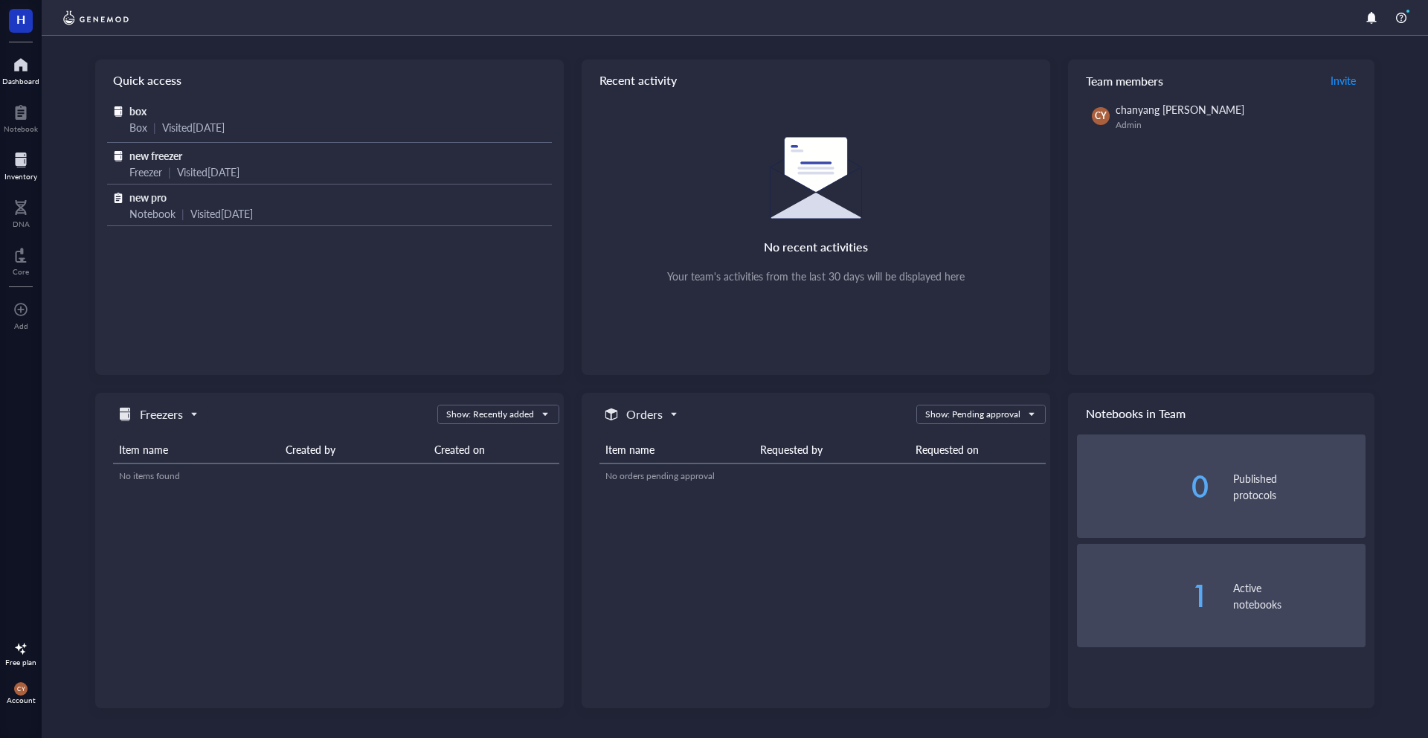
click at [24, 155] on div at bounding box center [20, 160] width 33 height 24
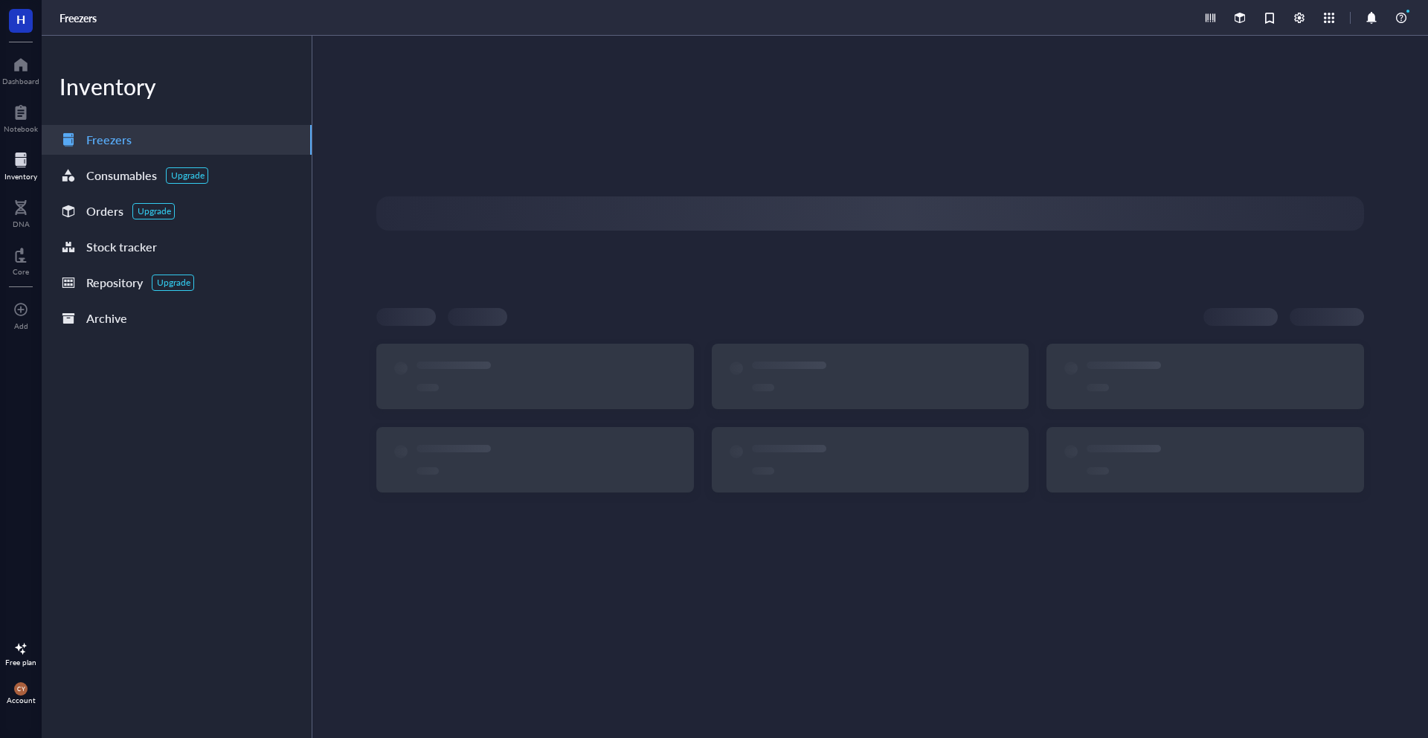
click at [24, 155] on div at bounding box center [20, 160] width 33 height 24
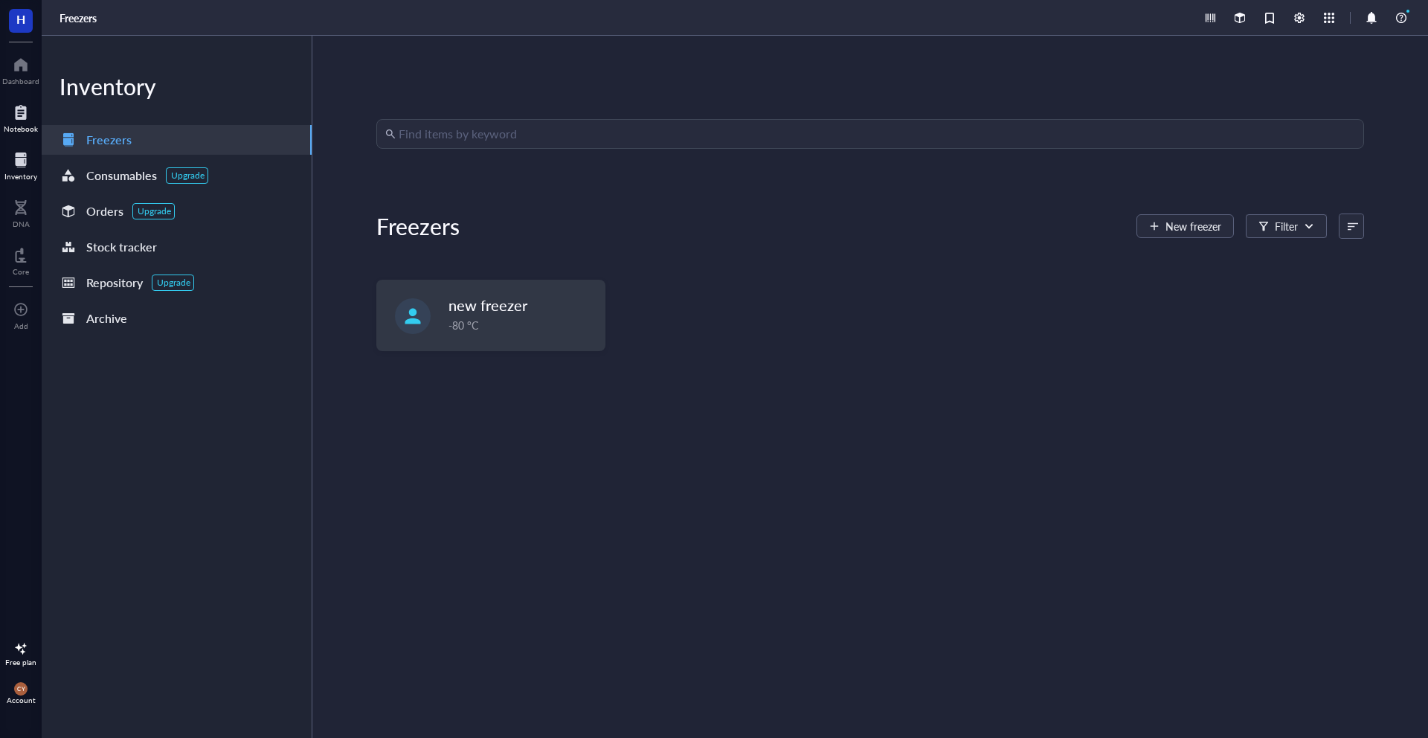
click at [20, 118] on div at bounding box center [21, 112] width 34 height 24
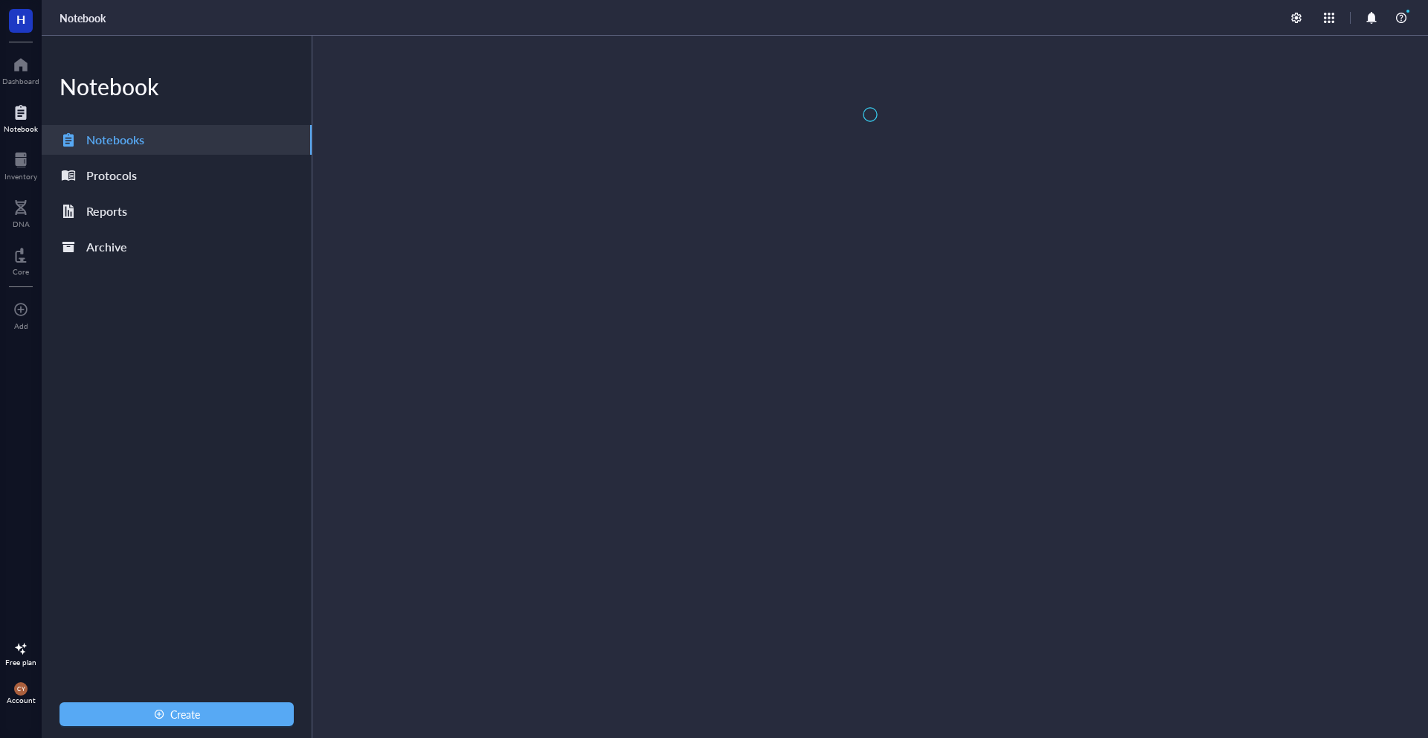
click at [20, 118] on div at bounding box center [21, 112] width 34 height 24
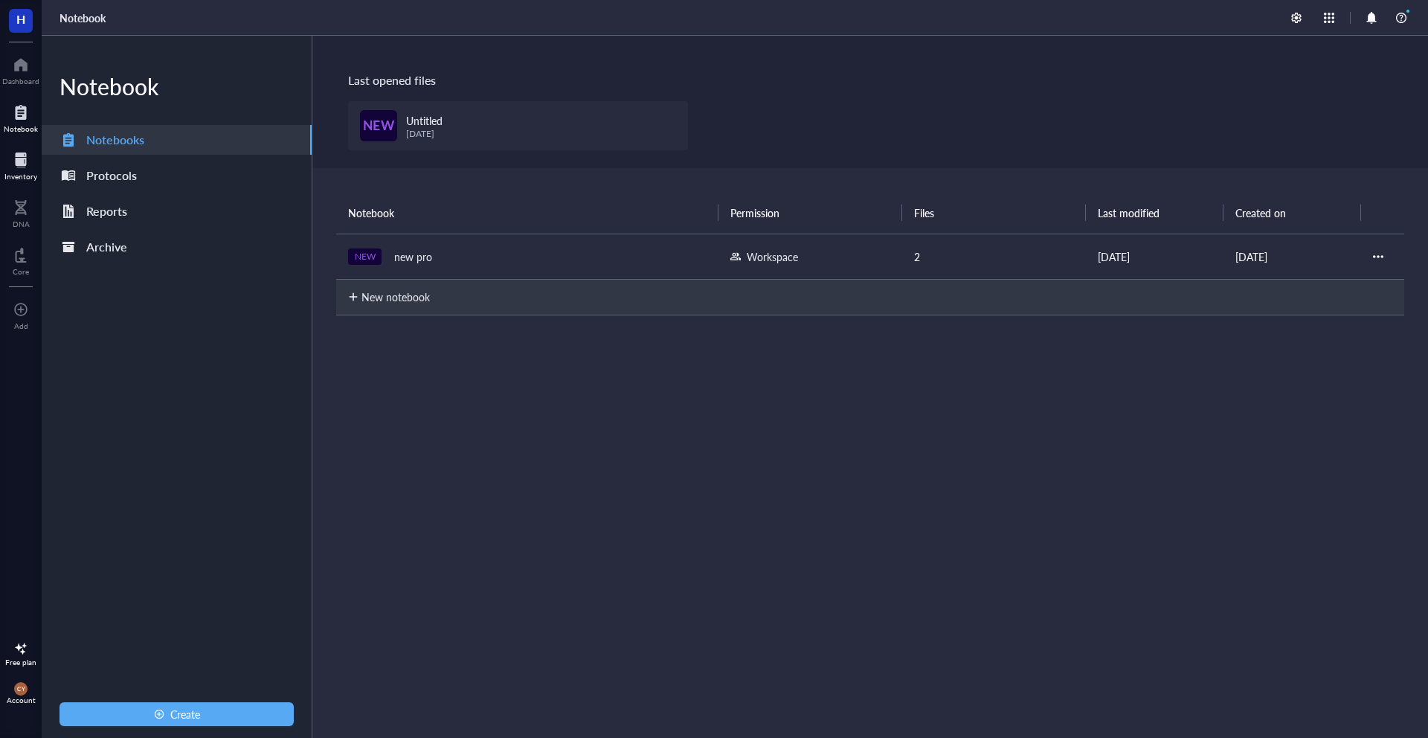
click at [22, 152] on div at bounding box center [20, 160] width 33 height 24
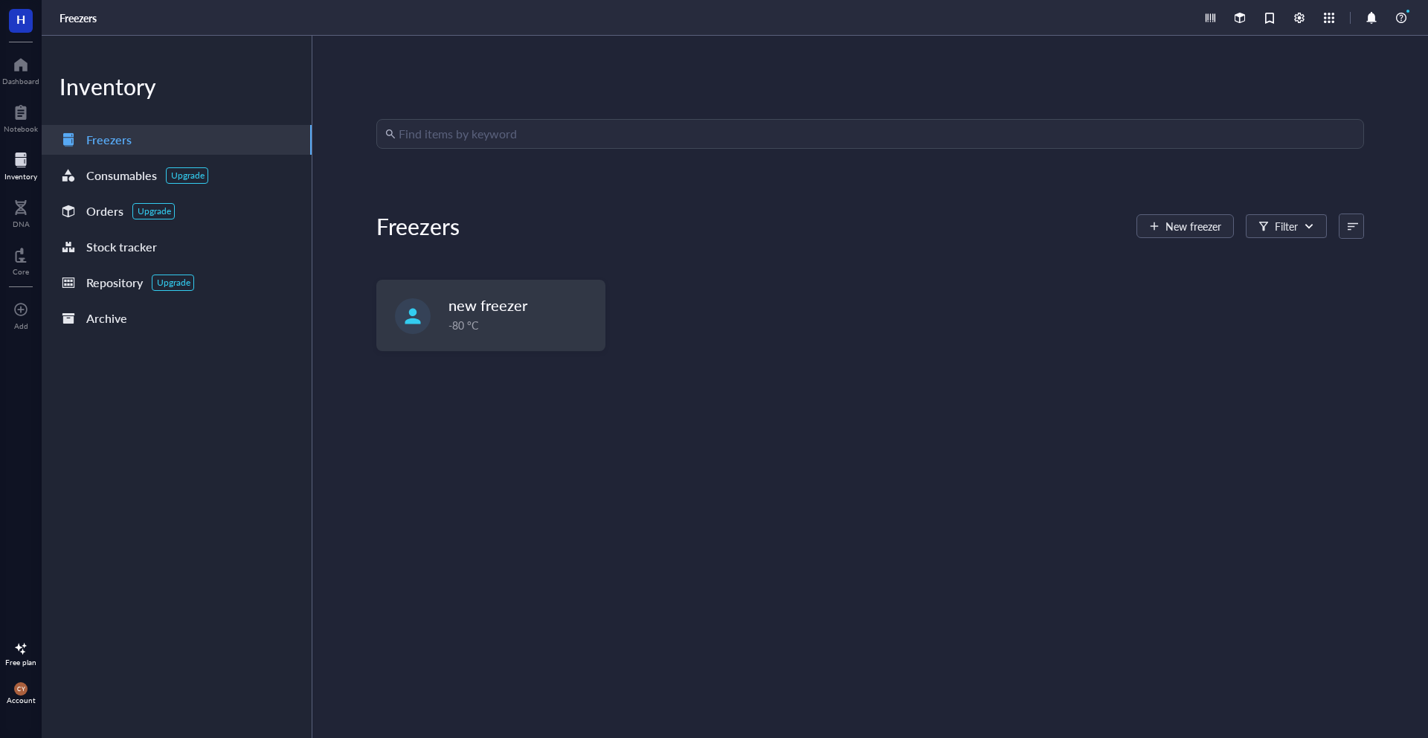
click at [22, 152] on div at bounding box center [20, 160] width 33 height 24
click at [22, 193] on div "DNA" at bounding box center [21, 212] width 42 height 42
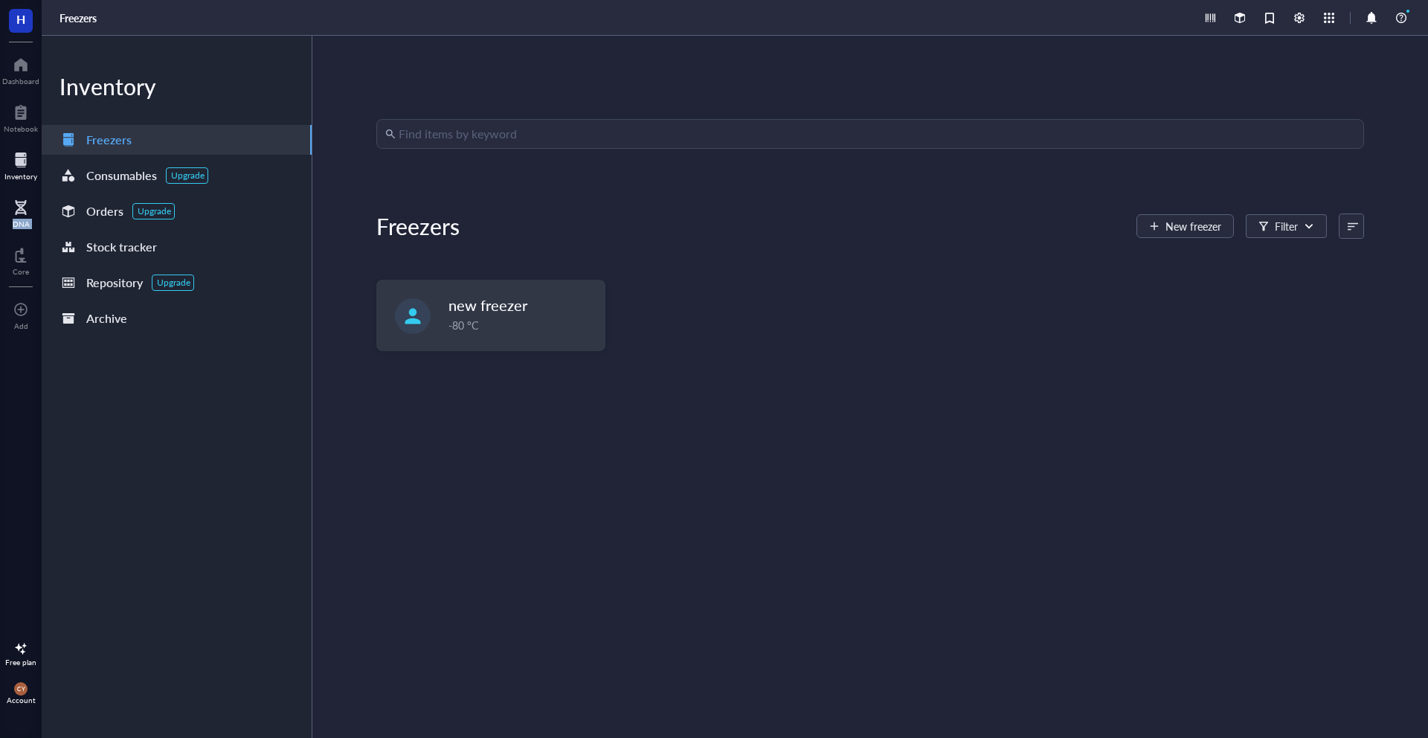
click at [22, 193] on div "DNA" at bounding box center [21, 212] width 42 height 42
